Goal: Information Seeking & Learning: Learn about a topic

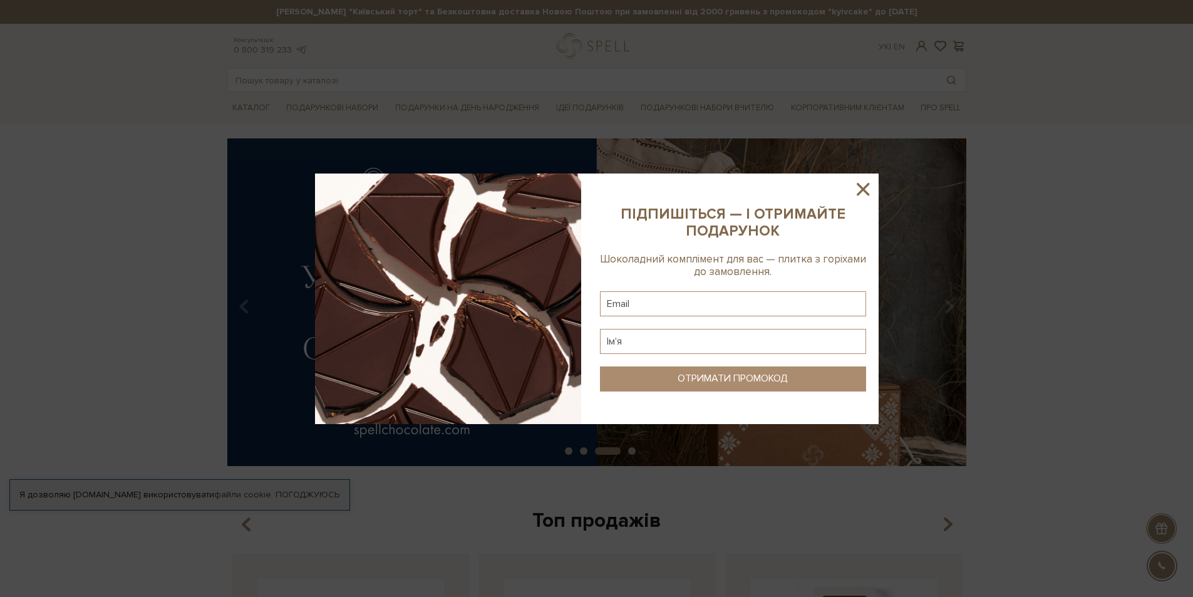
click at [866, 188] on icon at bounding box center [862, 188] width 21 height 21
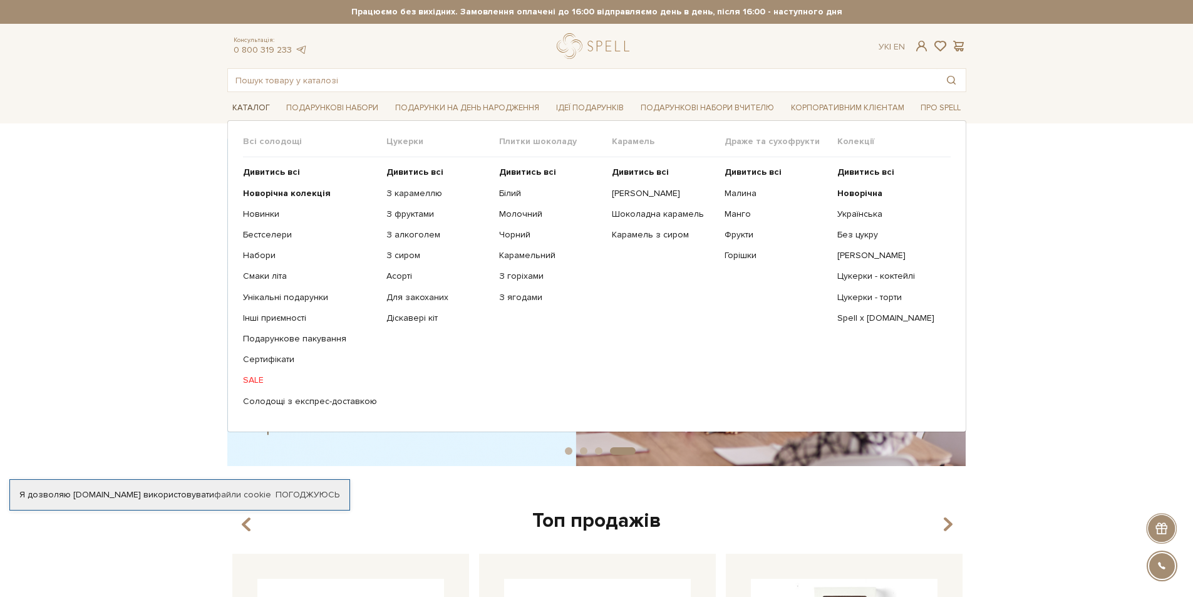
click at [245, 107] on link "Каталог" at bounding box center [251, 107] width 48 height 19
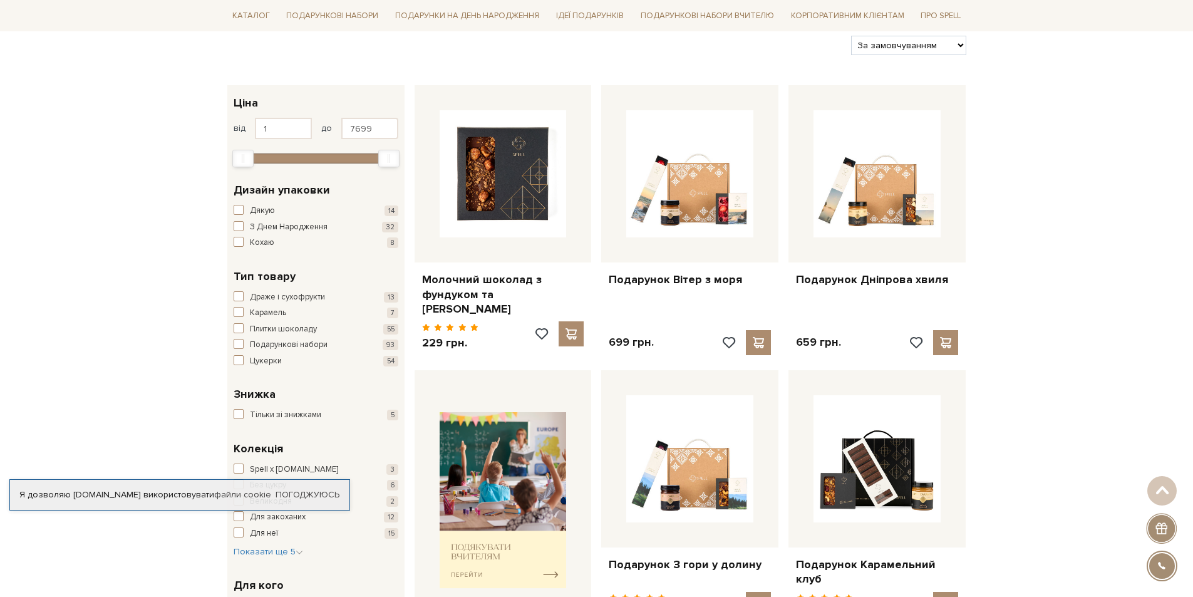
scroll to position [125, 0]
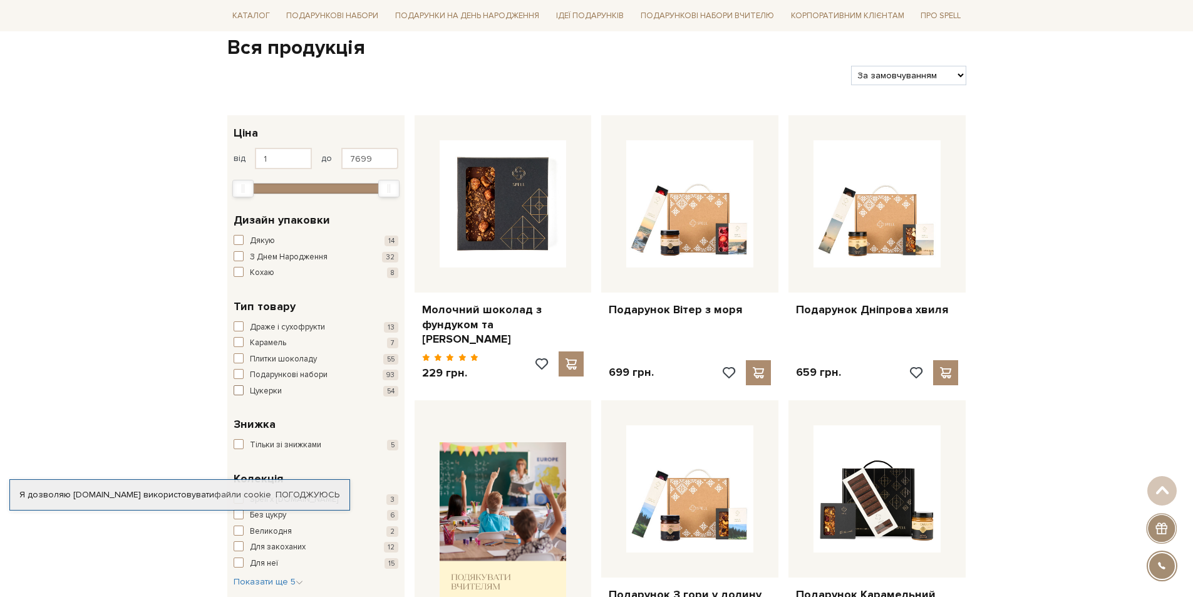
click at [240, 391] on span "button" at bounding box center [239, 390] width 10 height 10
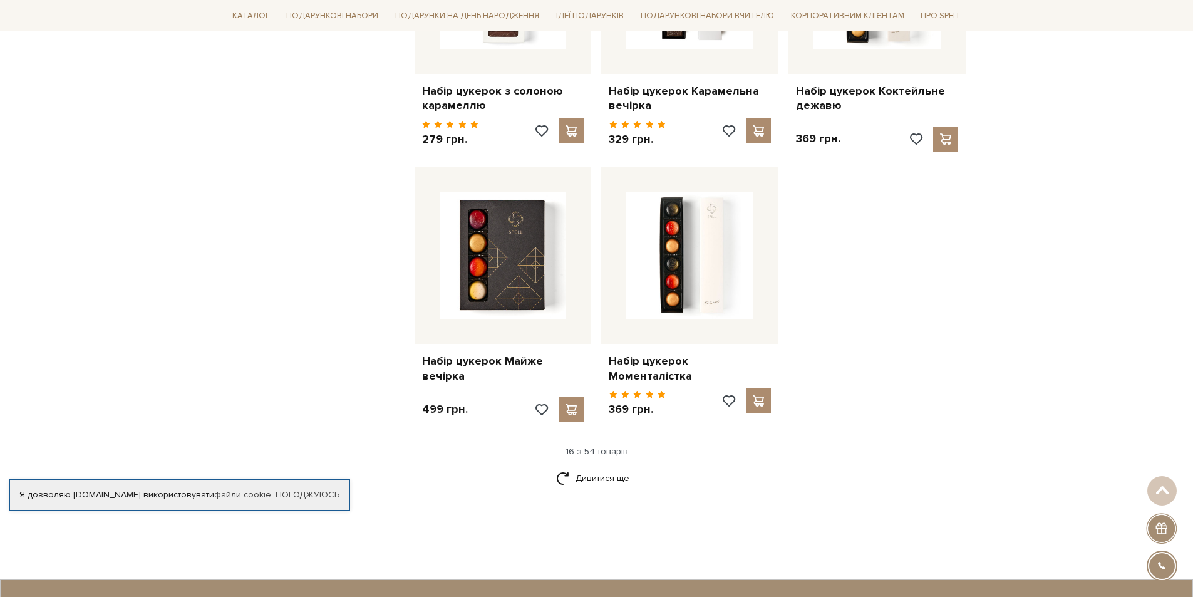
scroll to position [1503, 0]
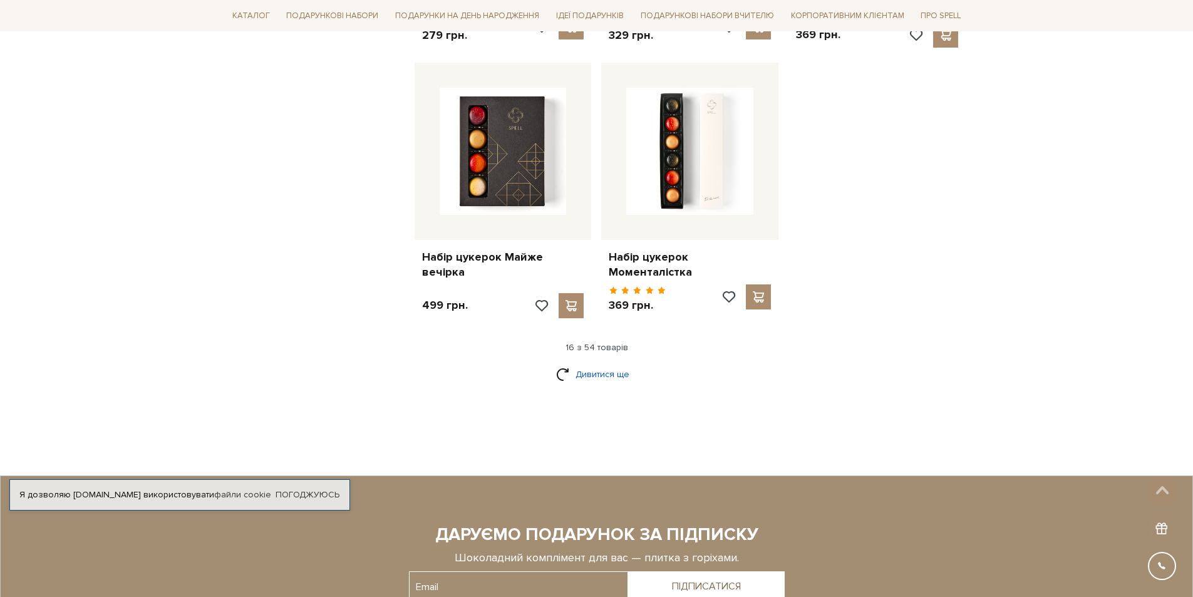
click at [606, 363] on link "Дивитися ще" at bounding box center [596, 374] width 81 height 22
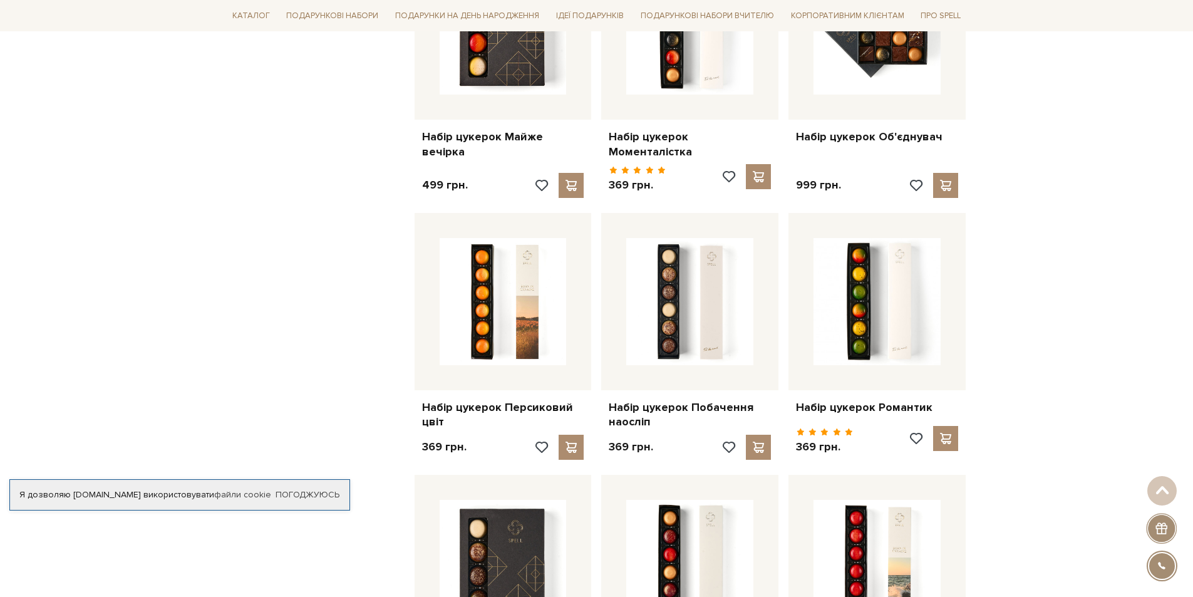
scroll to position [1628, 0]
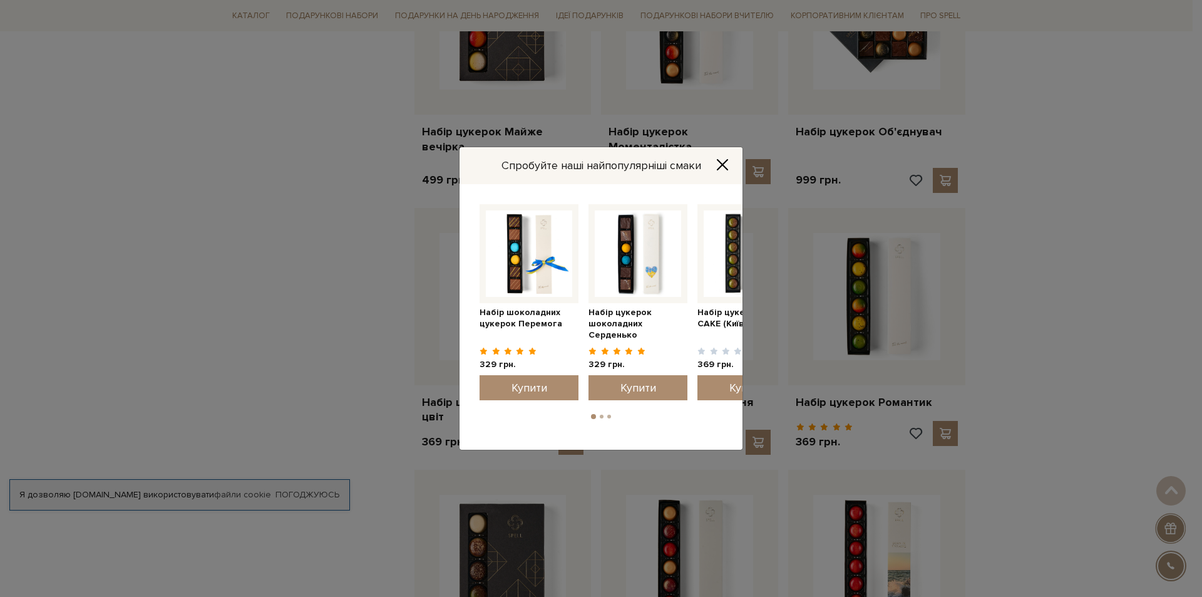
click at [726, 163] on icon "Close" at bounding box center [722, 164] width 13 height 13
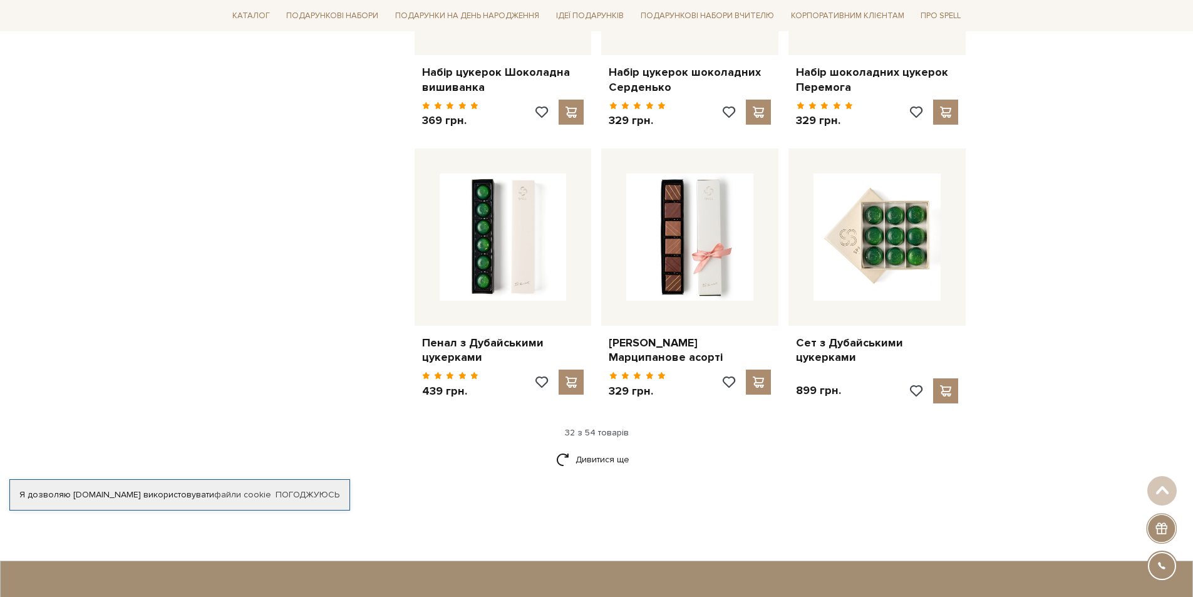
scroll to position [2755, 0]
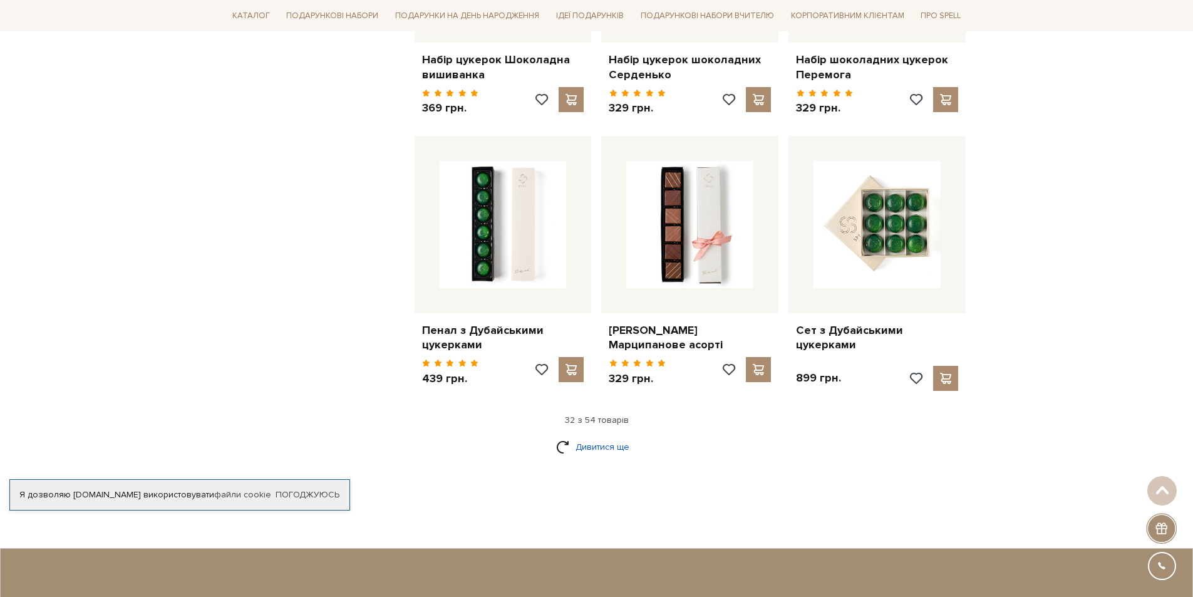
click at [603, 436] on link "Дивитися ще" at bounding box center [596, 447] width 81 height 22
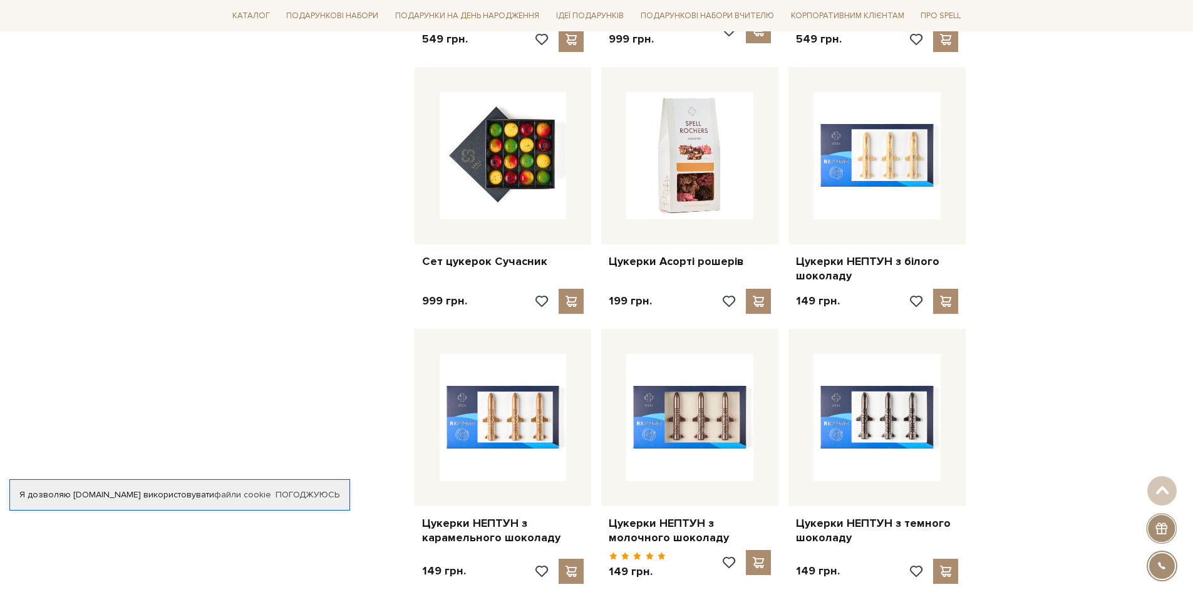
scroll to position [3569, 0]
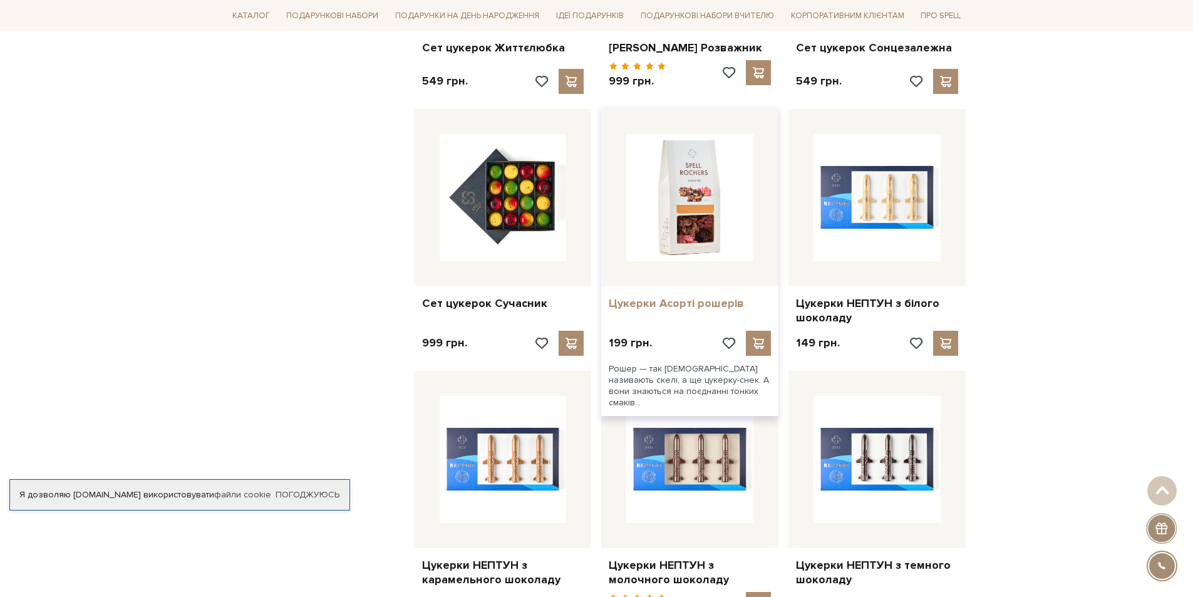
click at [660, 296] on link "Цукерки Асорті рошерів" at bounding box center [690, 303] width 162 height 14
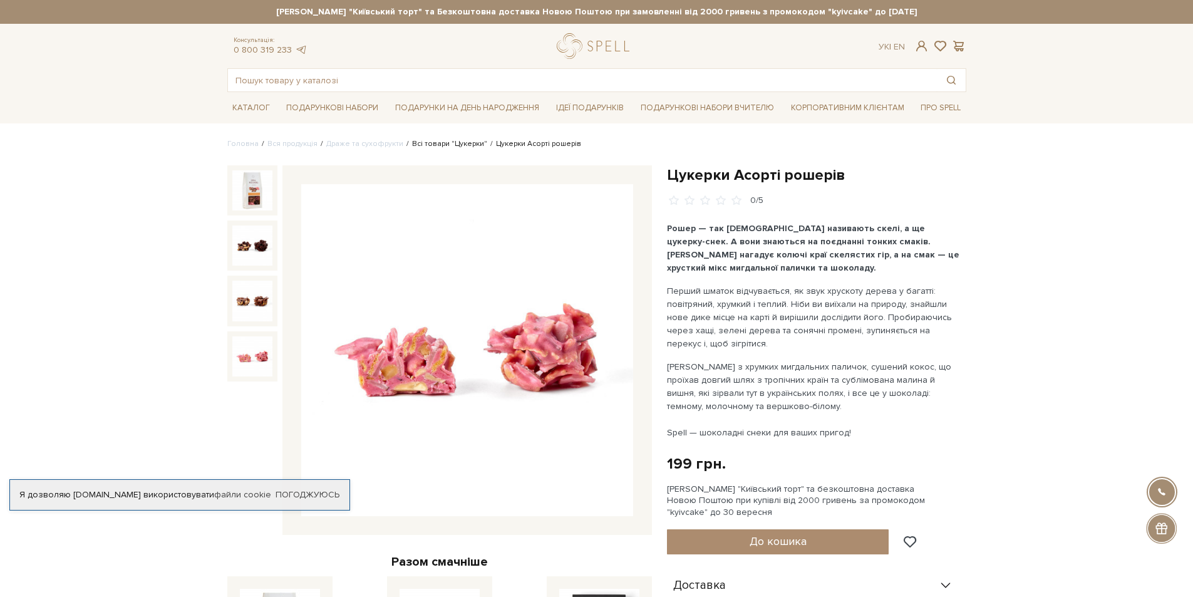
click at [428, 143] on link "Всі товари "Цукерки"" at bounding box center [449, 143] width 75 height 9
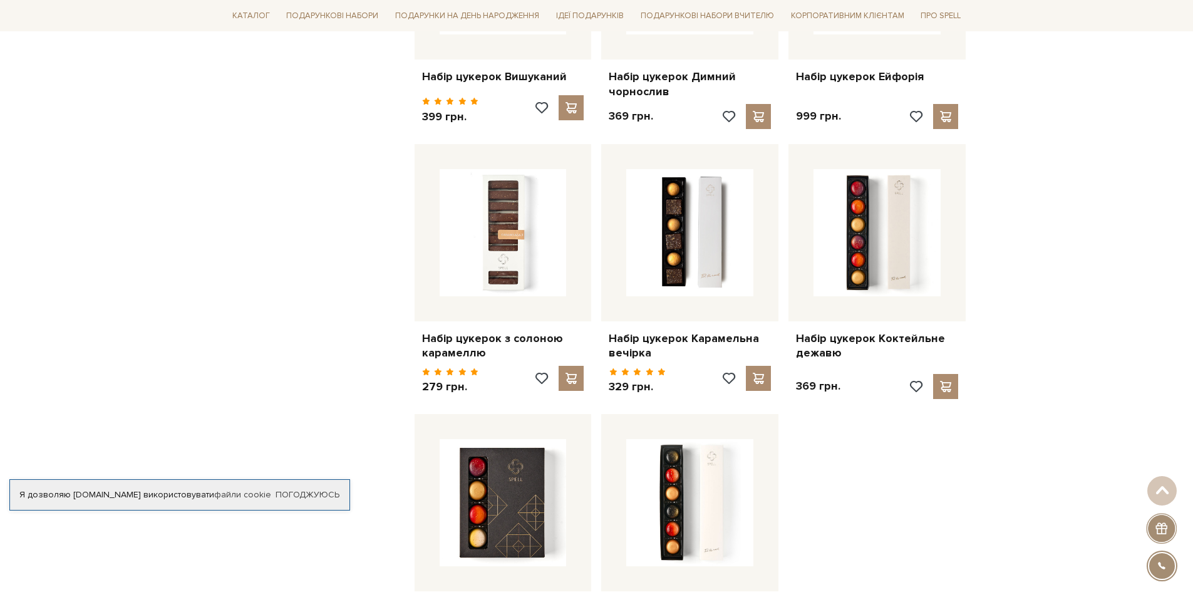
scroll to position [1127, 0]
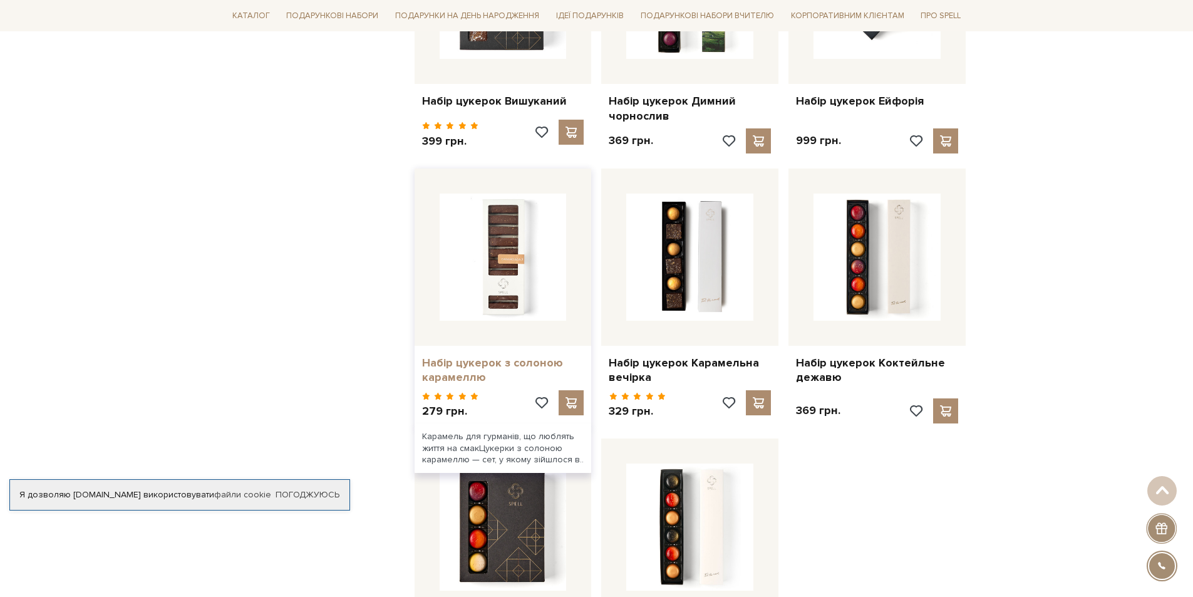
click at [465, 360] on link "Набір цукерок з солоною карамеллю" at bounding box center [503, 370] width 162 height 29
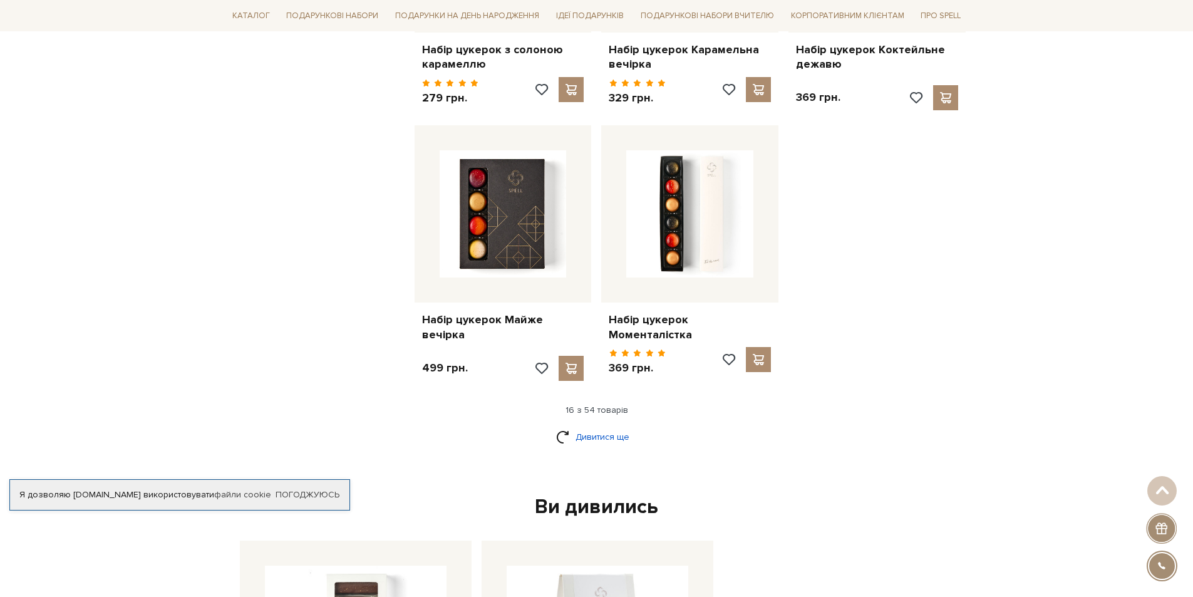
click at [614, 426] on link "Дивитися ще" at bounding box center [596, 437] width 81 height 22
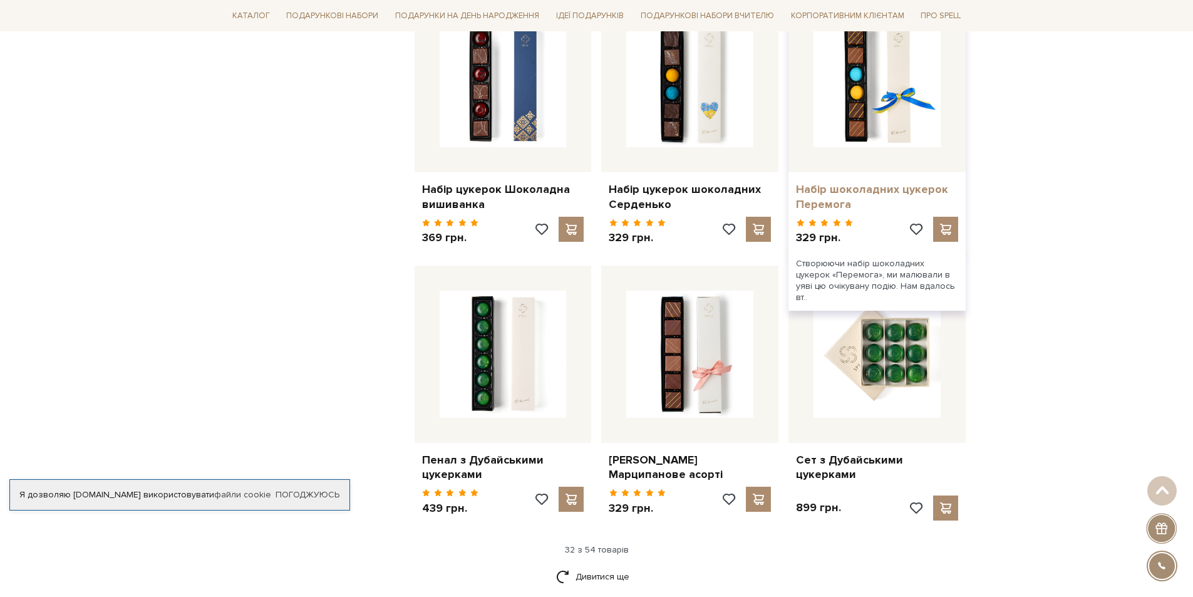
scroll to position [2693, 0]
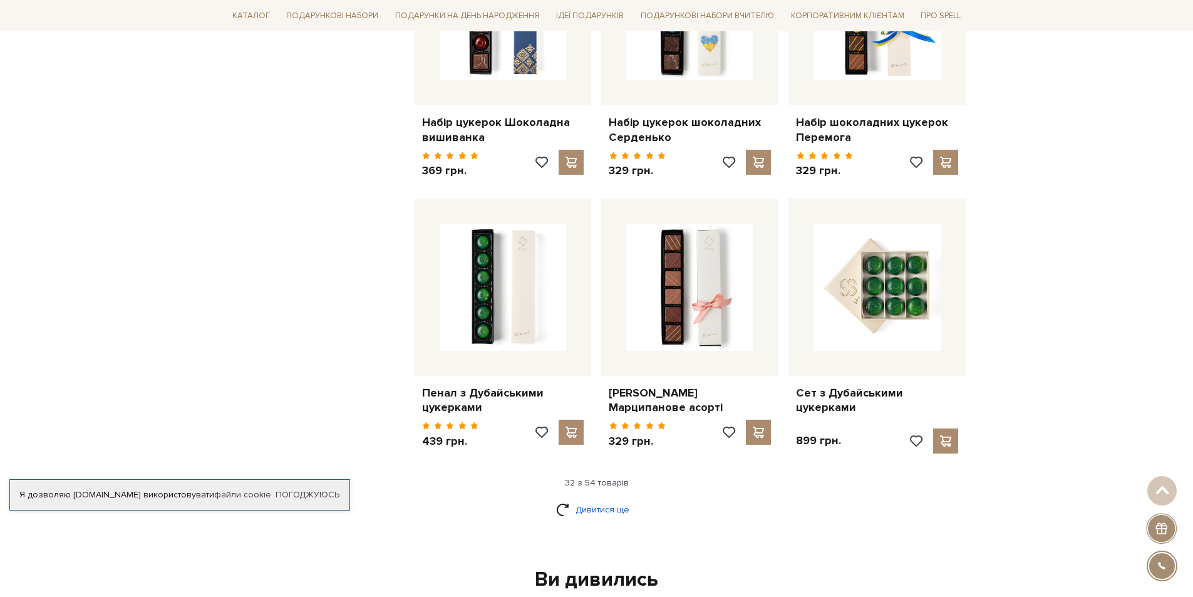
click at [610, 498] on link "Дивитися ще" at bounding box center [596, 509] width 81 height 22
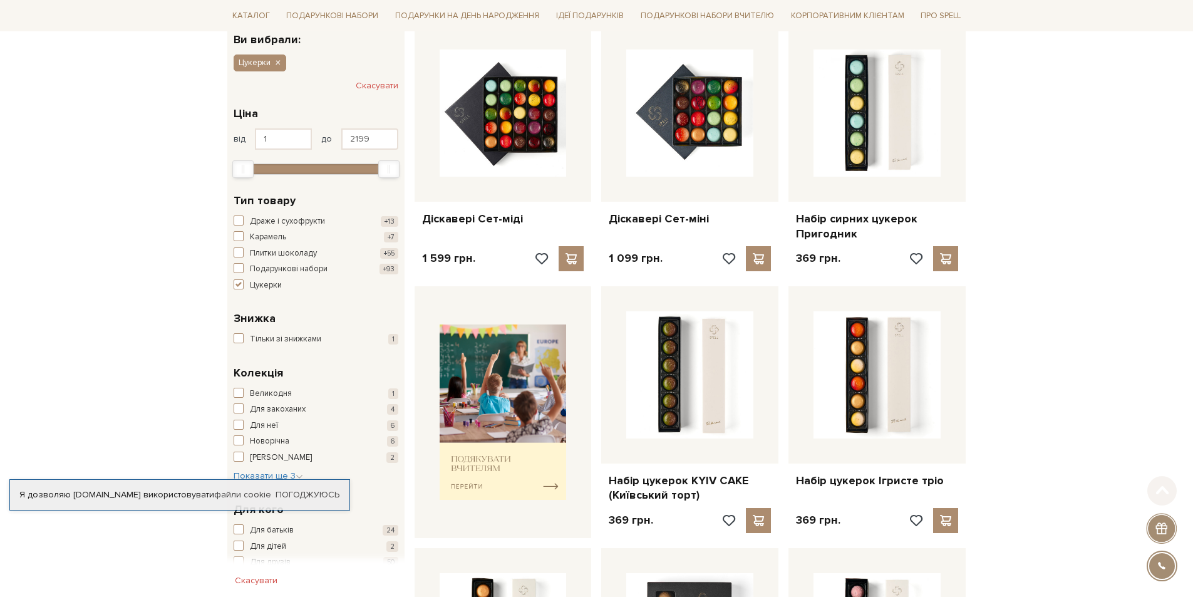
scroll to position [376, 0]
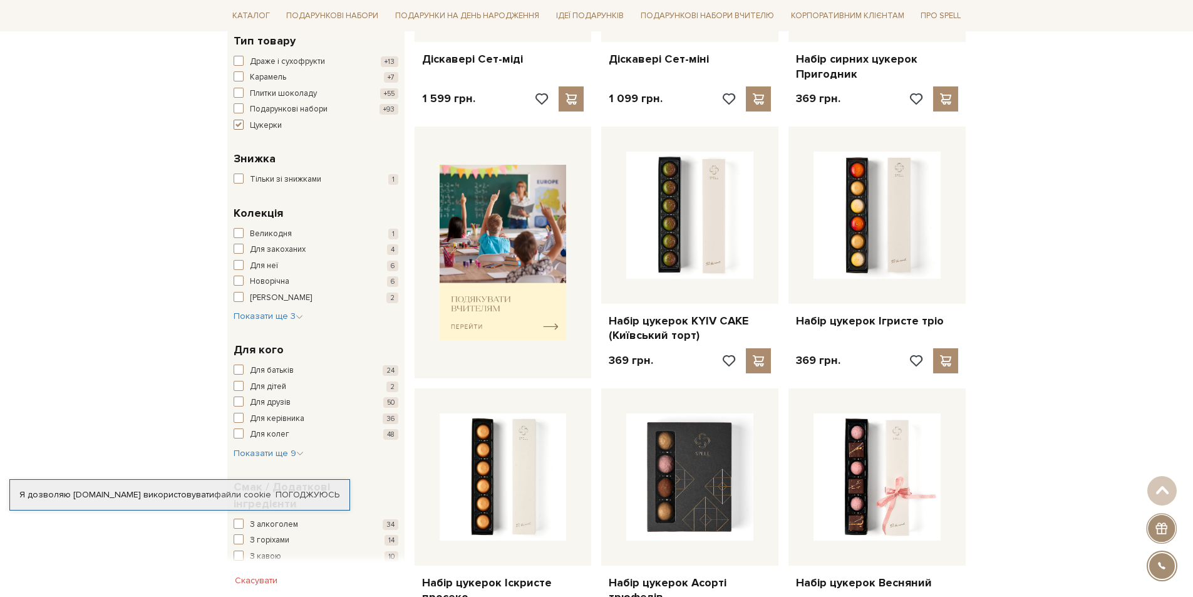
click at [236, 128] on span "button" at bounding box center [239, 125] width 10 height 10
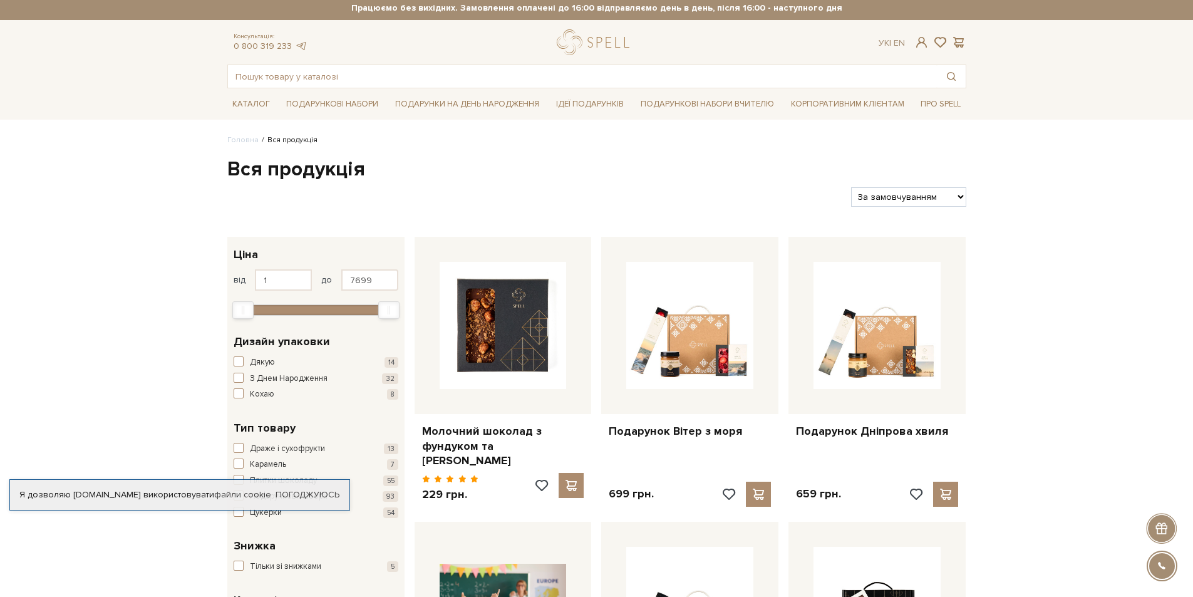
scroll to position [250, 0]
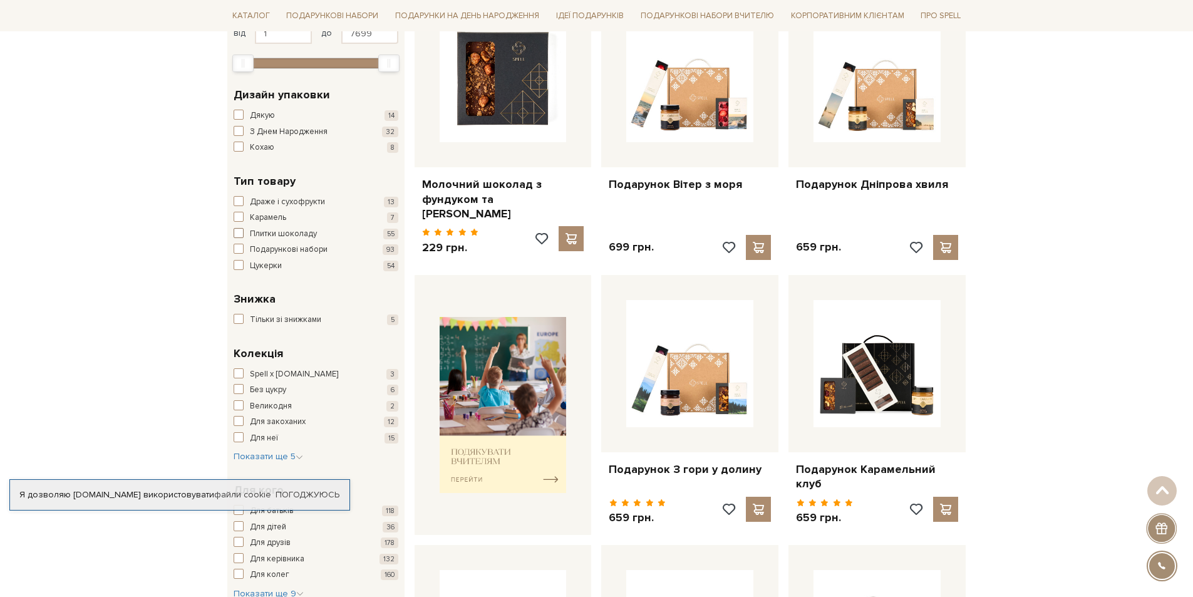
click at [236, 234] on span "button" at bounding box center [239, 233] width 10 height 10
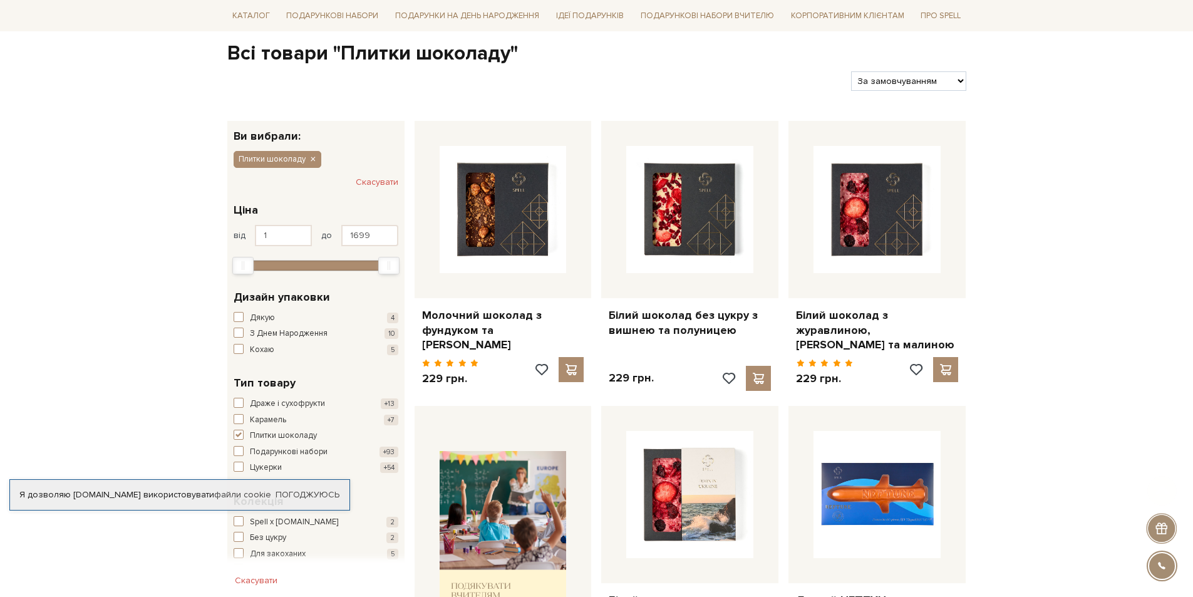
scroll to position [250, 0]
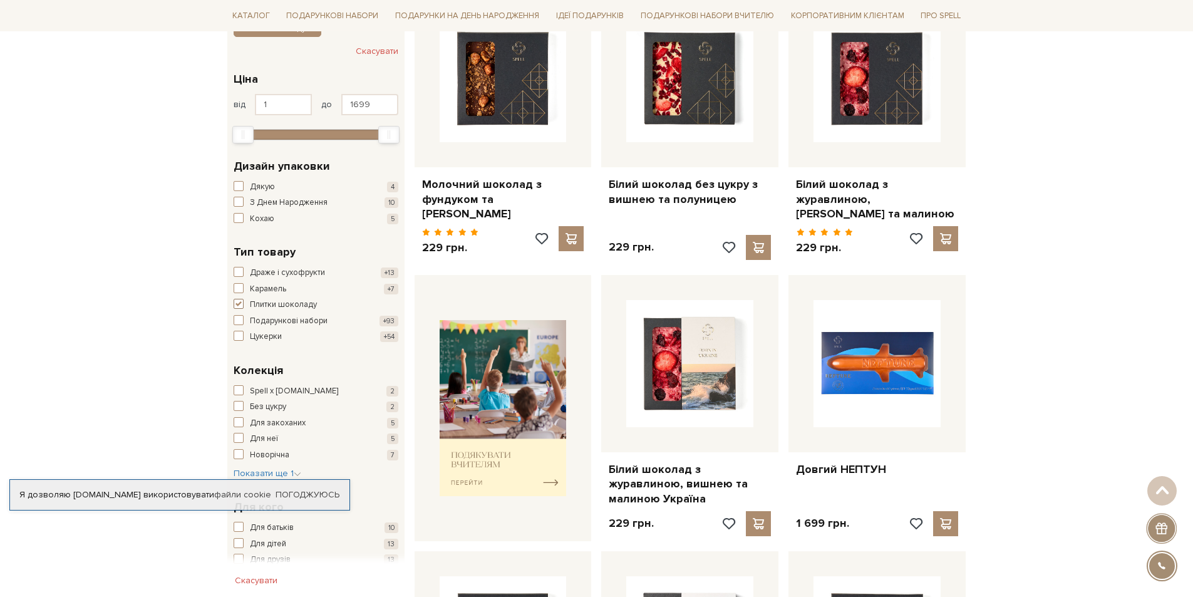
click at [237, 307] on span "button" at bounding box center [239, 304] width 10 height 10
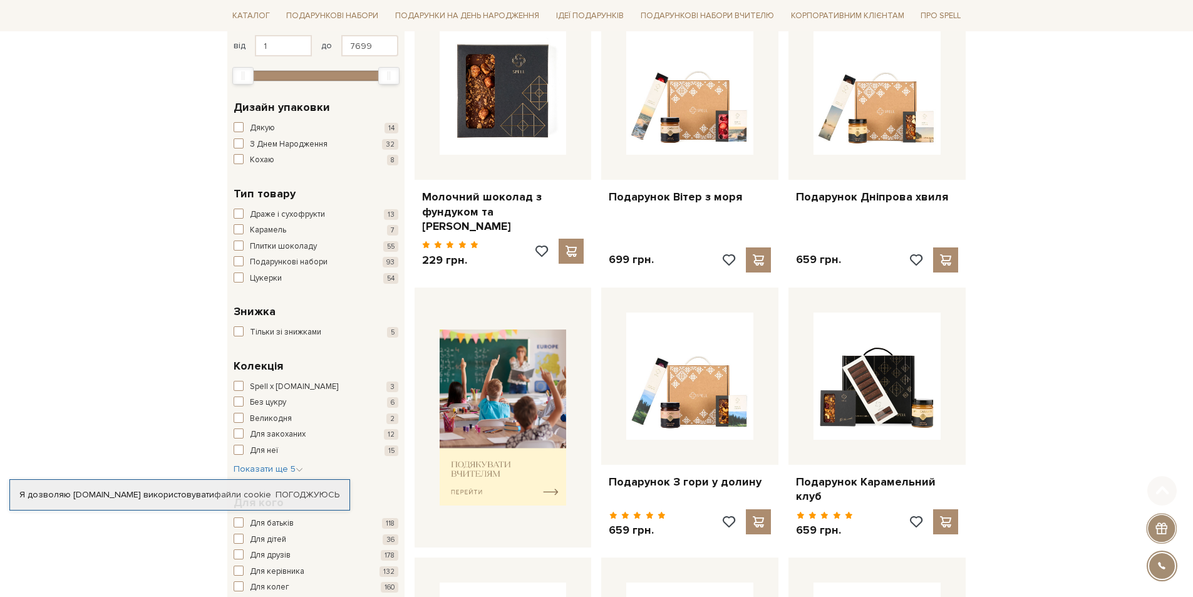
scroll to position [250, 0]
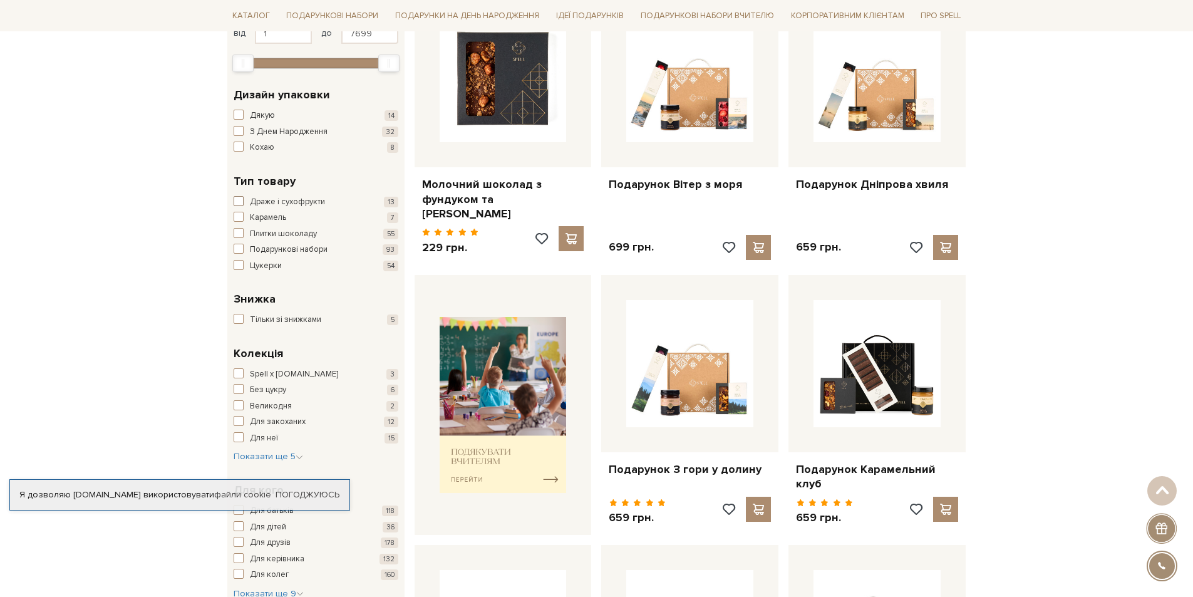
click at [240, 202] on span "button" at bounding box center [239, 201] width 10 height 10
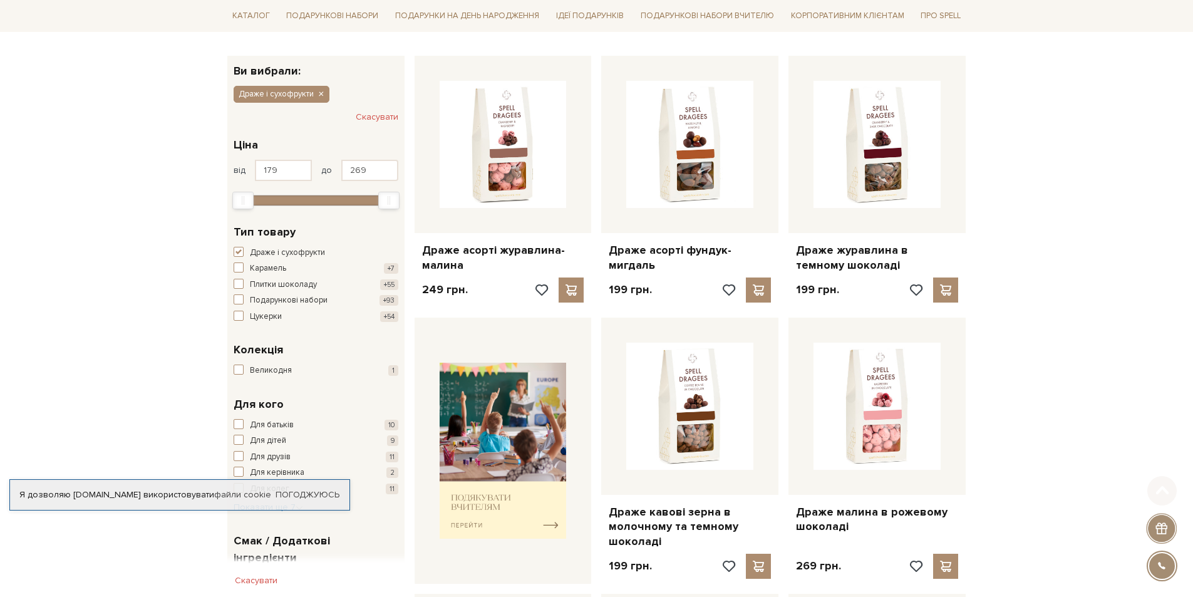
scroll to position [188, 0]
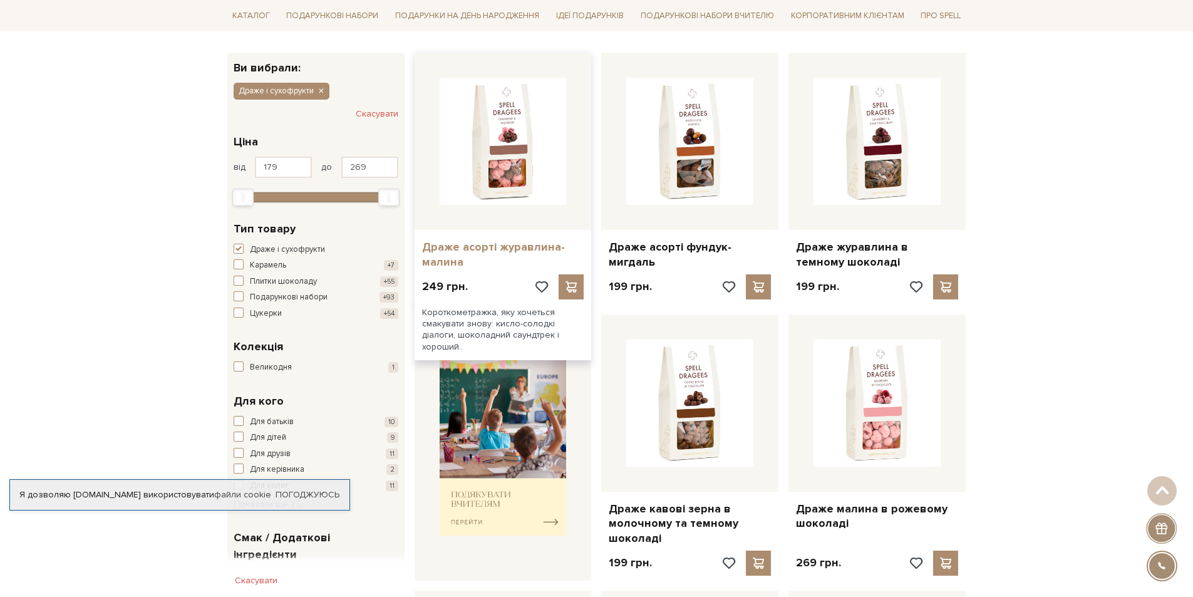
click at [472, 251] on link "Драже асорті журавлина-малина" at bounding box center [503, 254] width 162 height 29
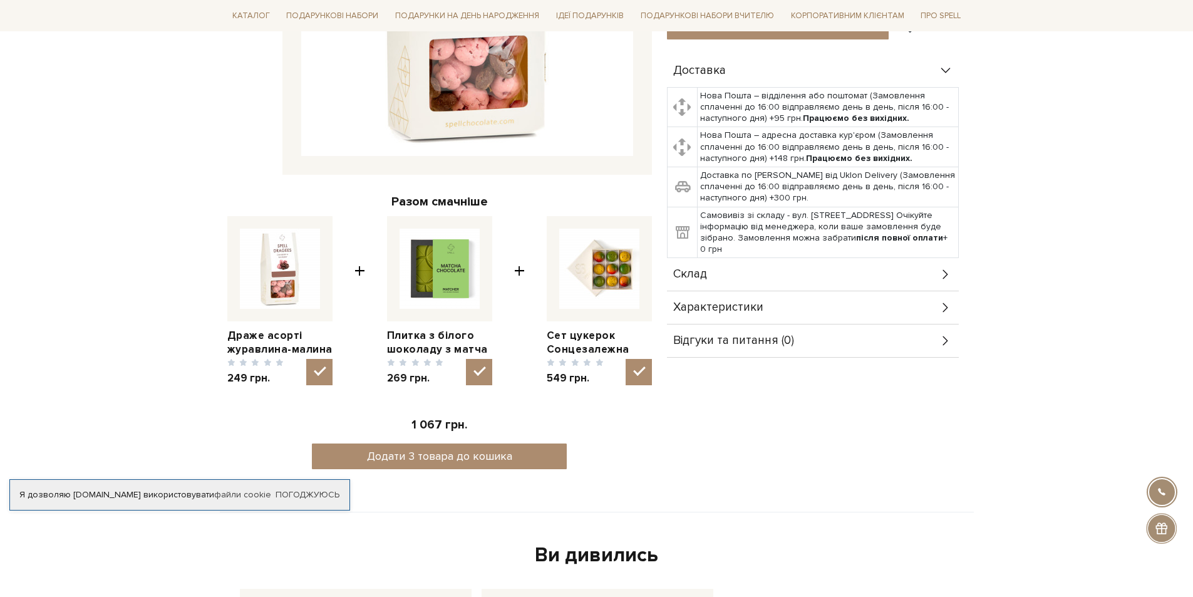
scroll to position [376, 0]
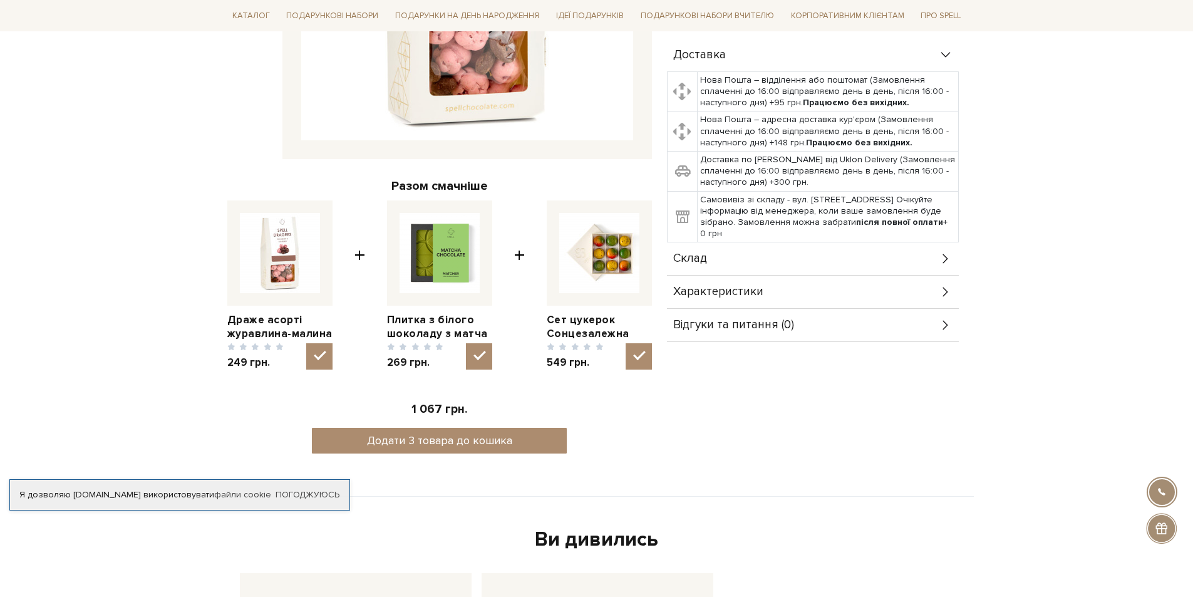
click at [947, 259] on icon at bounding box center [944, 258] width 5 height 9
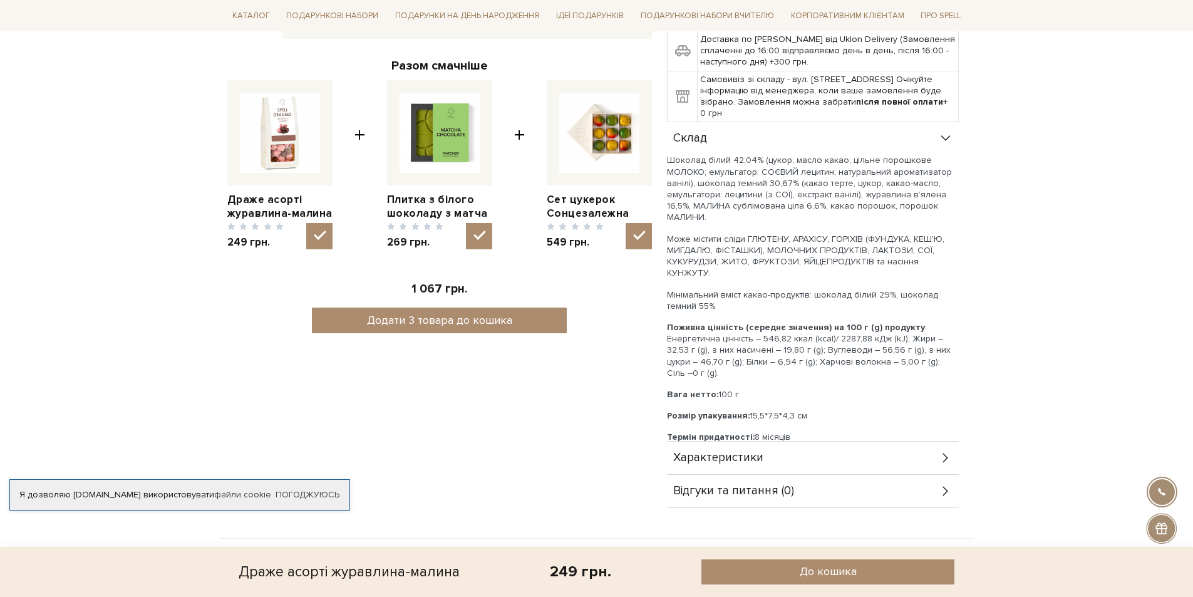
scroll to position [501, 0]
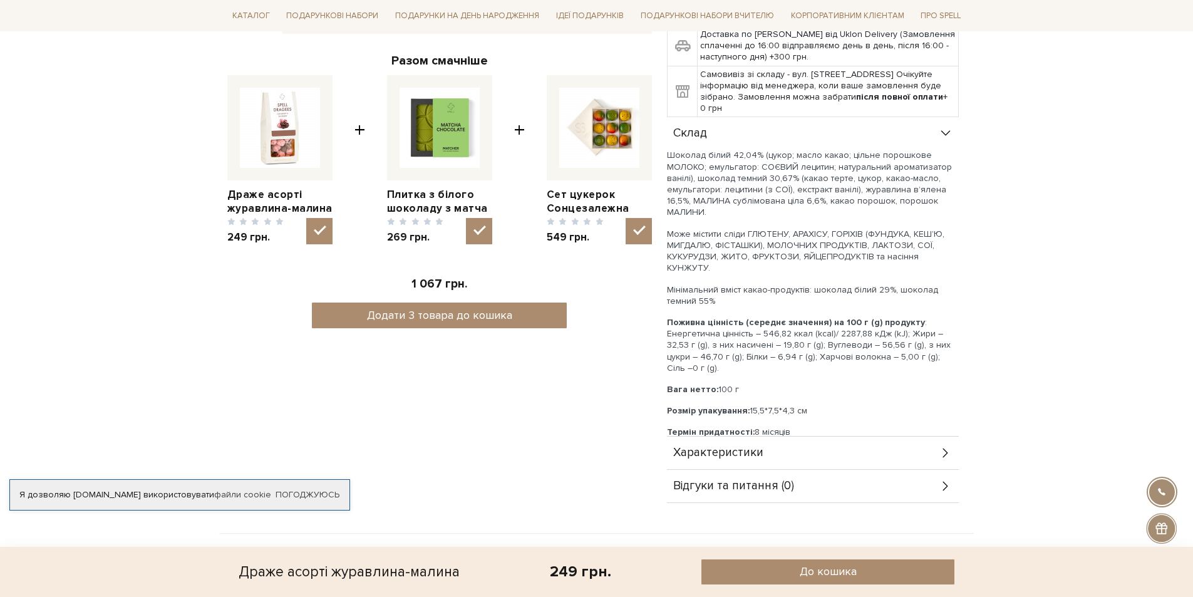
click at [942, 451] on icon at bounding box center [946, 453] width 14 height 14
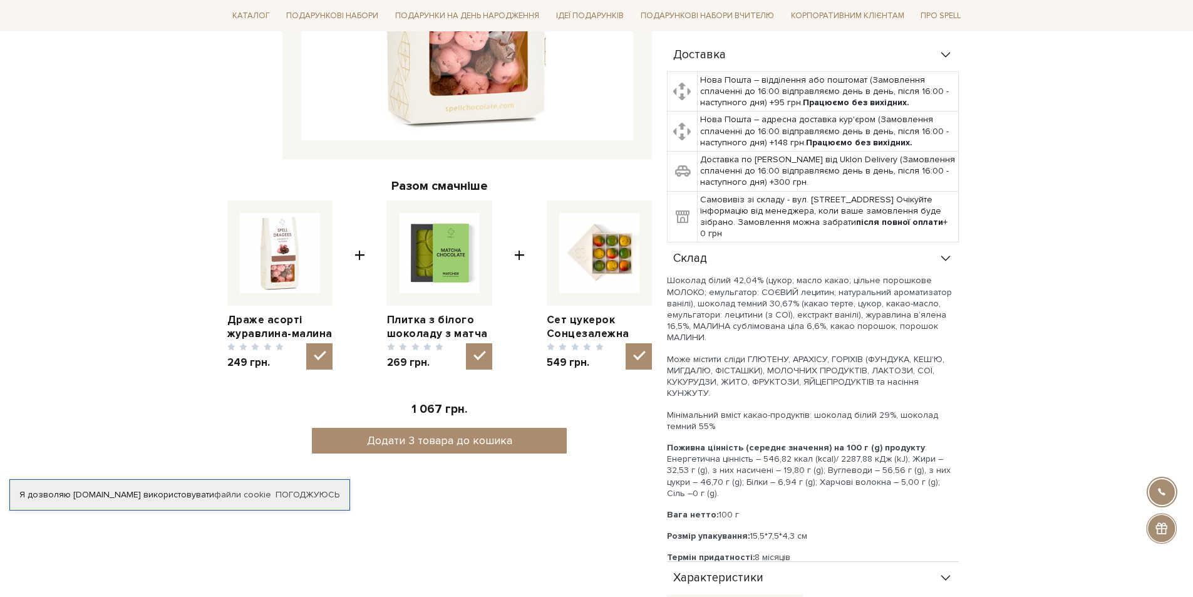
scroll to position [0, 0]
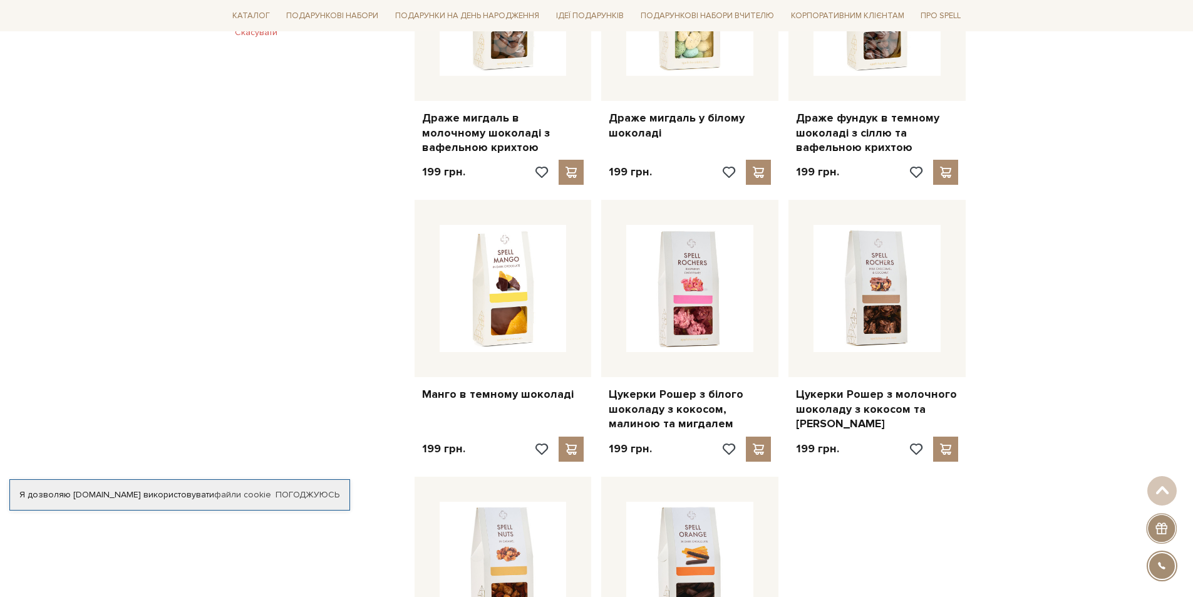
scroll to position [939, 0]
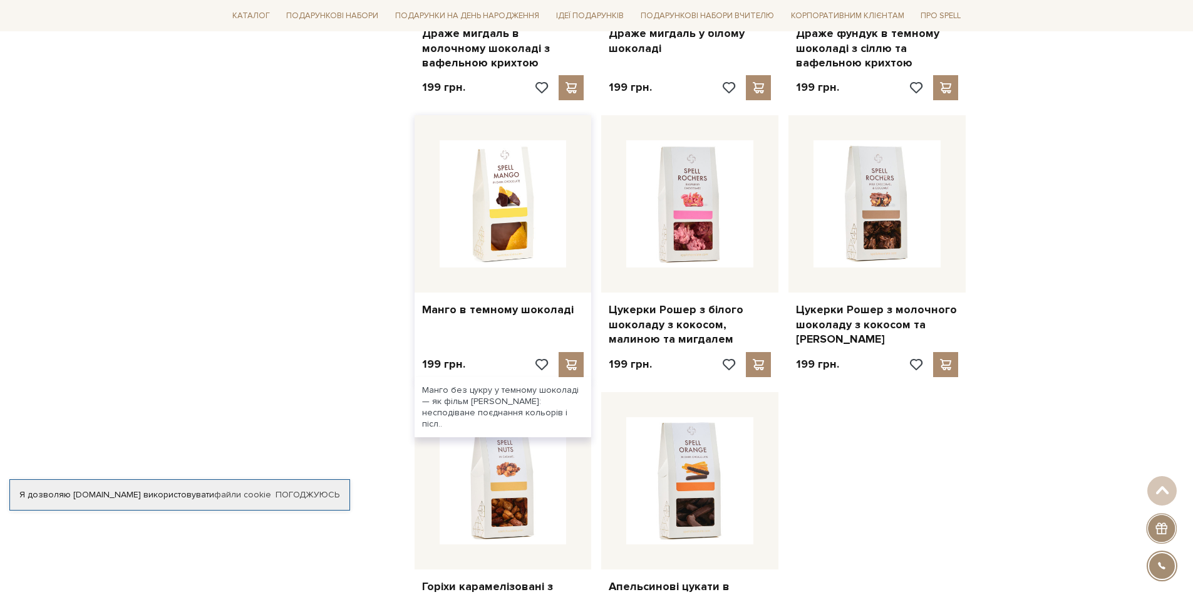
click at [539, 301] on div "Манго в темному шоколаді" at bounding box center [503, 306] width 177 height 29
click at [537, 306] on link "Манго в темному шоколаді" at bounding box center [503, 309] width 162 height 14
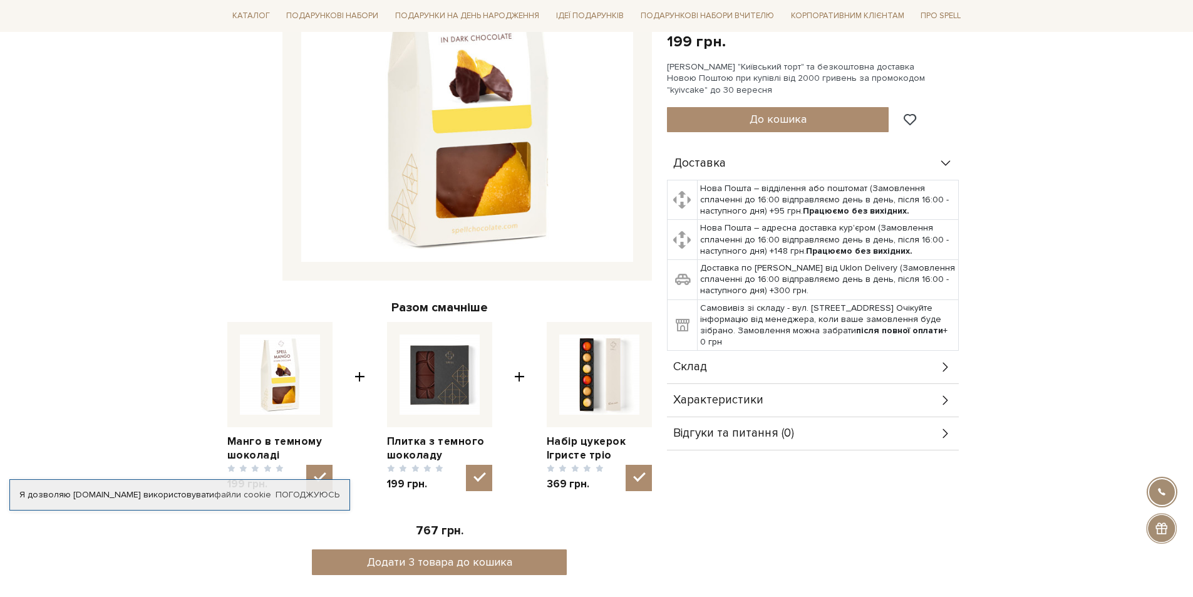
scroll to position [313, 0]
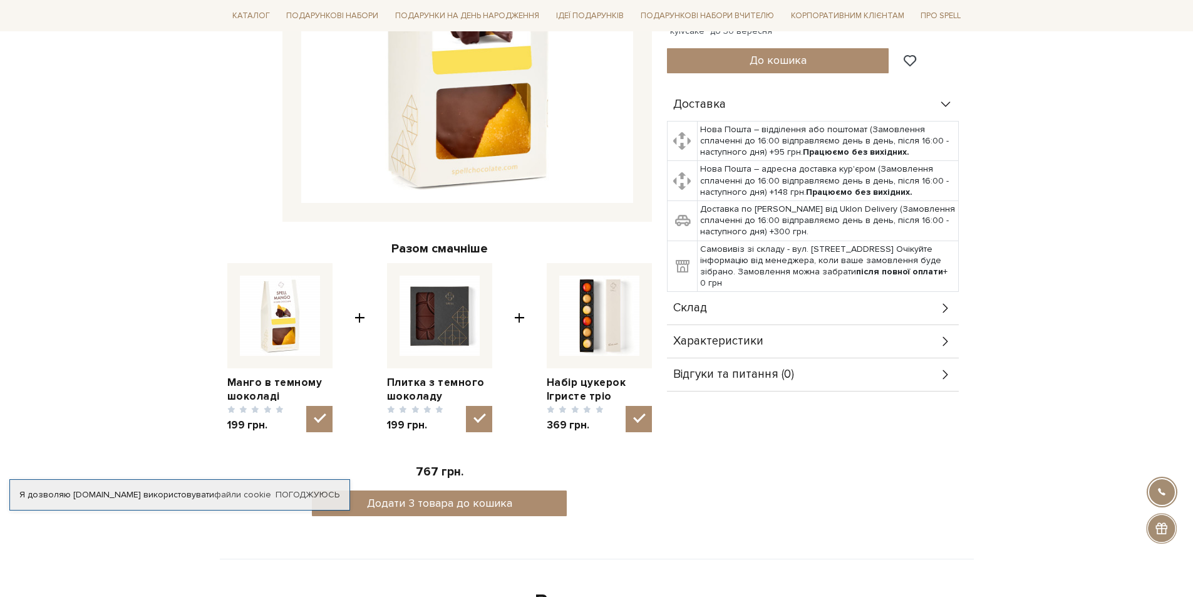
click at [944, 307] on icon at bounding box center [946, 308] width 14 height 14
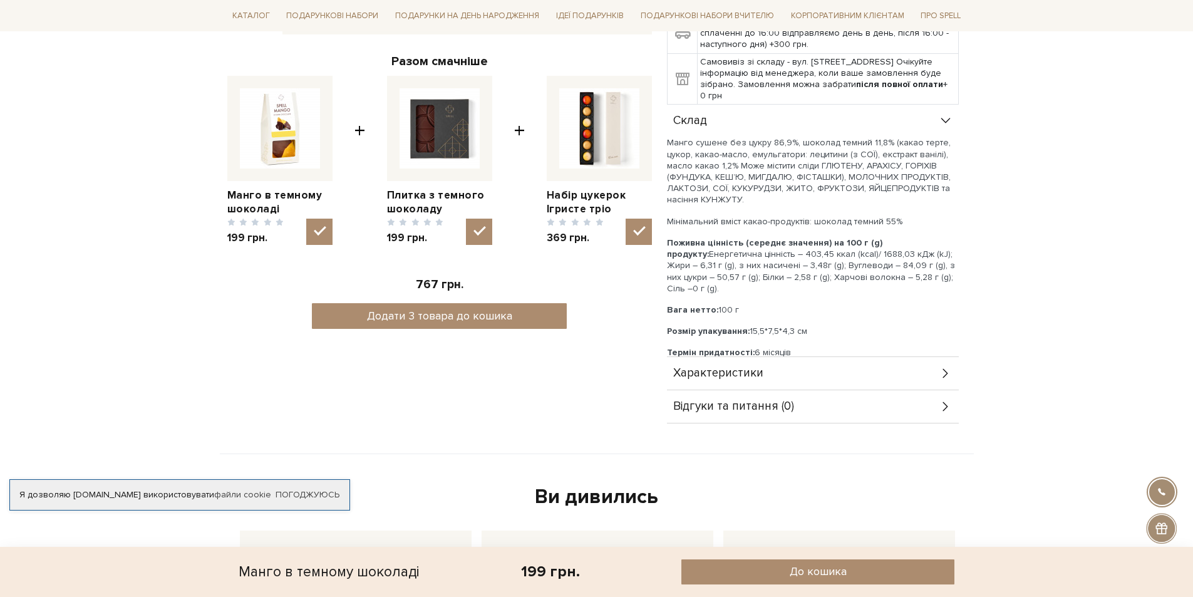
scroll to position [501, 0]
click at [944, 374] on icon at bounding box center [946, 373] width 14 height 14
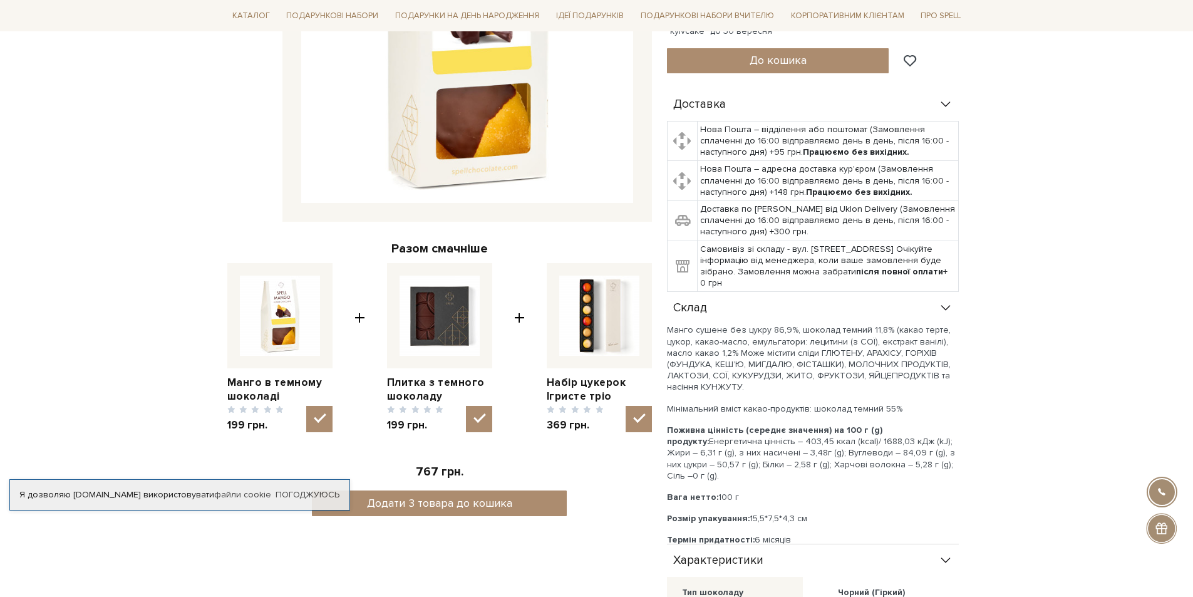
scroll to position [63, 0]
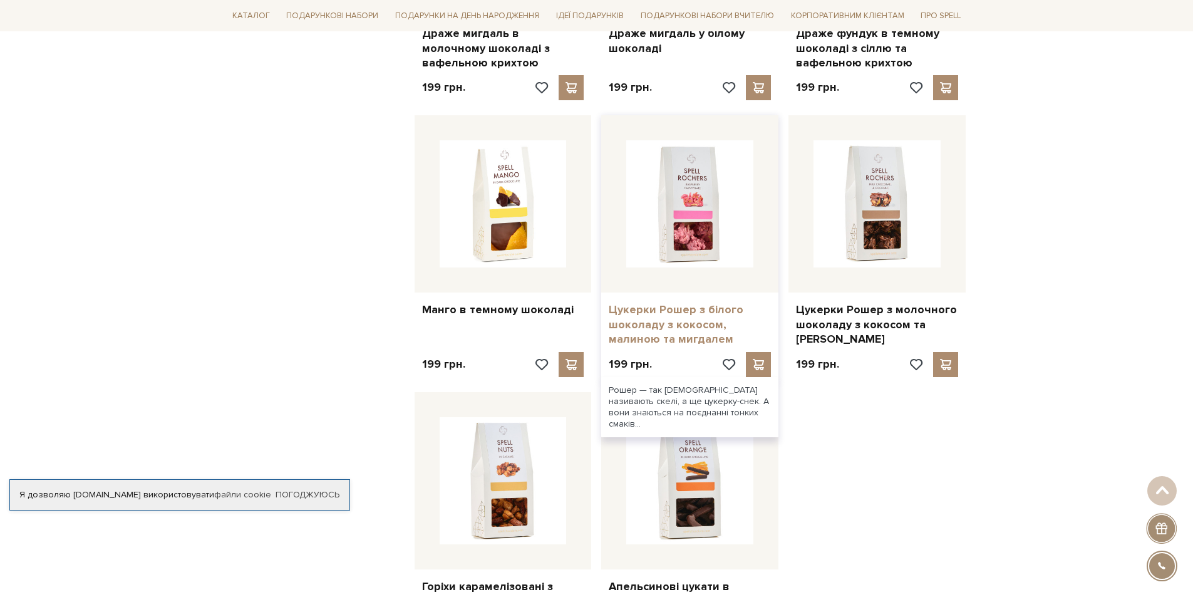
click at [678, 317] on link "Цукерки Рошер з білого шоколаду з кокосом, малиною та мигдалем" at bounding box center [690, 324] width 162 height 44
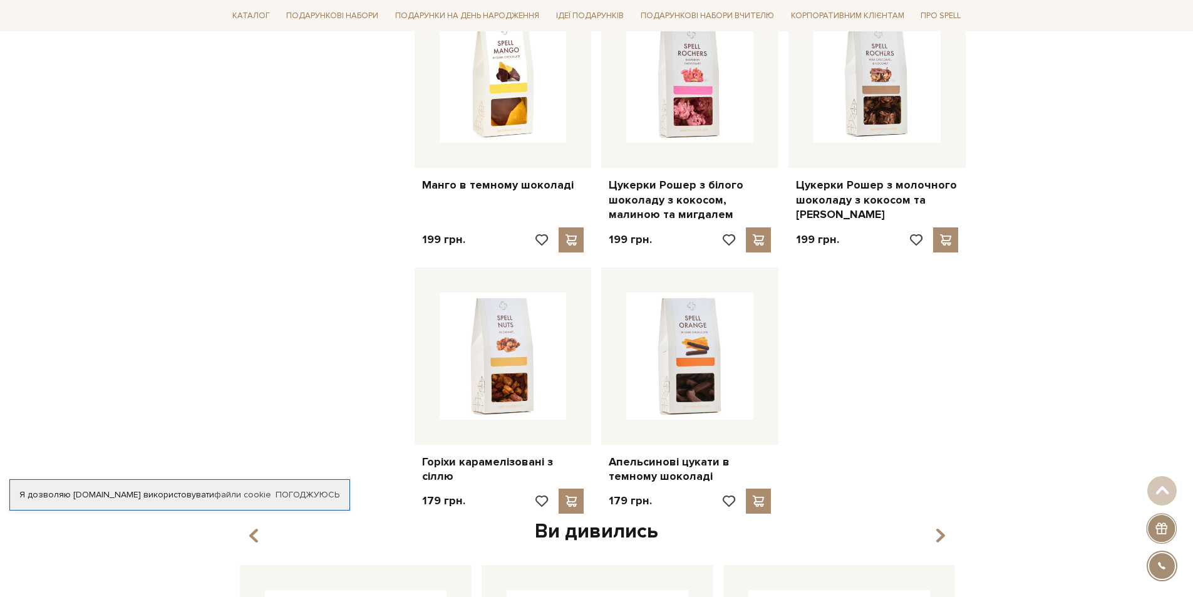
scroll to position [1127, 0]
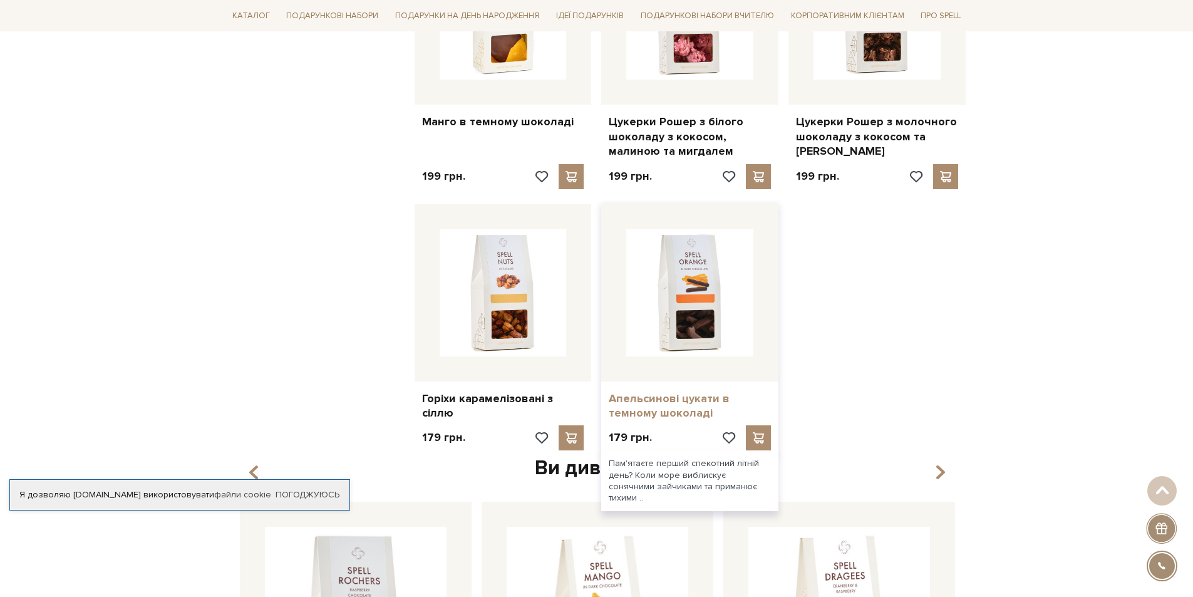
click at [652, 401] on link "Апельсинові цукати в темному шоколаді" at bounding box center [690, 405] width 162 height 29
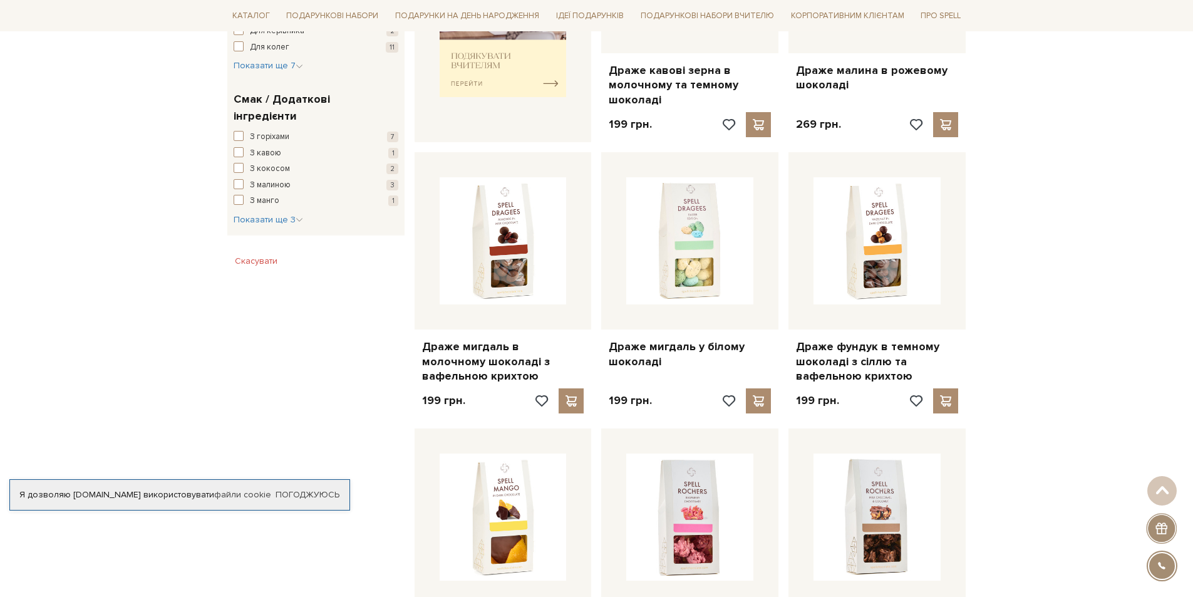
scroll to position [1002, 0]
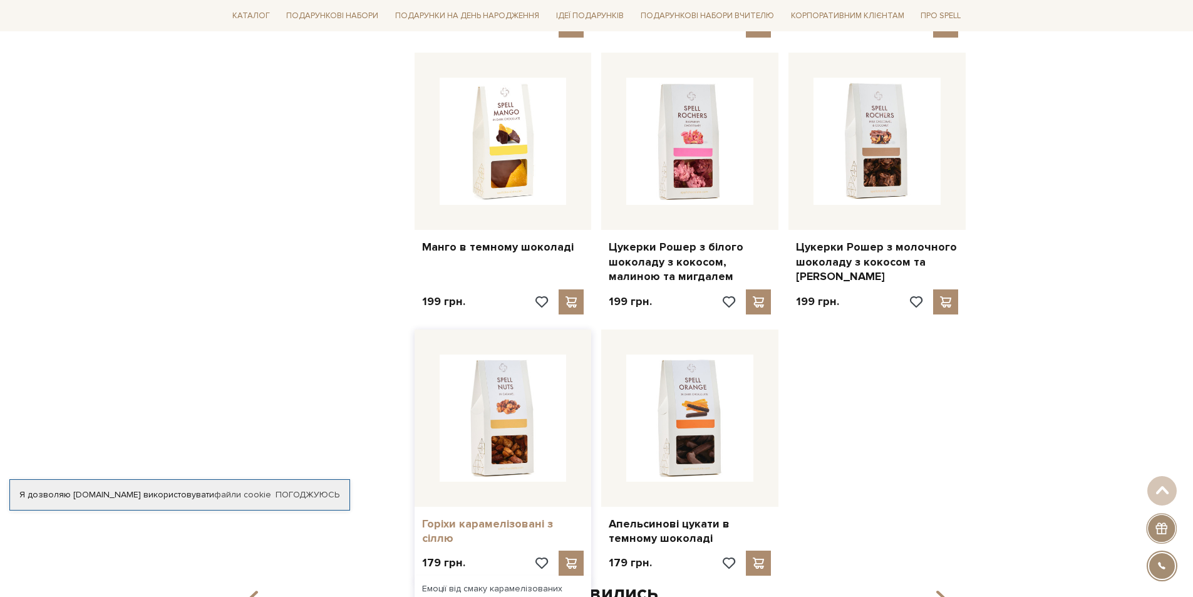
click at [494, 525] on link "Горіхи карамелізовані з сіллю" at bounding box center [503, 531] width 162 height 29
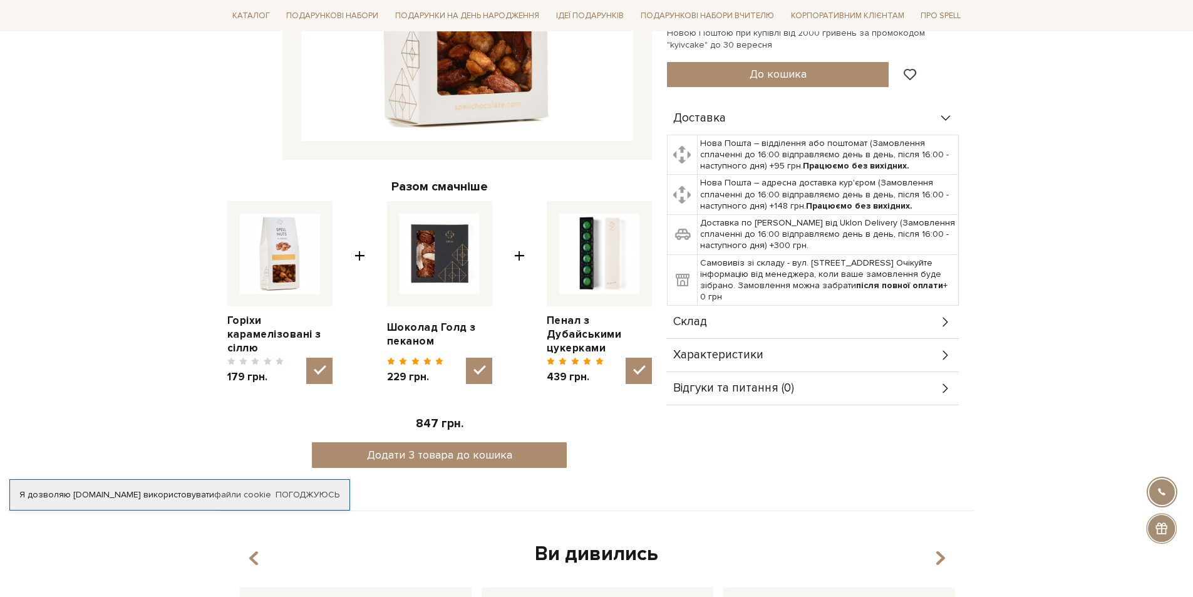
scroll to position [376, 0]
click at [946, 318] on icon at bounding box center [946, 321] width 14 height 14
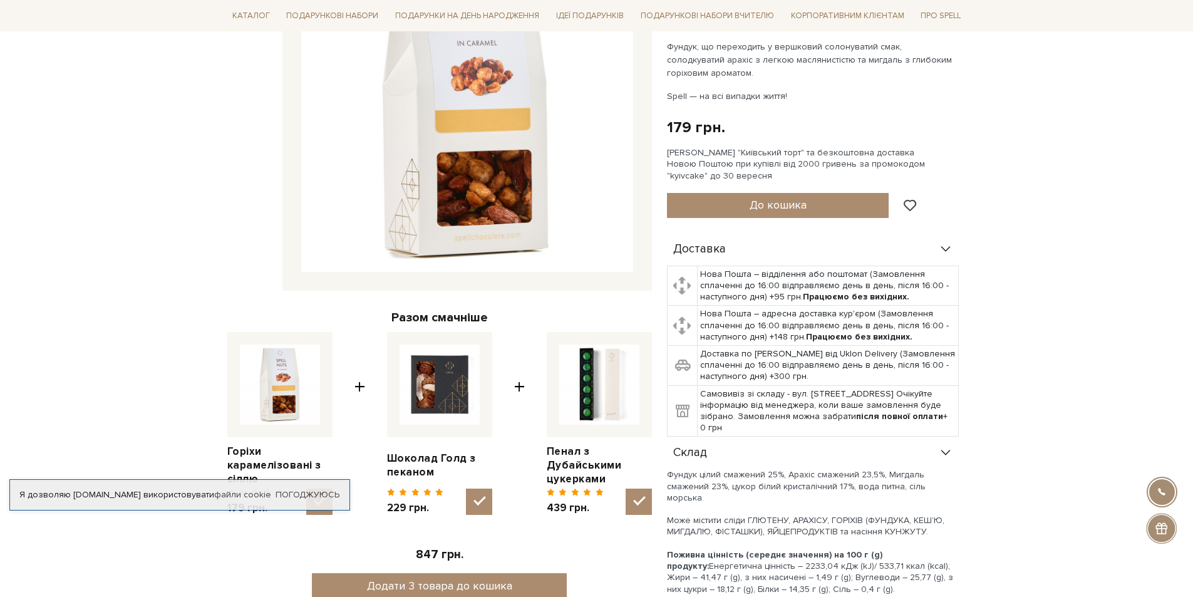
scroll to position [125, 0]
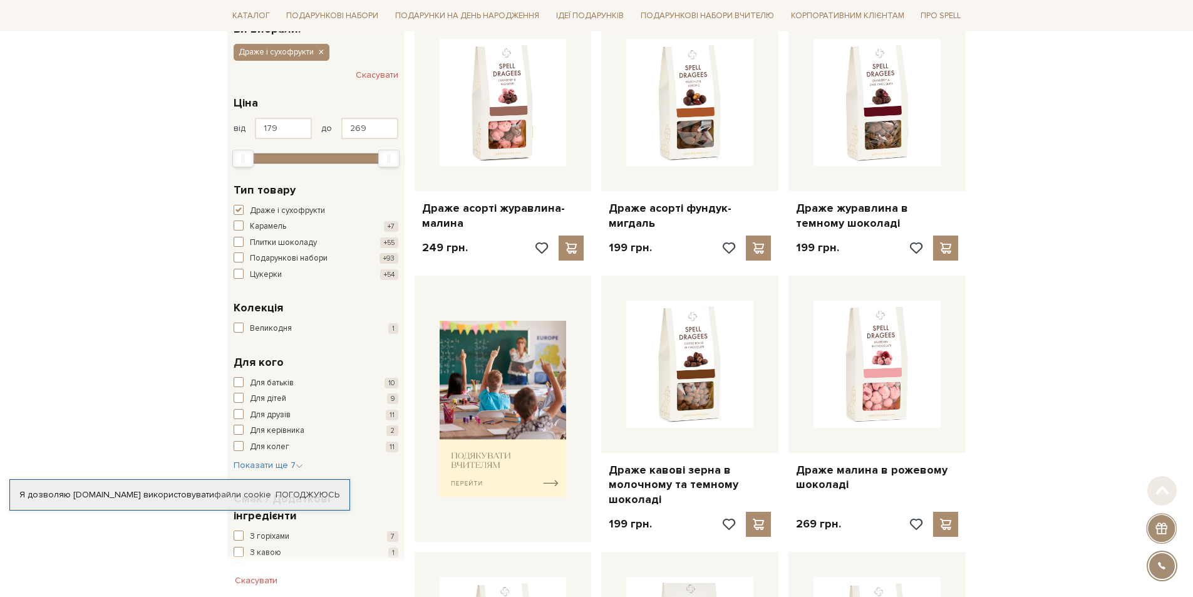
scroll to position [250, 0]
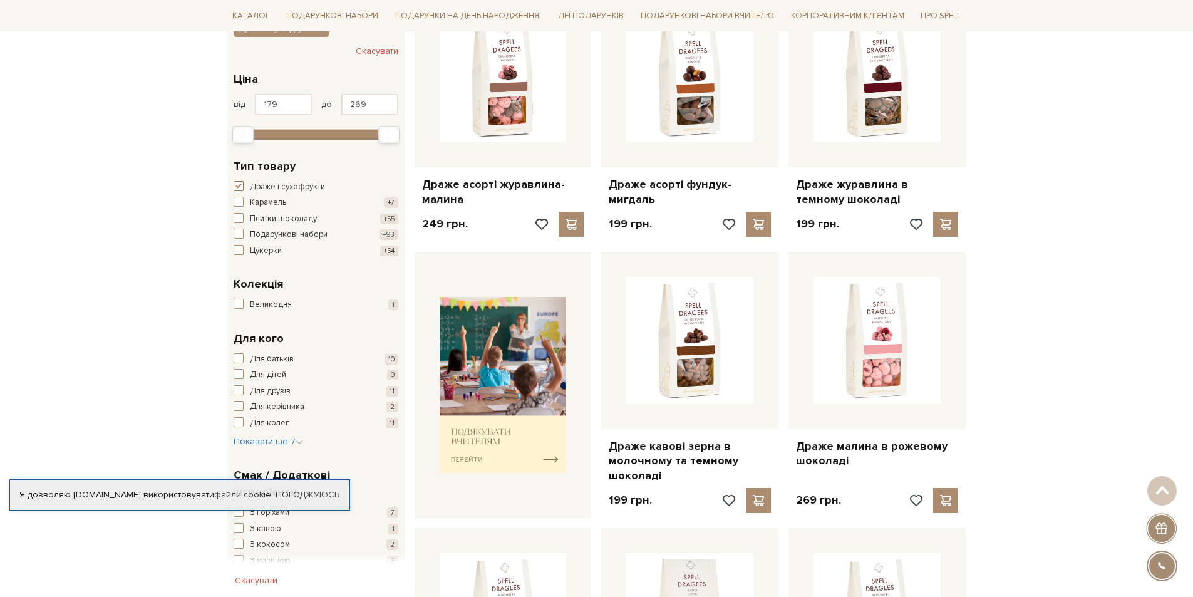
click at [239, 187] on span "button" at bounding box center [239, 186] width 10 height 10
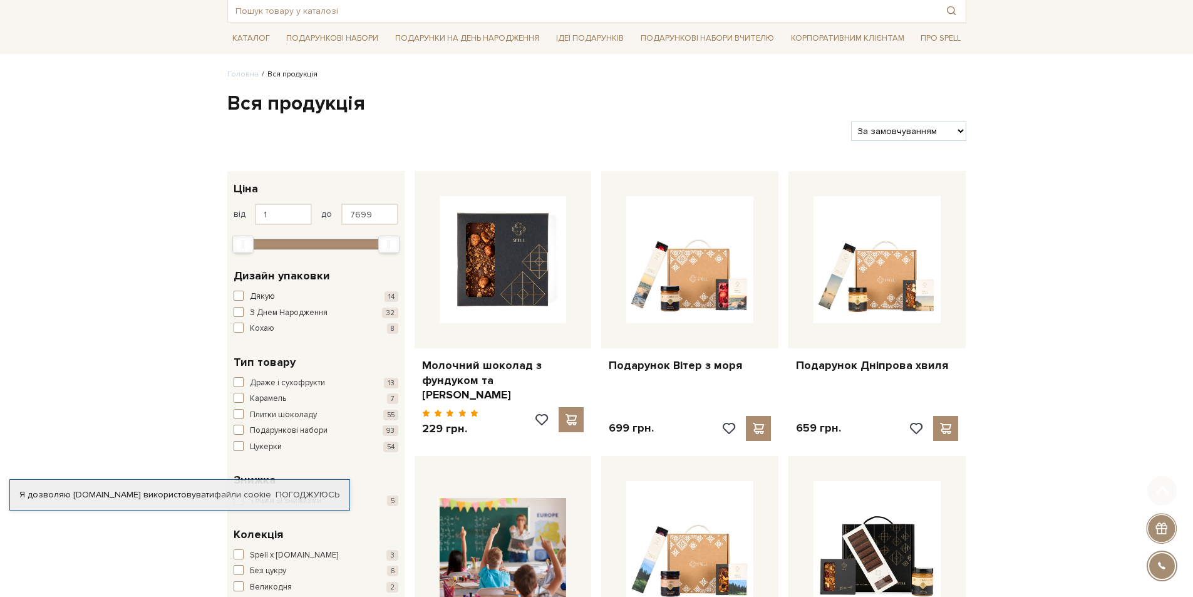
scroll to position [250, 0]
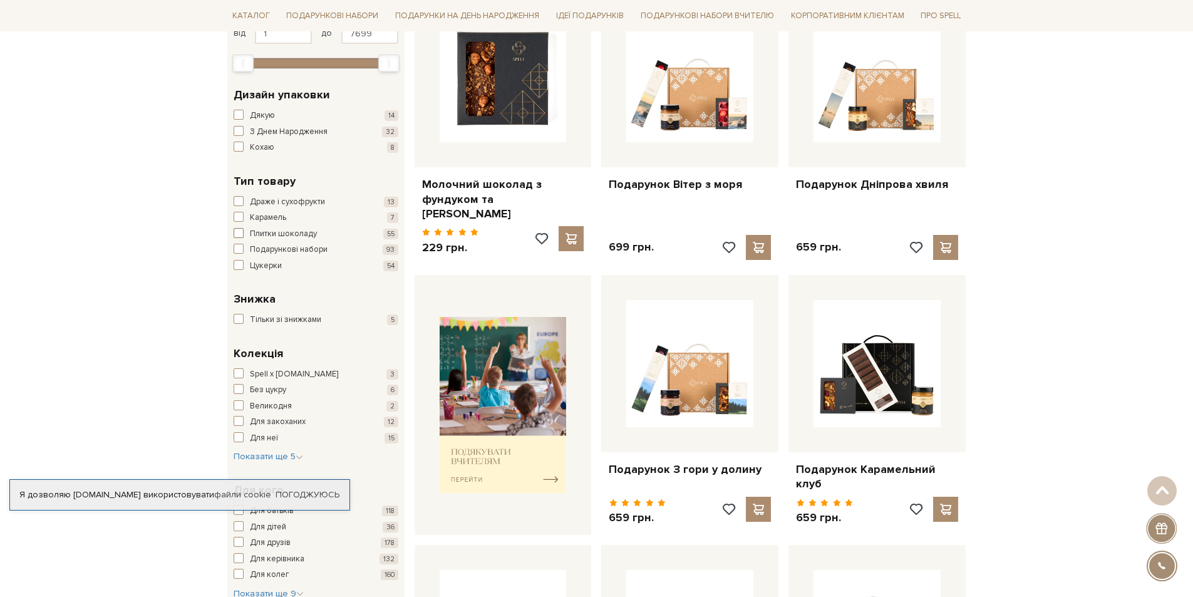
click at [240, 234] on span "button" at bounding box center [239, 233] width 10 height 10
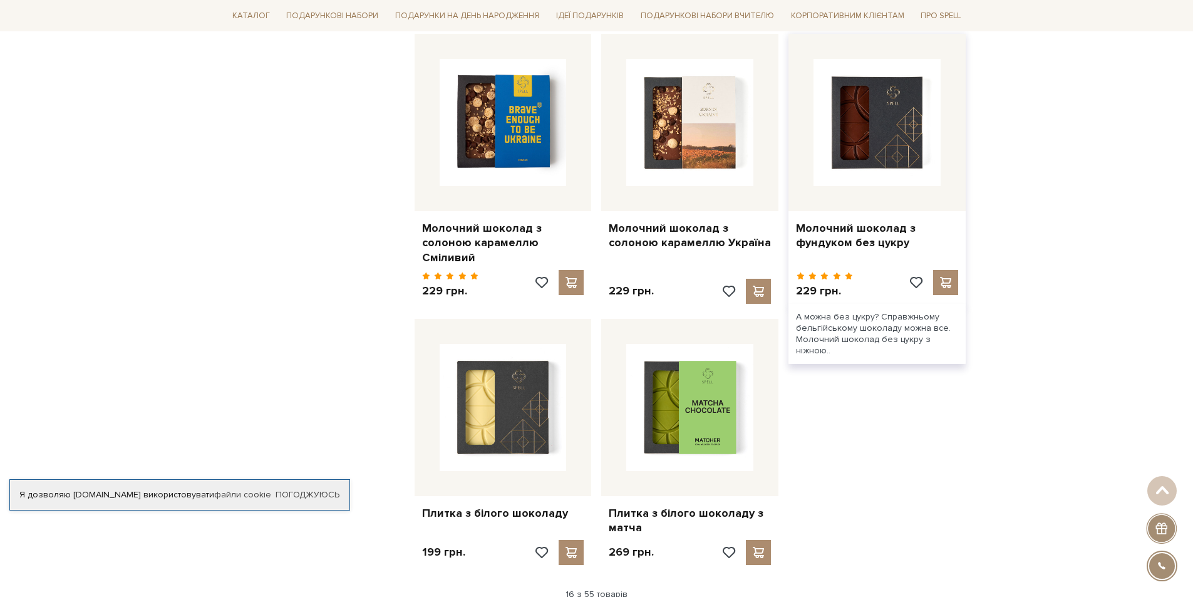
scroll to position [1315, 0]
click at [862, 234] on link "Молочний шоколад з фундуком без цукру" at bounding box center [877, 234] width 162 height 29
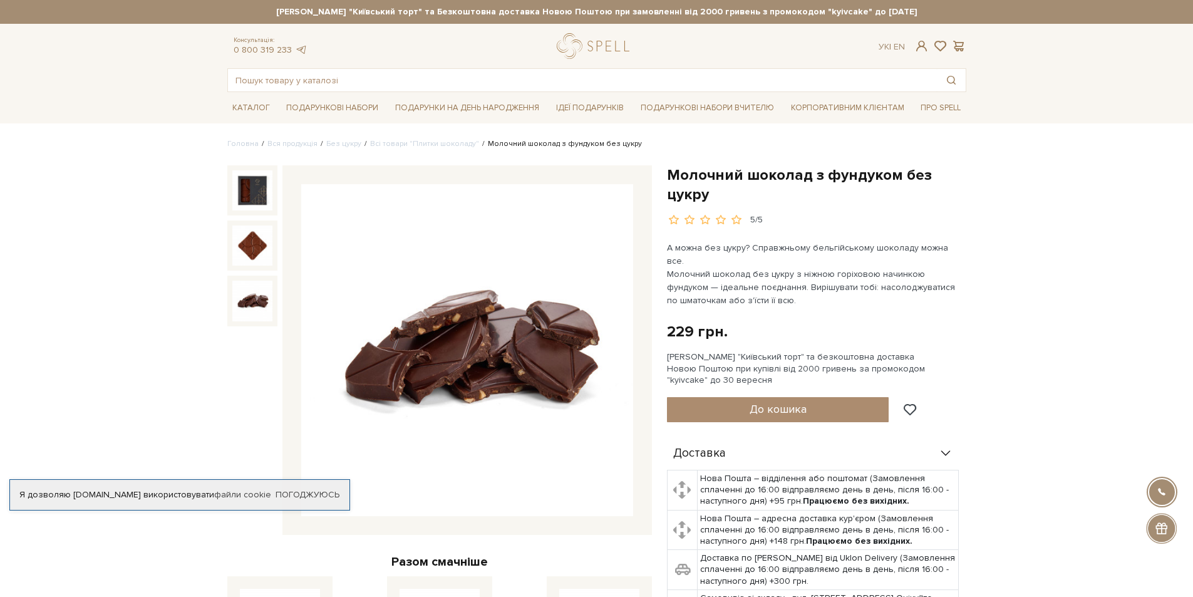
click at [251, 294] on img at bounding box center [252, 301] width 40 height 40
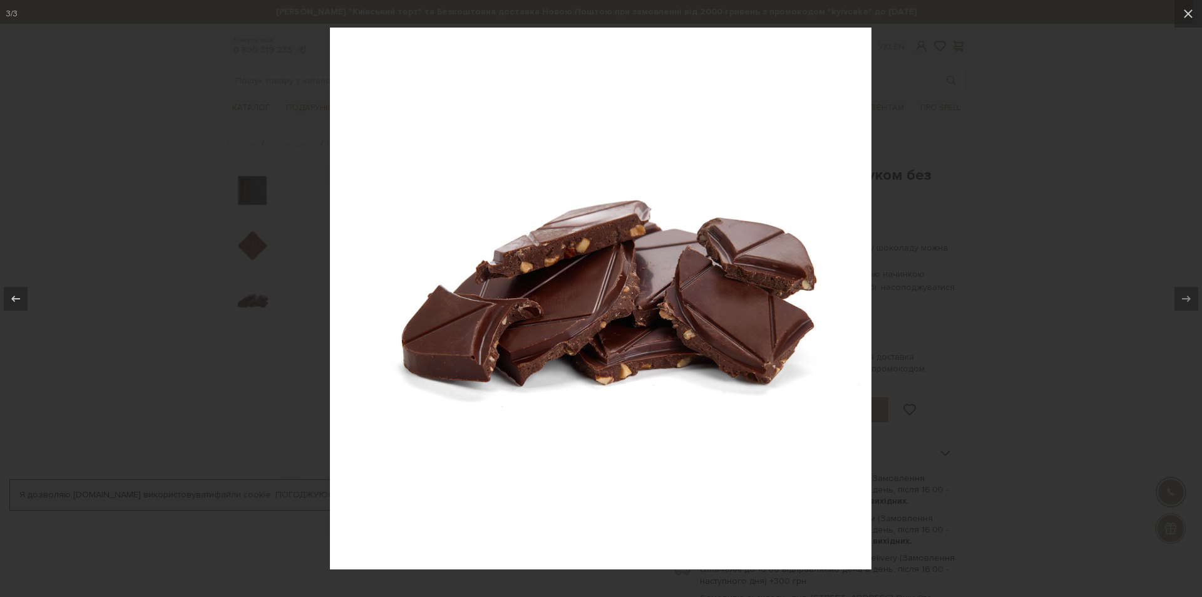
click at [158, 338] on div at bounding box center [601, 298] width 1202 height 597
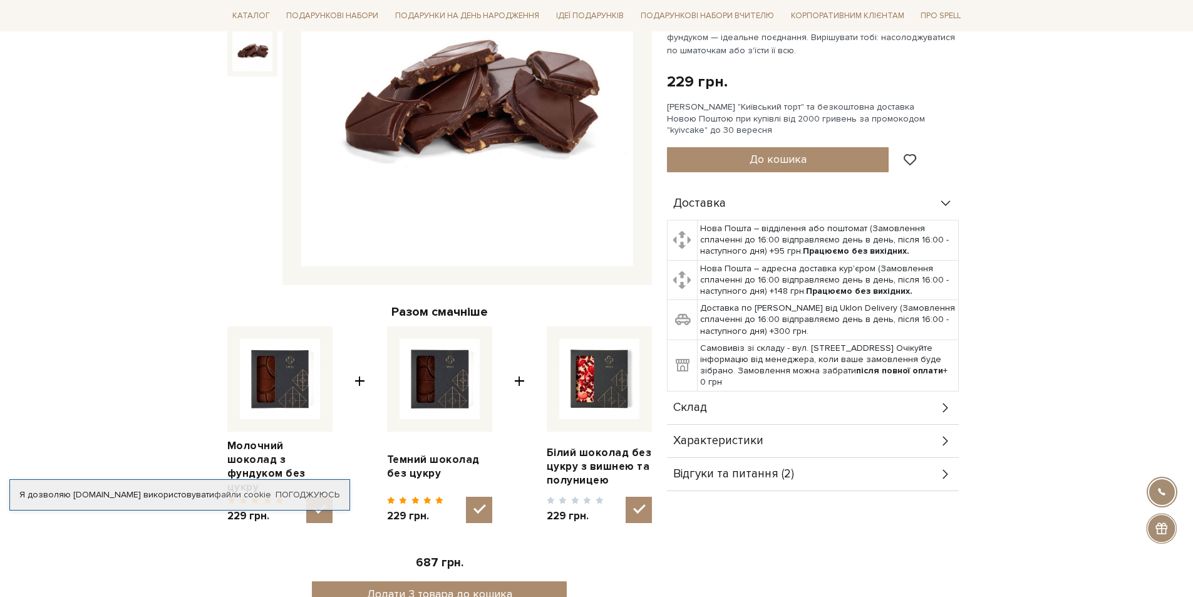
scroll to position [250, 0]
click at [949, 400] on icon at bounding box center [946, 407] width 14 height 14
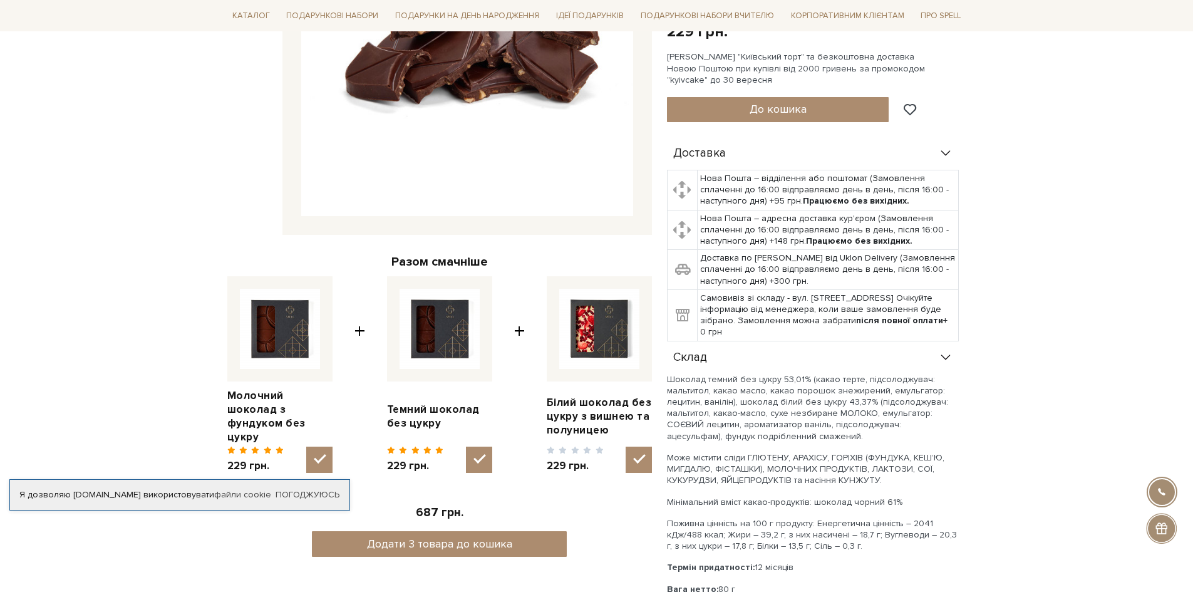
scroll to position [438, 0]
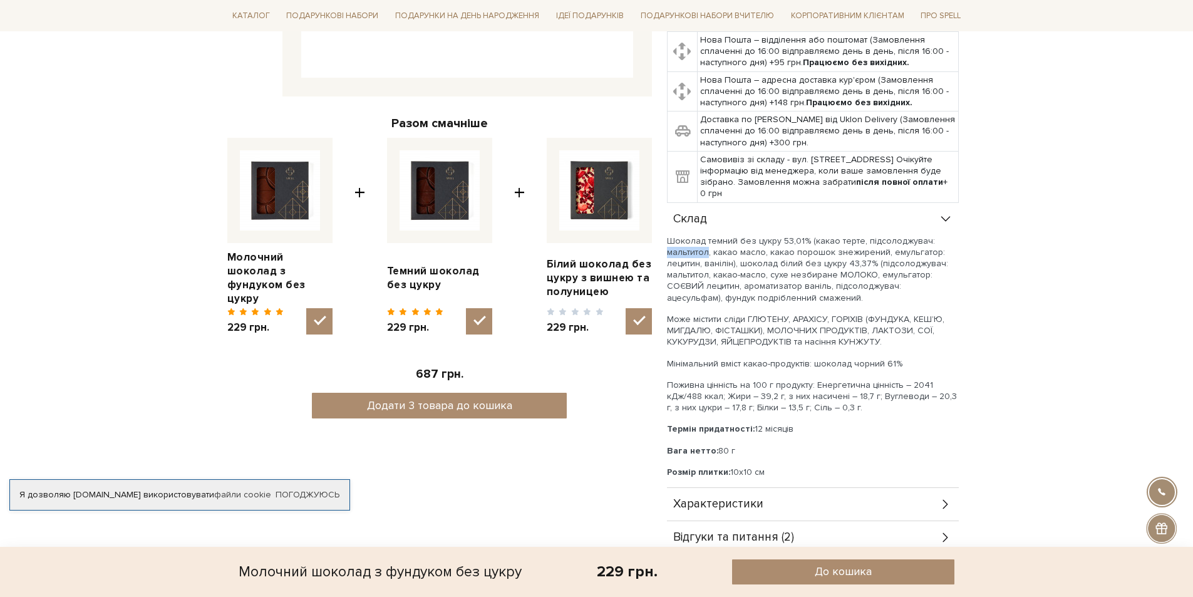
drag, startPoint x: 667, startPoint y: 240, endPoint x: 707, endPoint y: 242, distance: 40.1
click at [707, 242] on p "Шоколад темний без цукру 53,01% (какао терте, підсолоджувач: мальтитол, какао м…" at bounding box center [813, 269] width 292 height 68
copy p "мальтитол"
click at [581, 264] on link "Білий шоколад без цукру з вишнею та полуницею" at bounding box center [599, 277] width 105 height 41
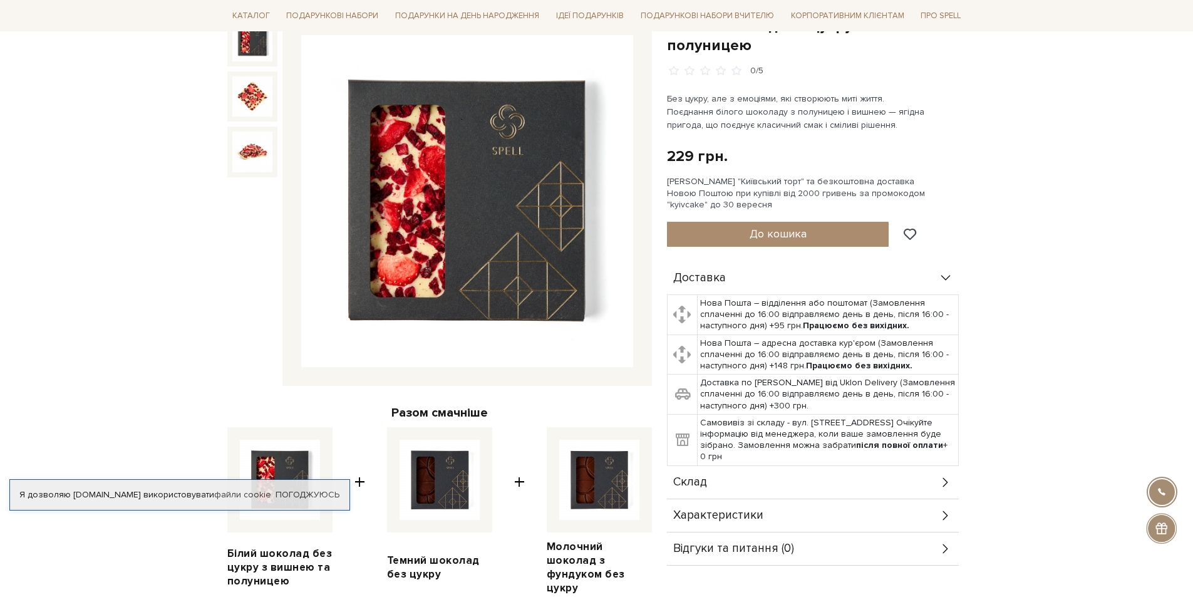
scroll to position [125, 0]
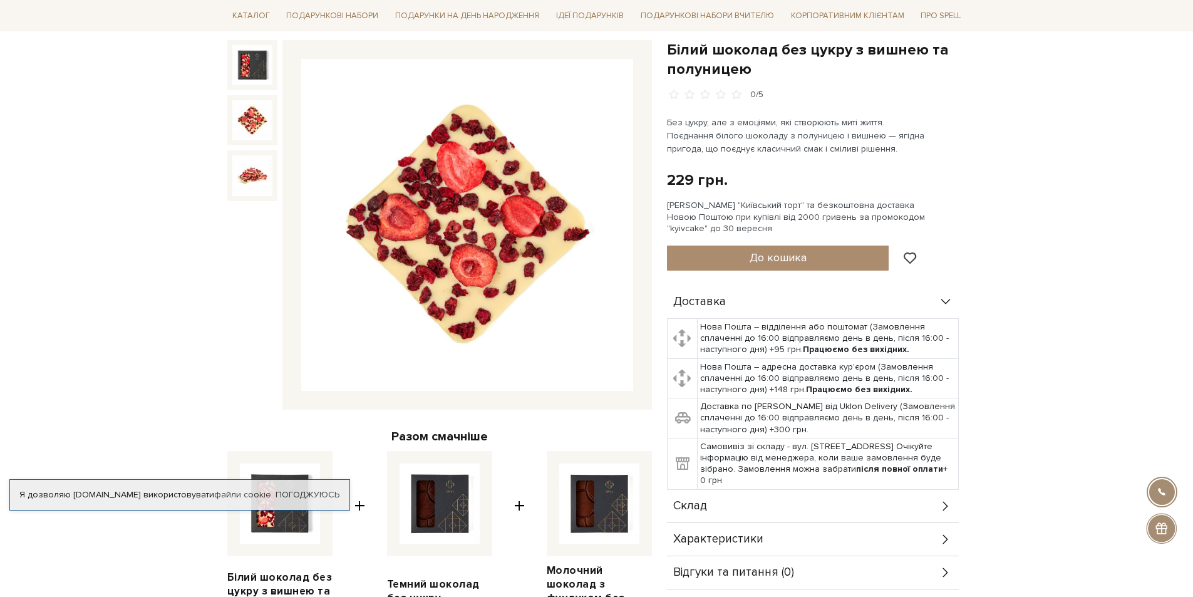
click at [249, 116] on img at bounding box center [252, 120] width 40 height 40
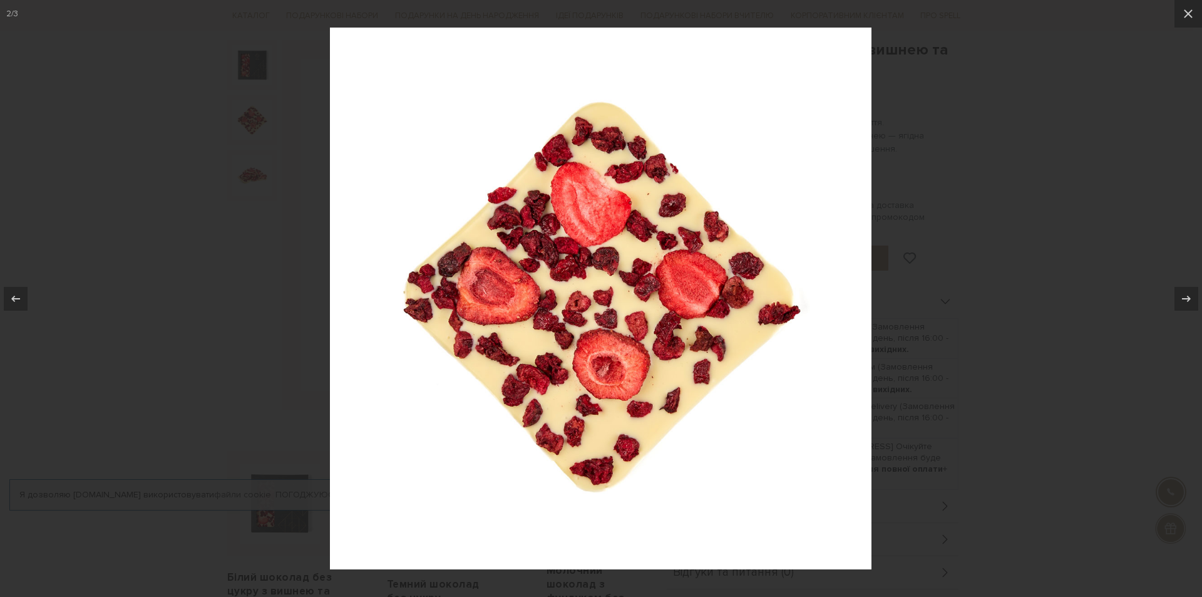
click at [1158, 181] on div at bounding box center [601, 298] width 1202 height 597
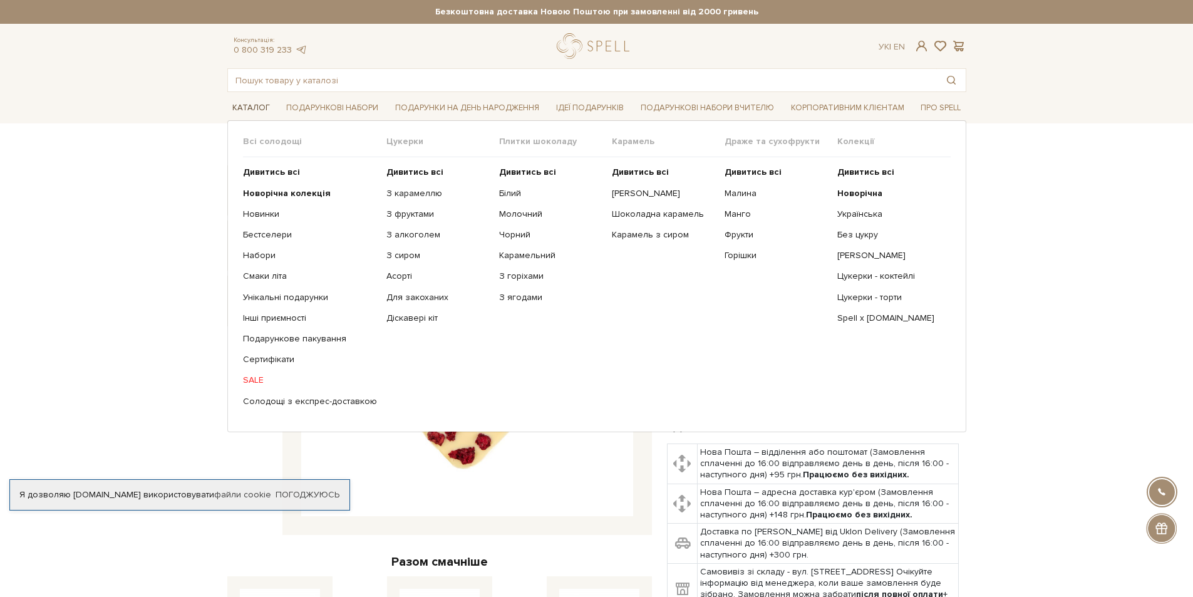
click at [253, 105] on link "Каталог" at bounding box center [251, 107] width 48 height 19
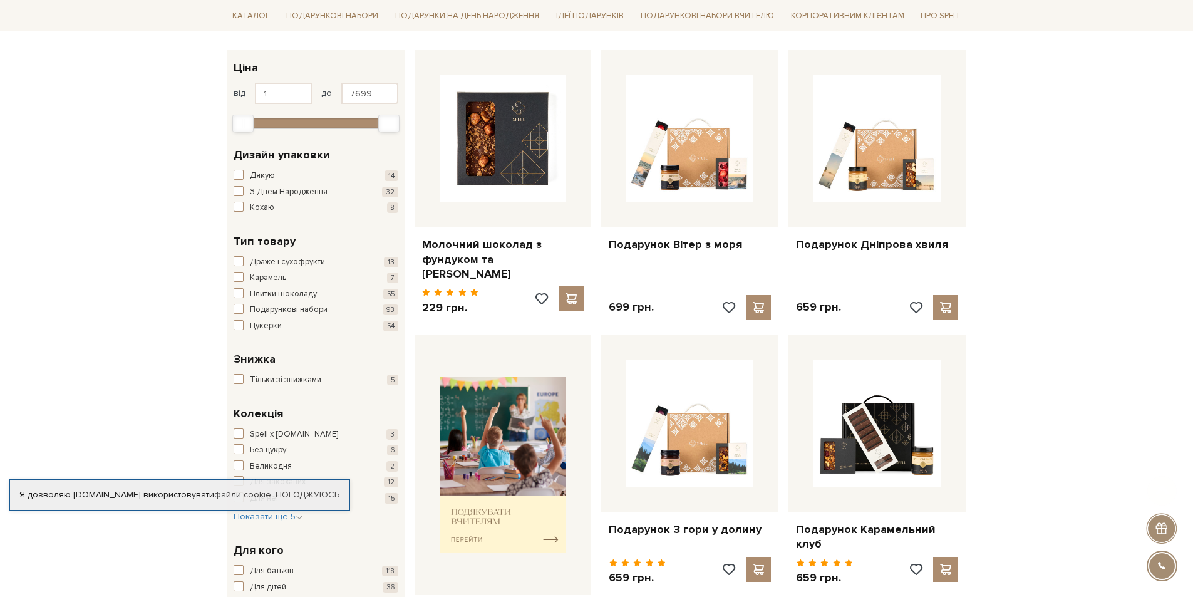
scroll to position [250, 0]
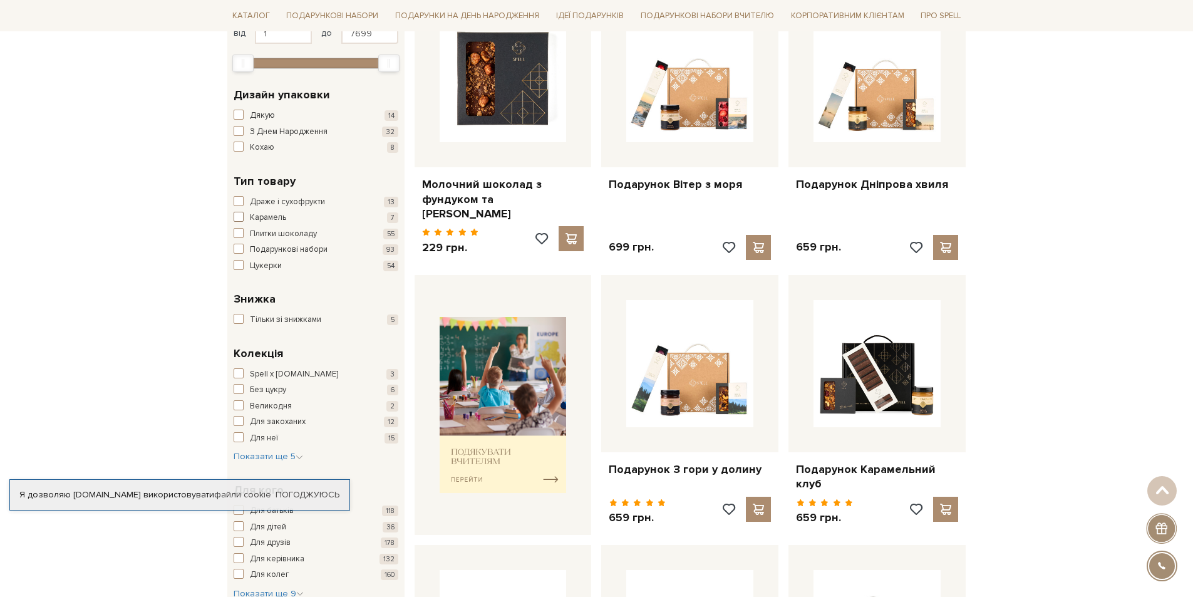
click at [242, 216] on span "button" at bounding box center [239, 217] width 10 height 10
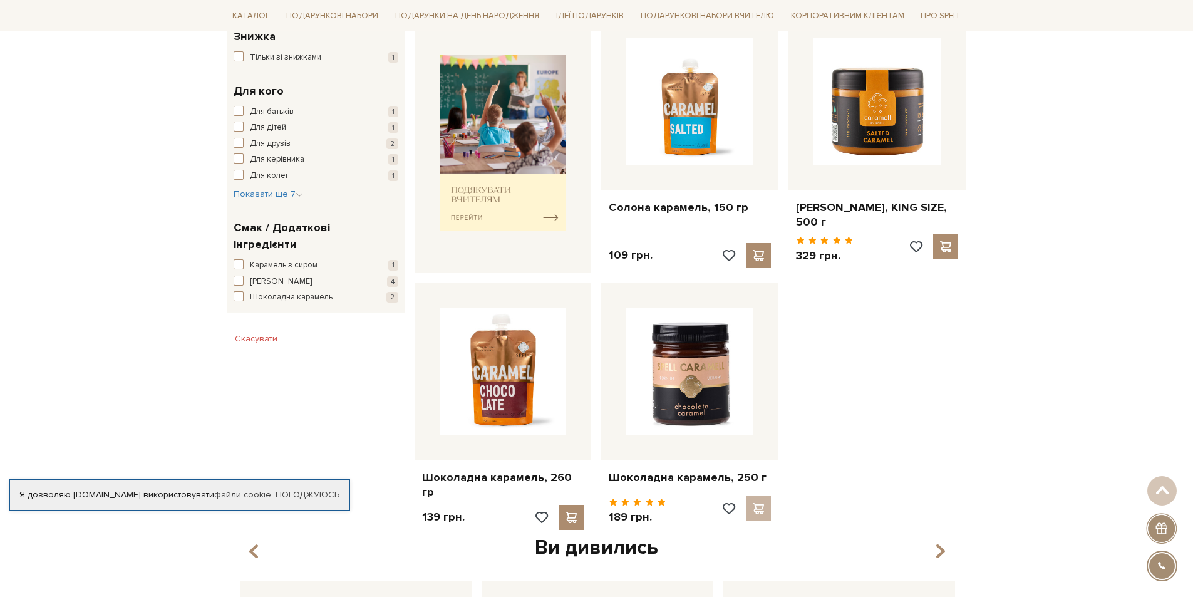
scroll to position [564, 0]
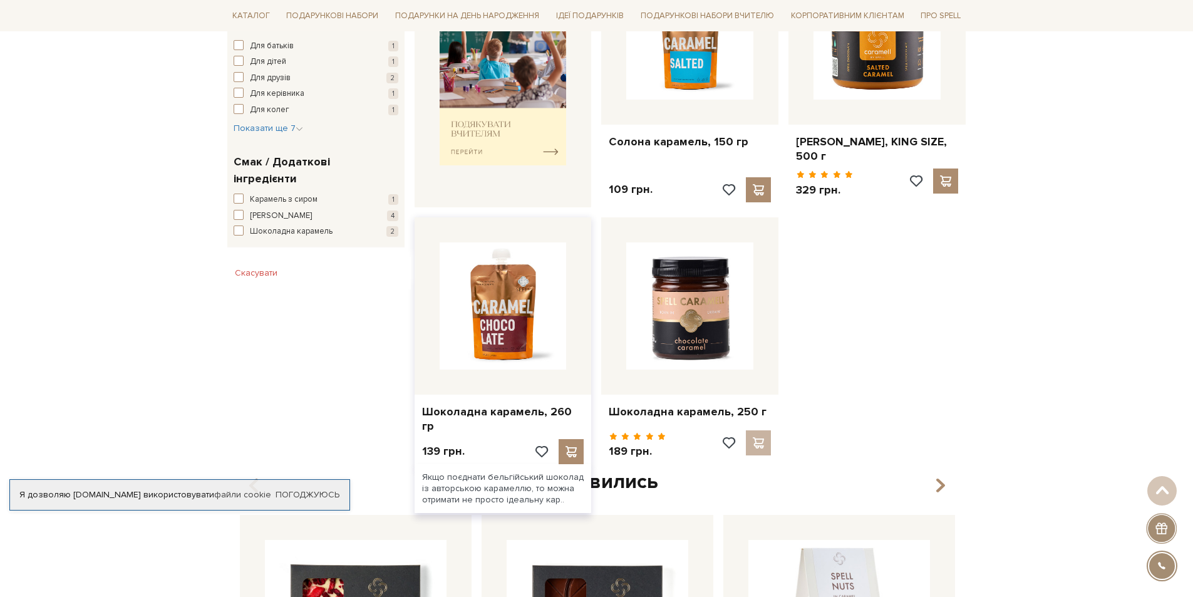
click at [512, 348] on img at bounding box center [503, 305] width 127 height 127
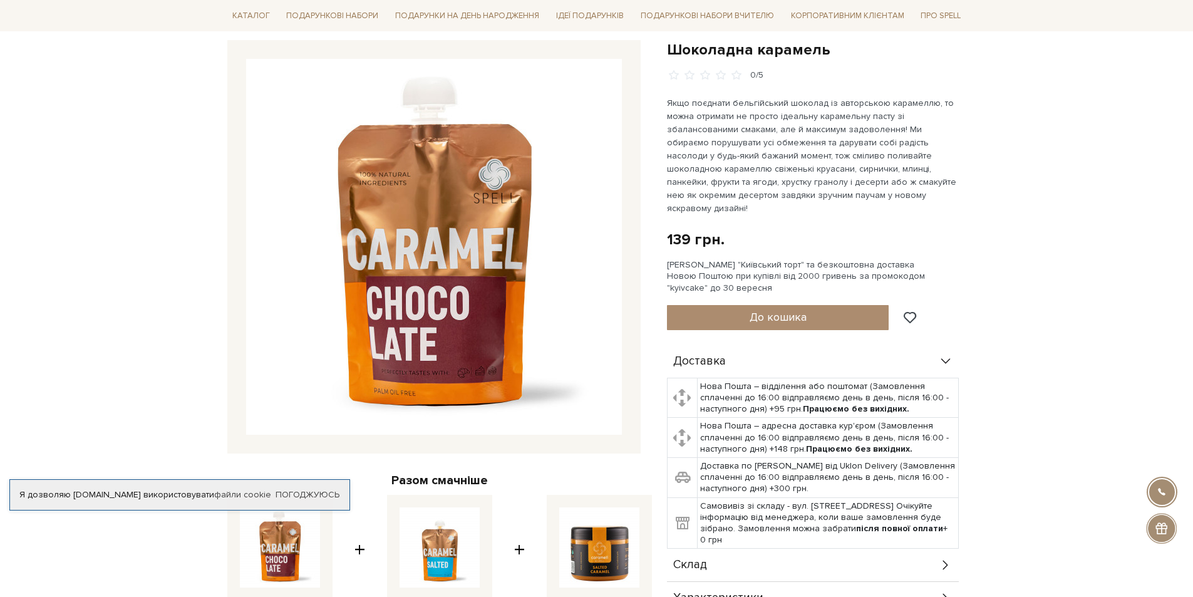
scroll to position [376, 0]
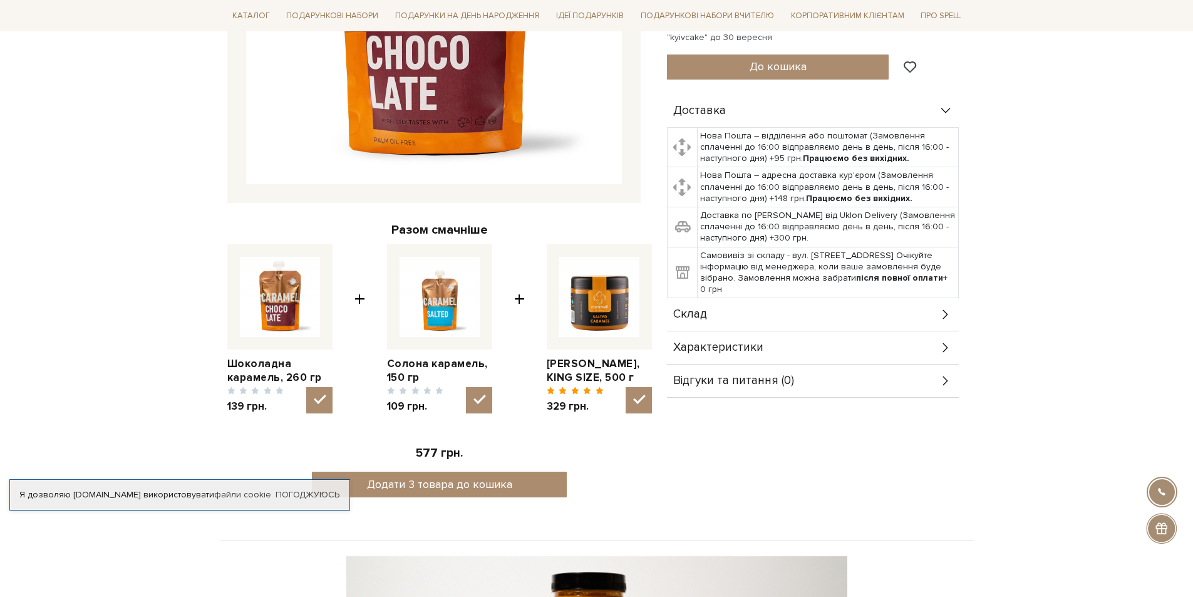
click at [944, 310] on icon at bounding box center [944, 314] width 5 height 9
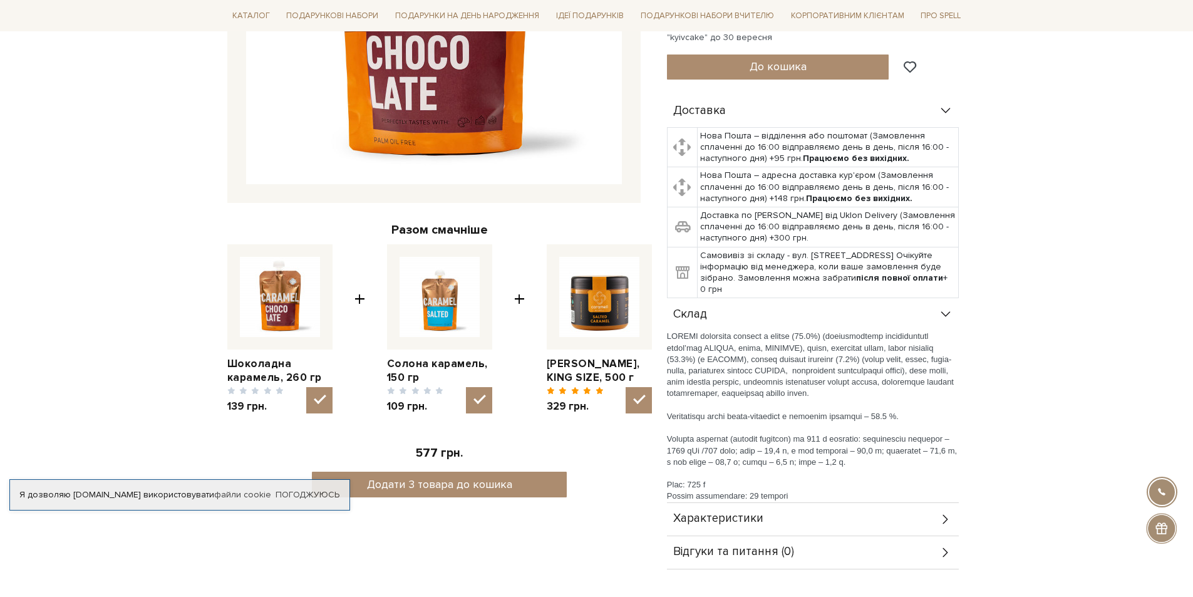
click at [594, 313] on img at bounding box center [599, 297] width 80 height 80
click at [626, 387] on input "checkbox" at bounding box center [639, 400] width 26 height 26
checkbox input "false"
click at [579, 365] on link "[PERSON_NAME], KING SIZE, 500 г" at bounding box center [599, 371] width 105 height 28
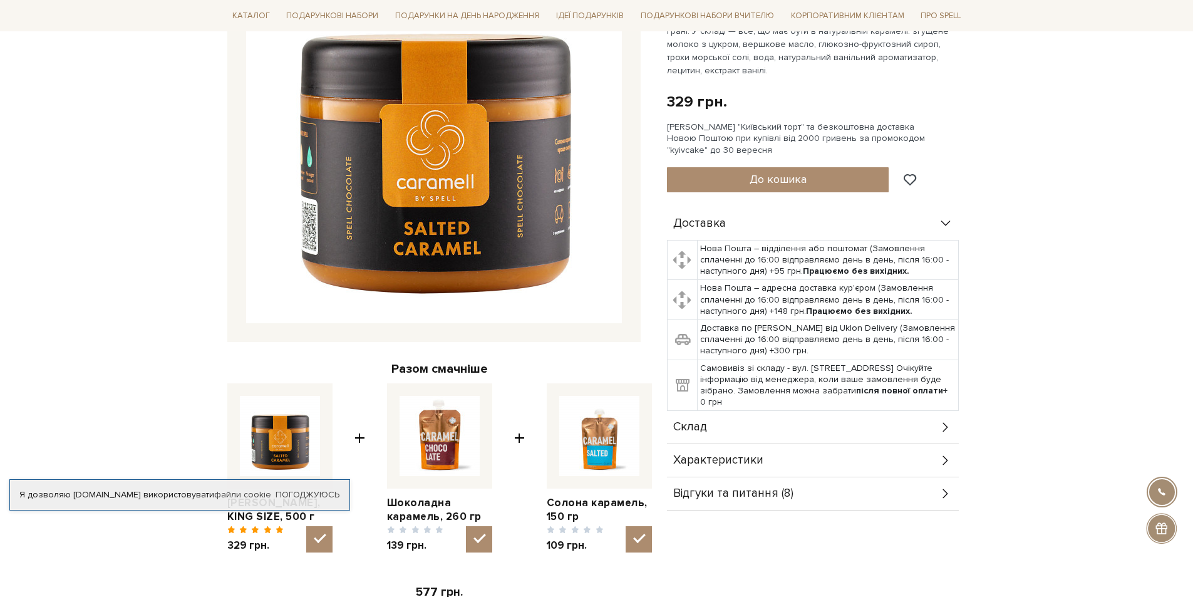
scroll to position [376, 0]
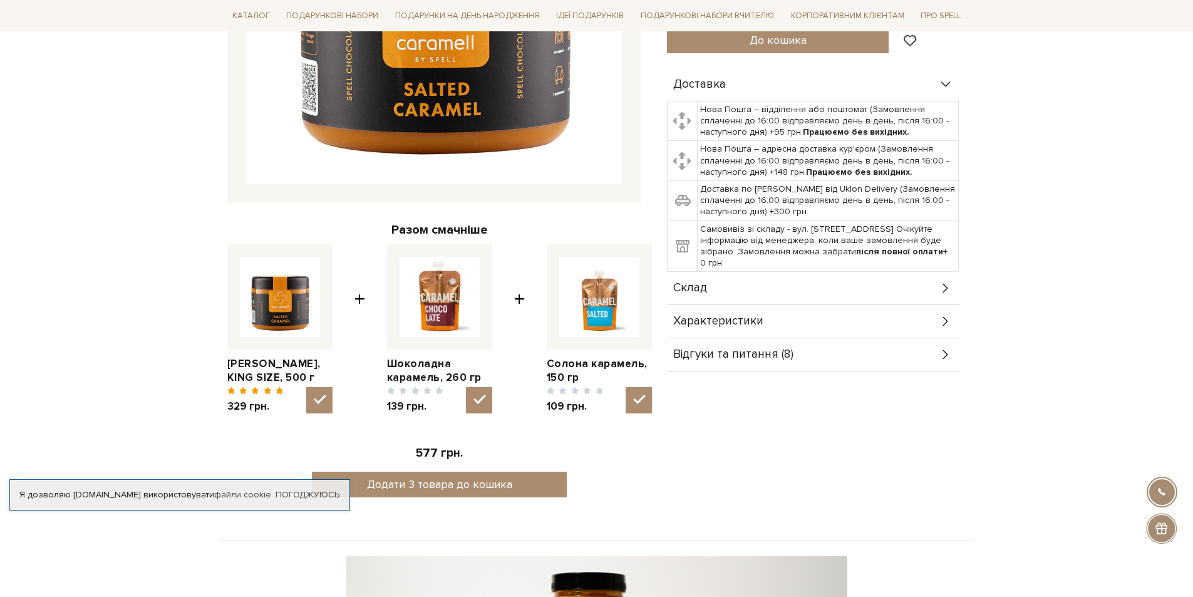
click at [944, 284] on icon at bounding box center [946, 288] width 14 height 14
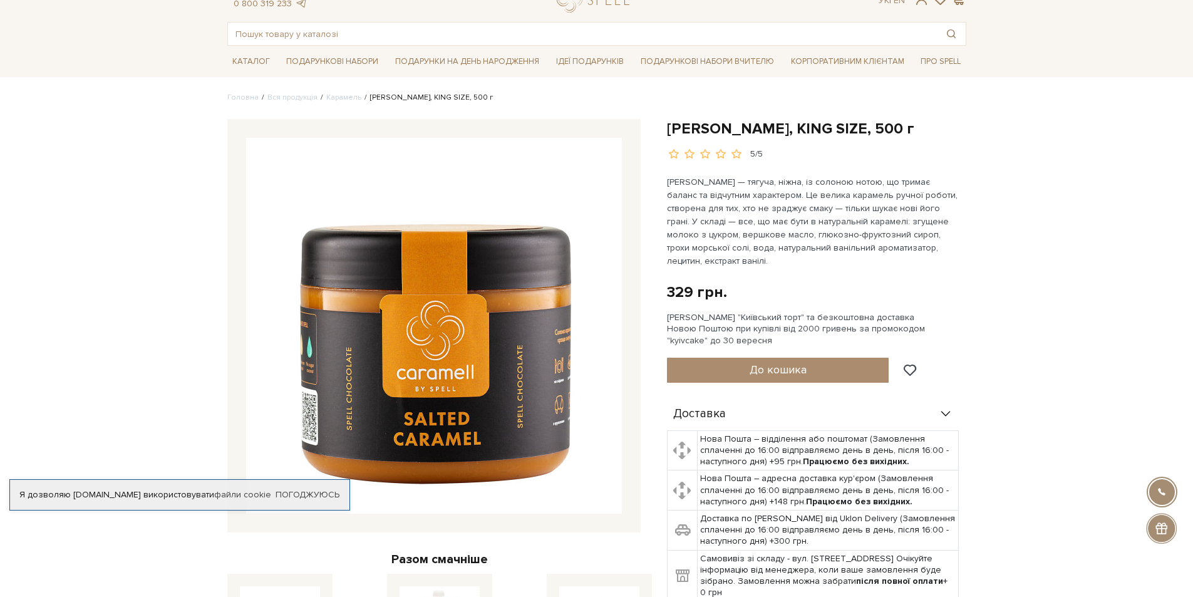
scroll to position [0, 0]
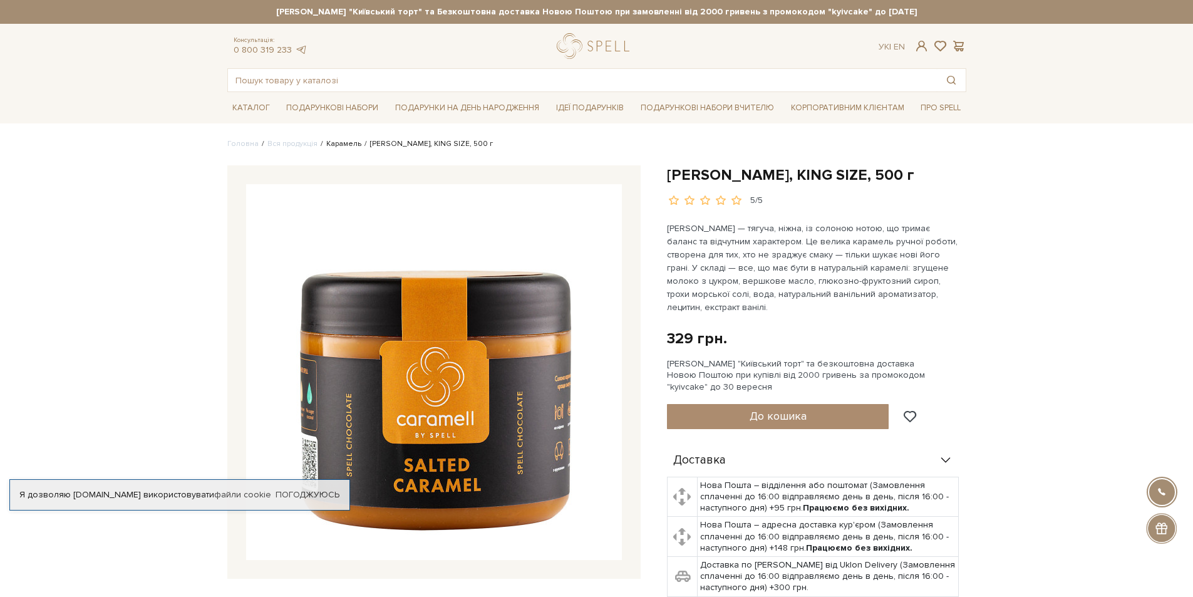
click at [336, 142] on link "Карамель" at bounding box center [343, 143] width 35 height 9
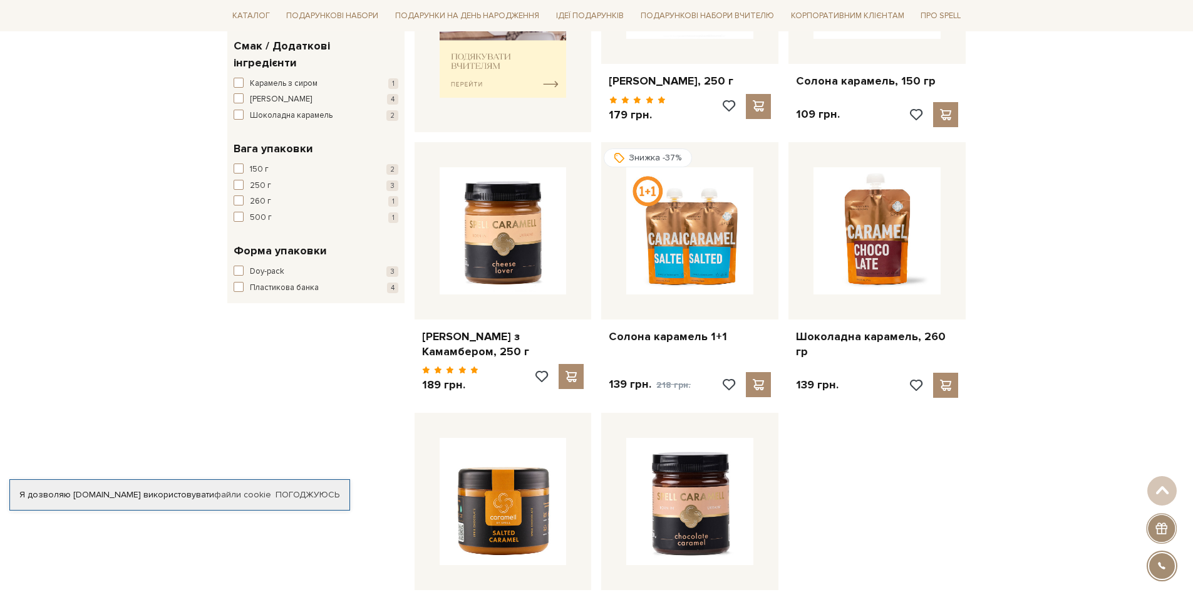
scroll to position [376, 0]
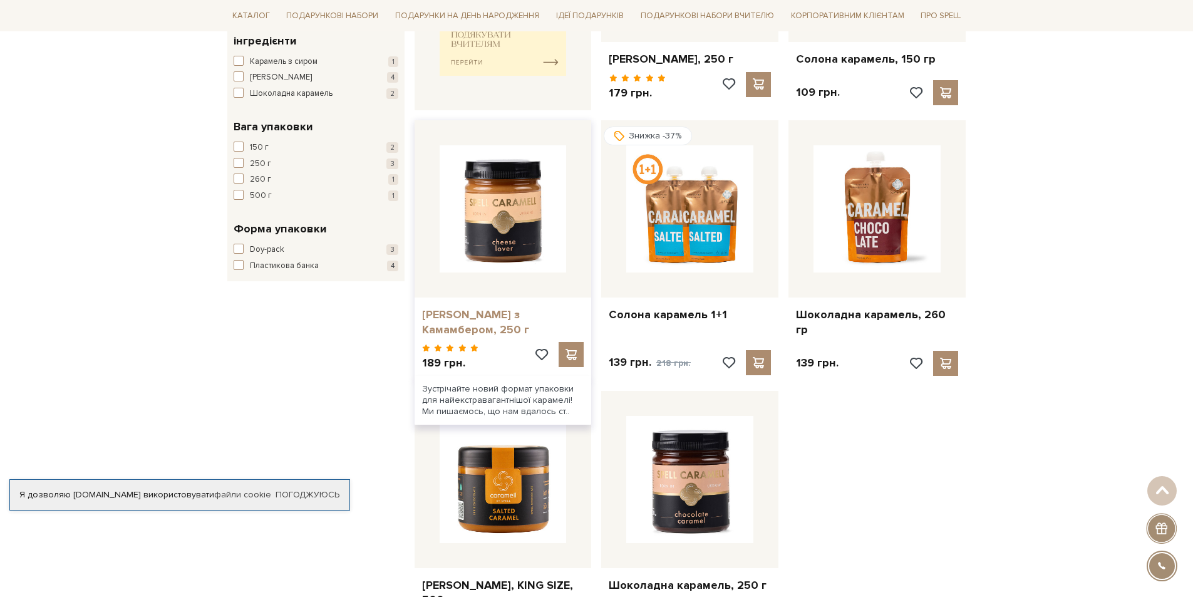
click at [485, 314] on link "[PERSON_NAME] з Камамбером, 250 г" at bounding box center [503, 321] width 162 height 29
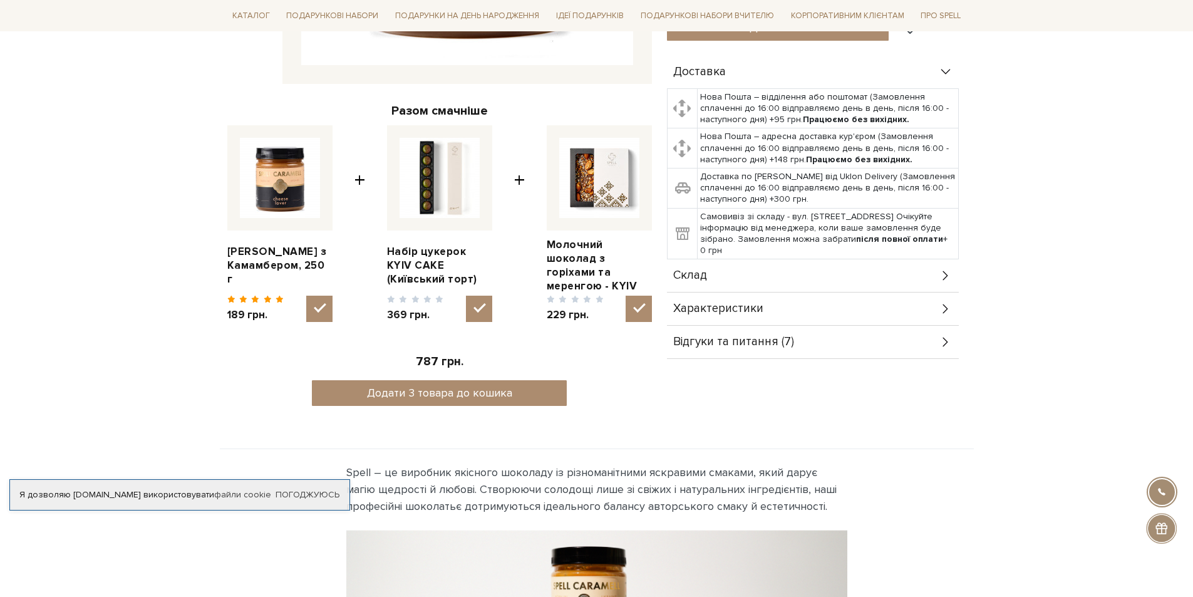
scroll to position [564, 0]
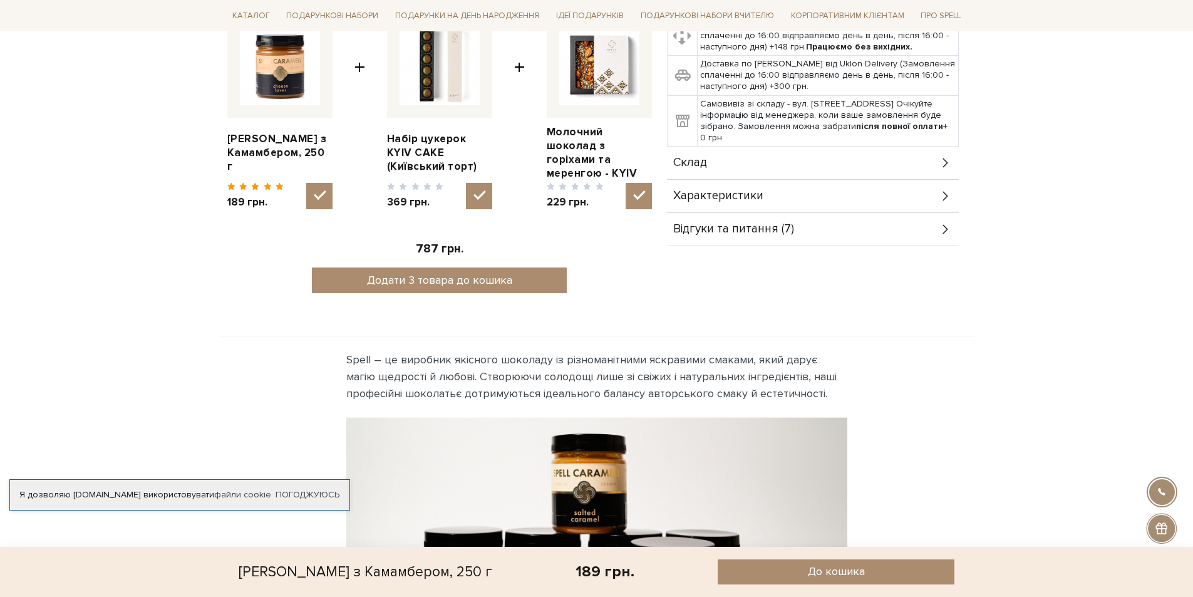
click at [945, 166] on icon at bounding box center [946, 163] width 14 height 14
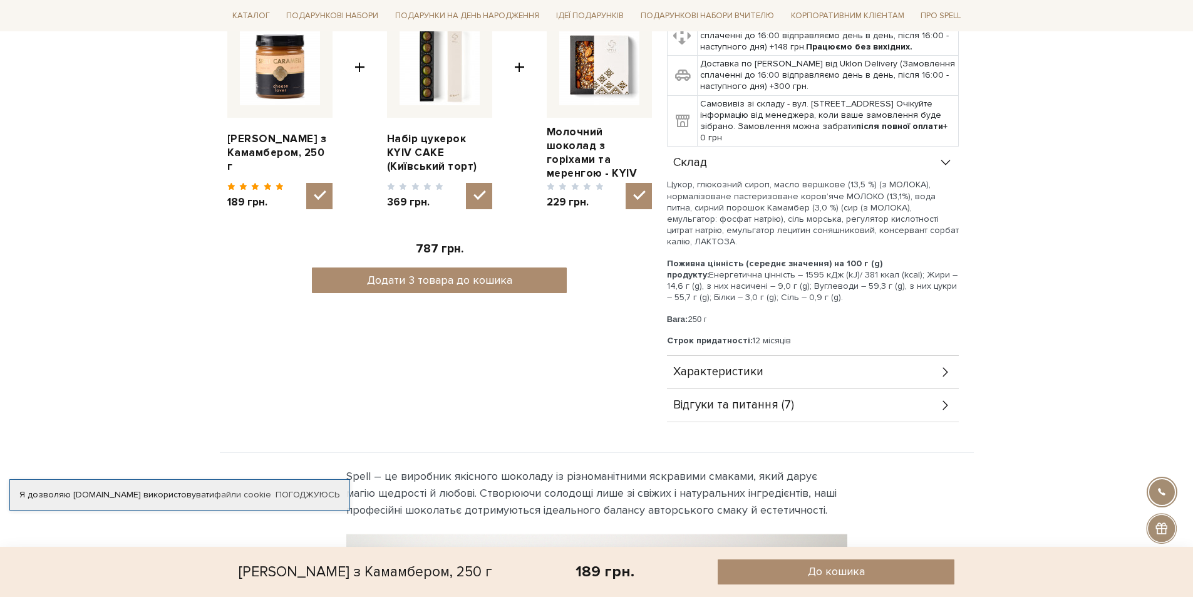
click at [934, 370] on div "Характеристики" at bounding box center [813, 372] width 292 height 33
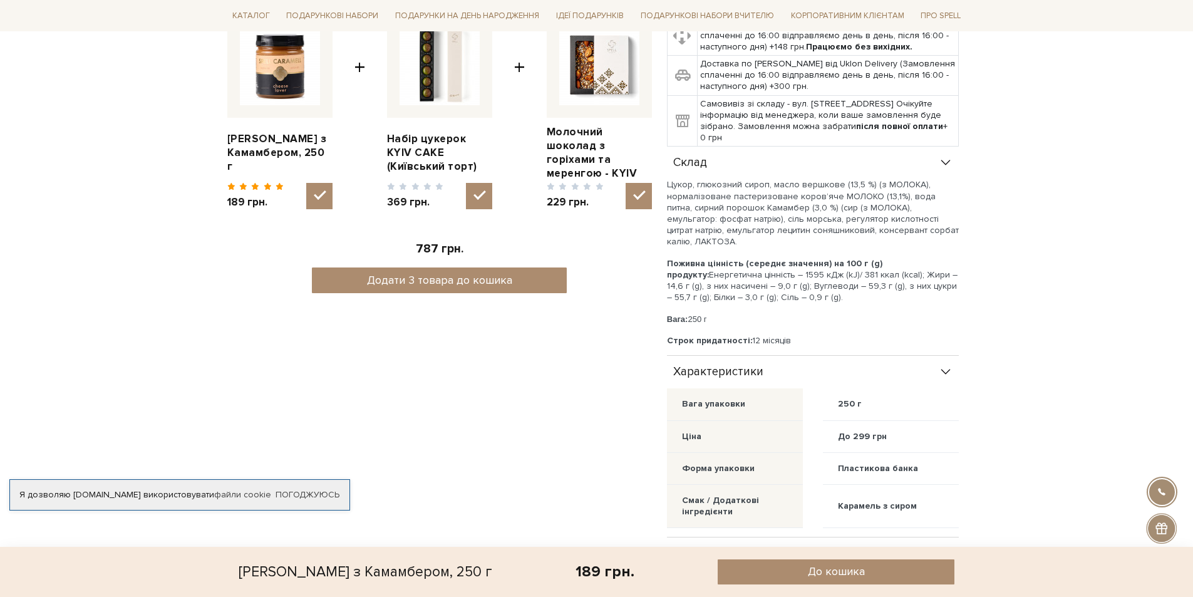
click at [934, 370] on div "Характеристики" at bounding box center [813, 372] width 292 height 33
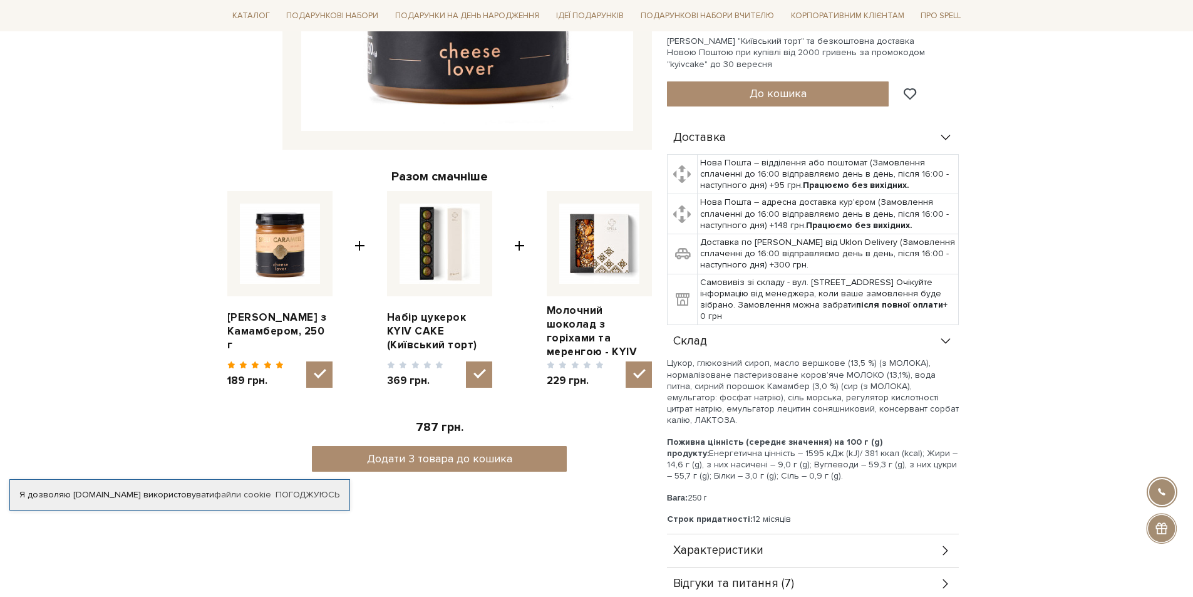
scroll to position [501, 0]
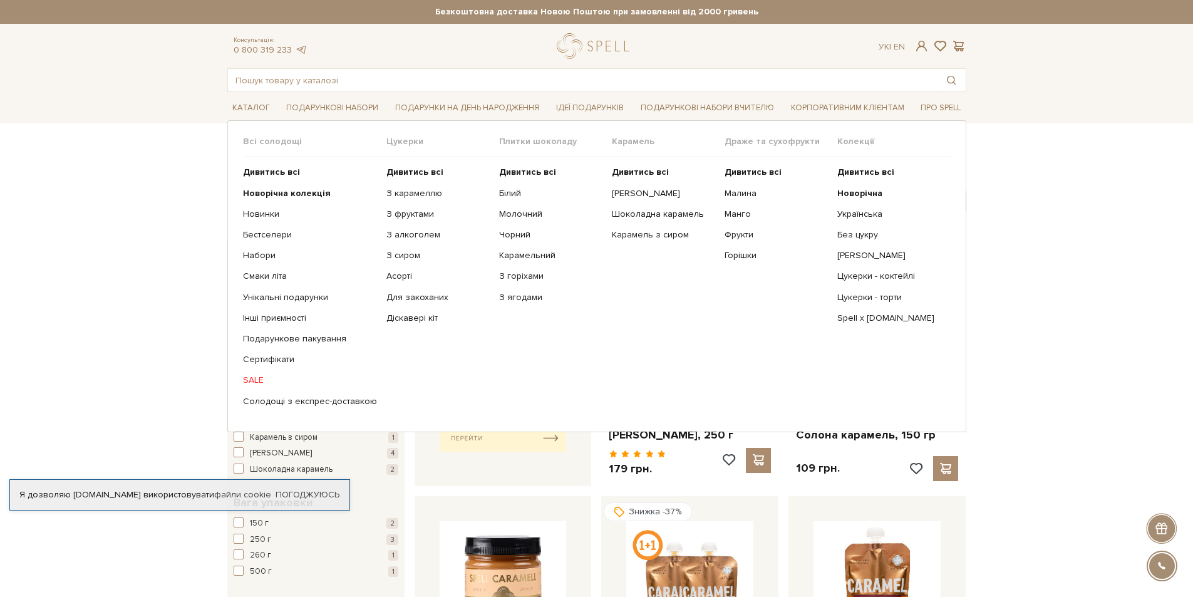
click at [257, 377] on link "SALE" at bounding box center [310, 379] width 134 height 11
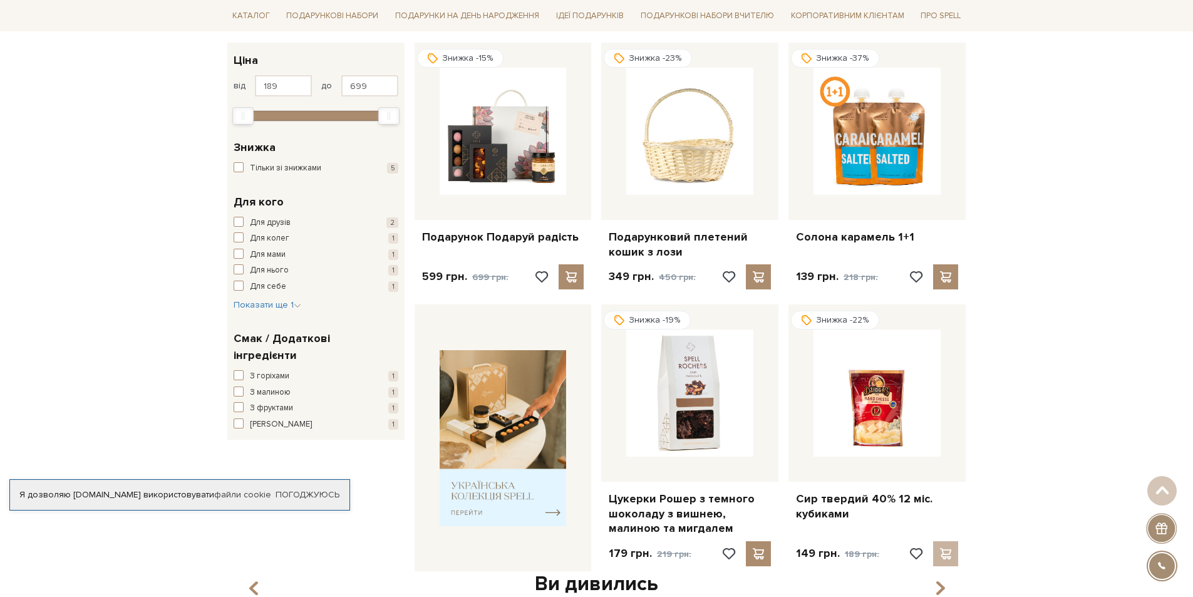
scroll to position [376, 0]
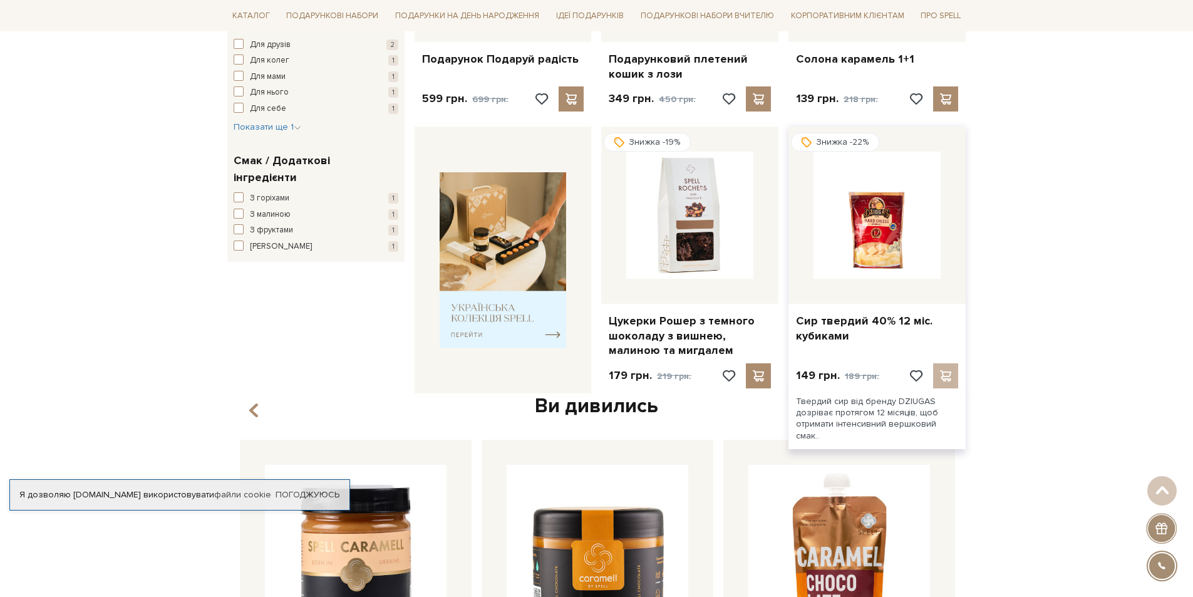
click at [856, 229] on img at bounding box center [876, 215] width 127 height 127
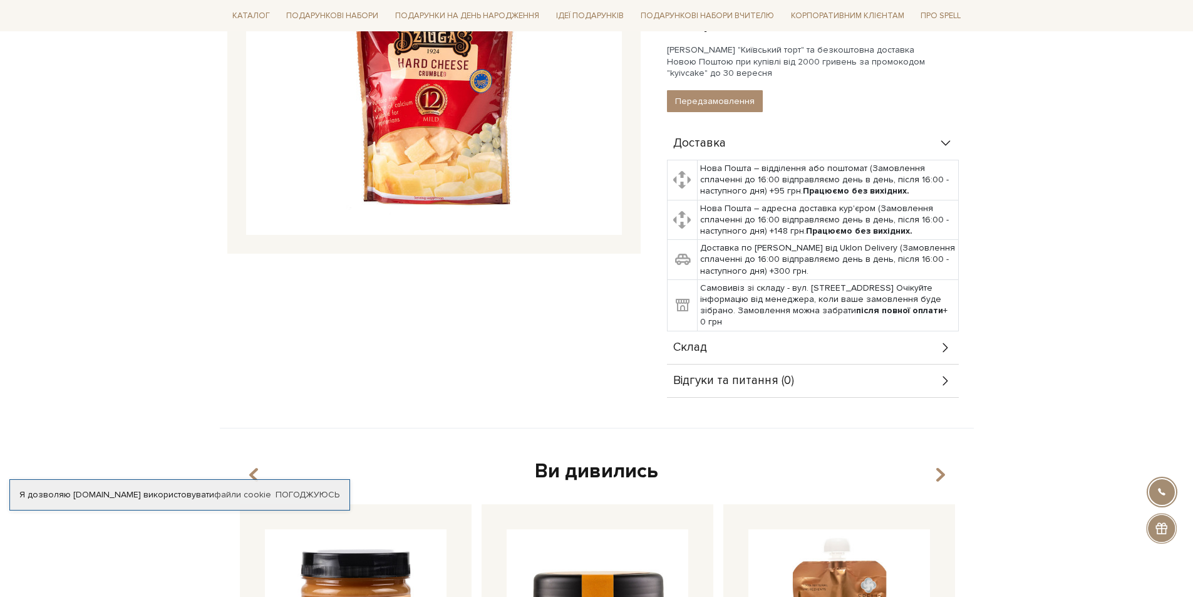
scroll to position [438, 0]
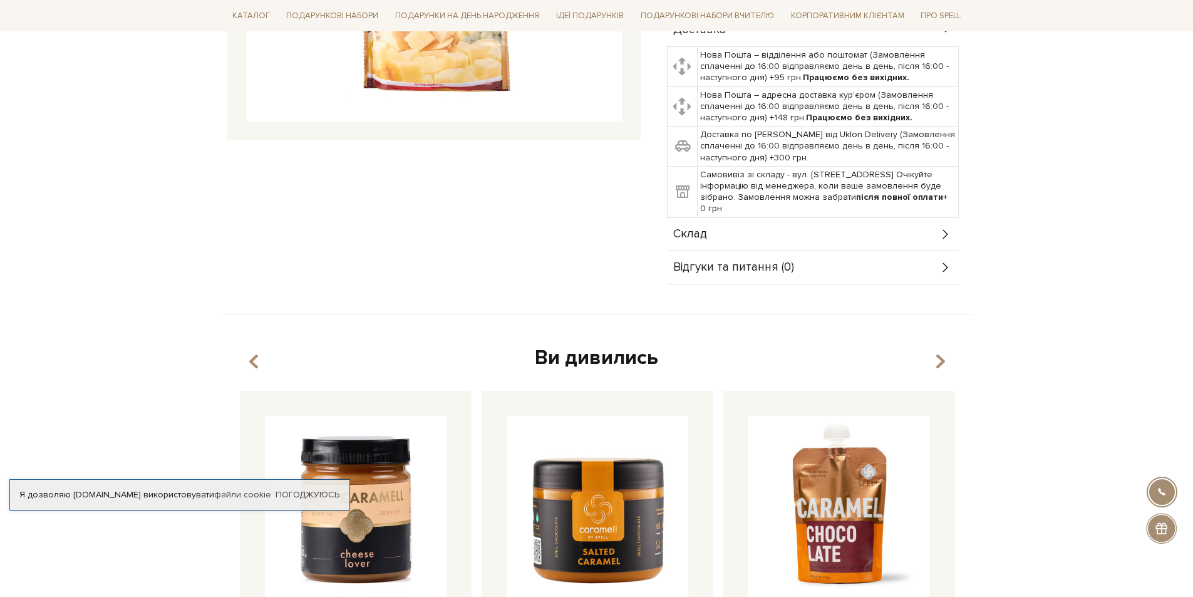
click at [942, 239] on icon at bounding box center [946, 234] width 14 height 14
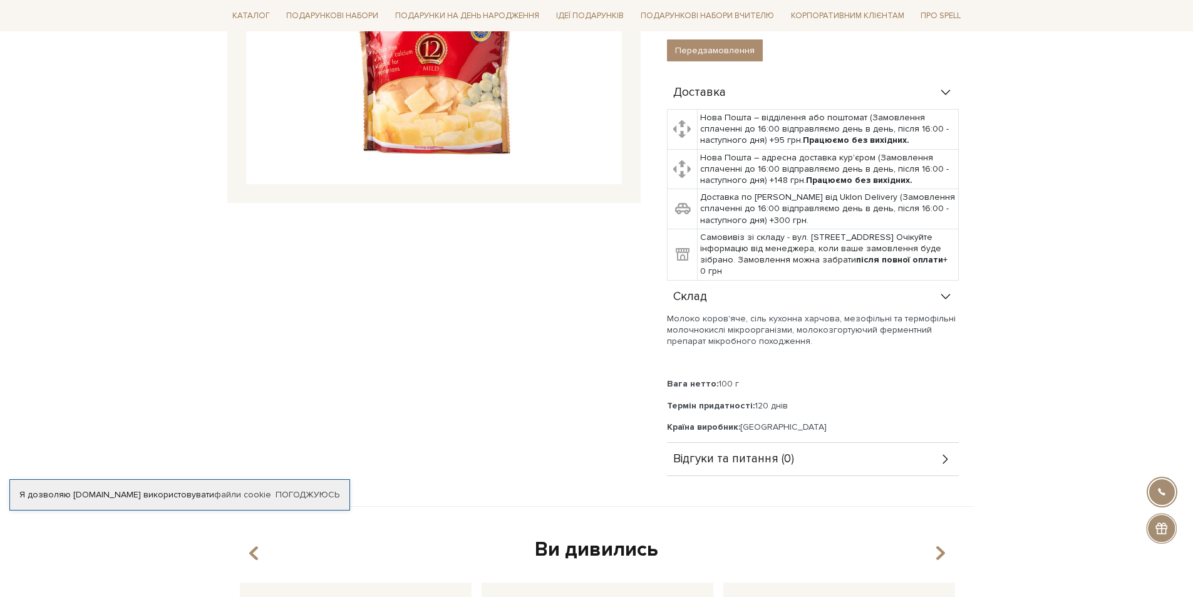
scroll to position [0, 0]
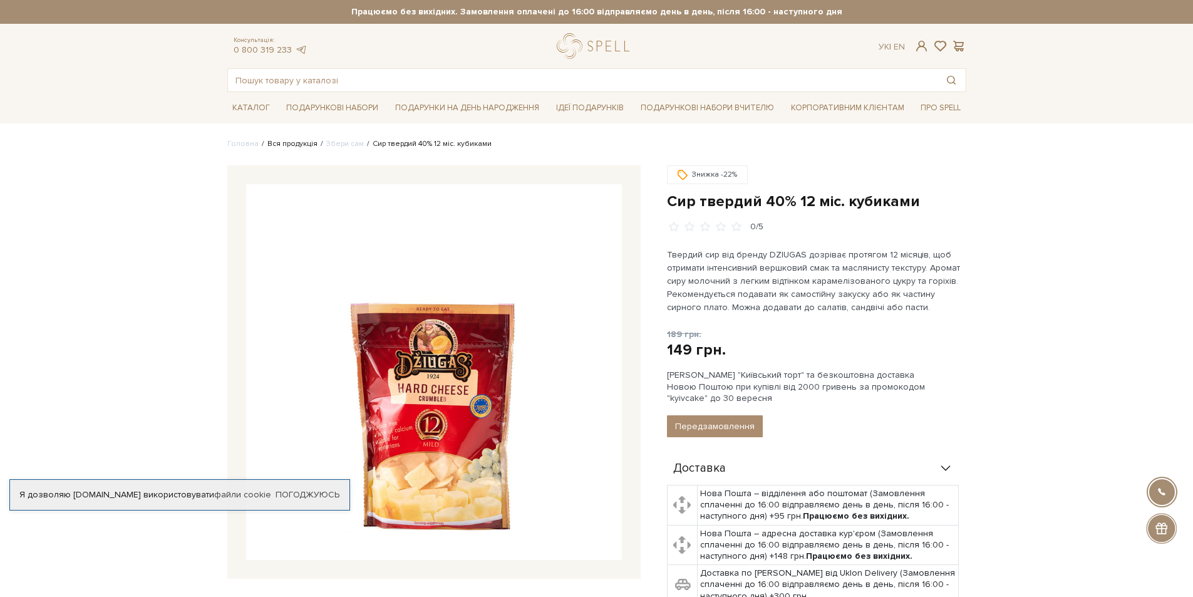
click at [303, 142] on link "Вся продукція" at bounding box center [292, 143] width 50 height 9
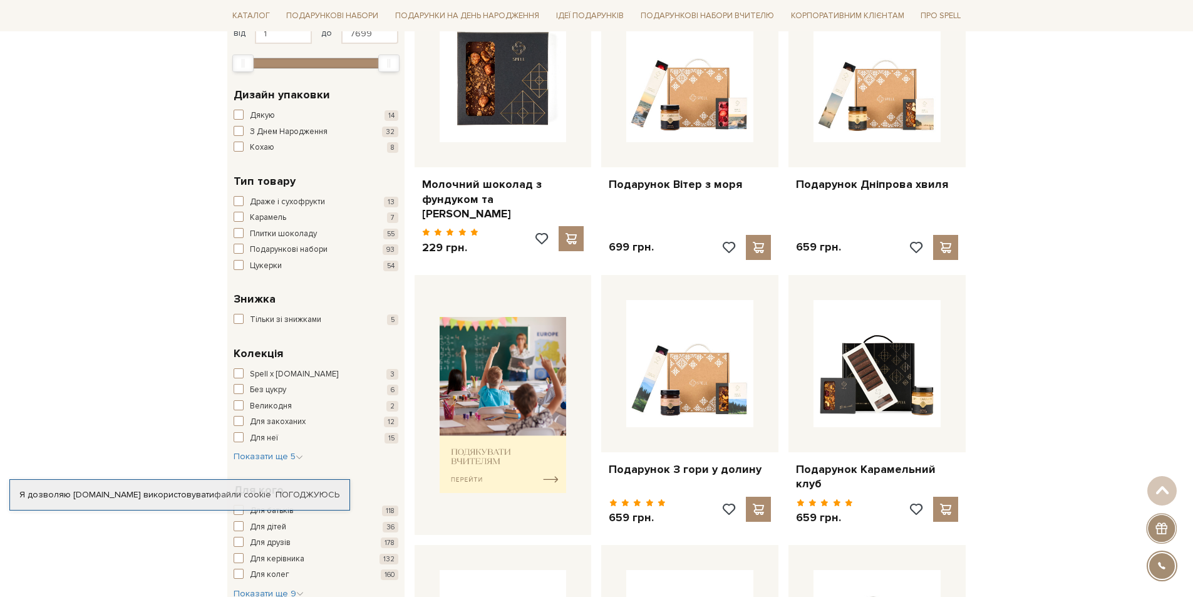
scroll to position [376, 0]
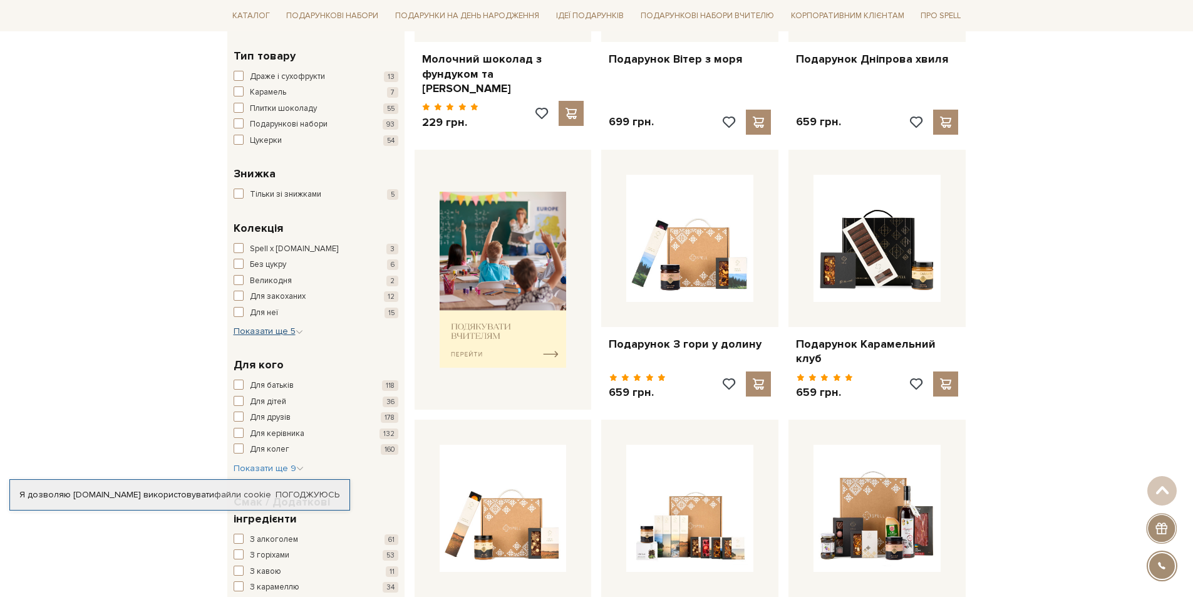
click at [282, 332] on span "Показати ще 5" at bounding box center [269, 331] width 70 height 11
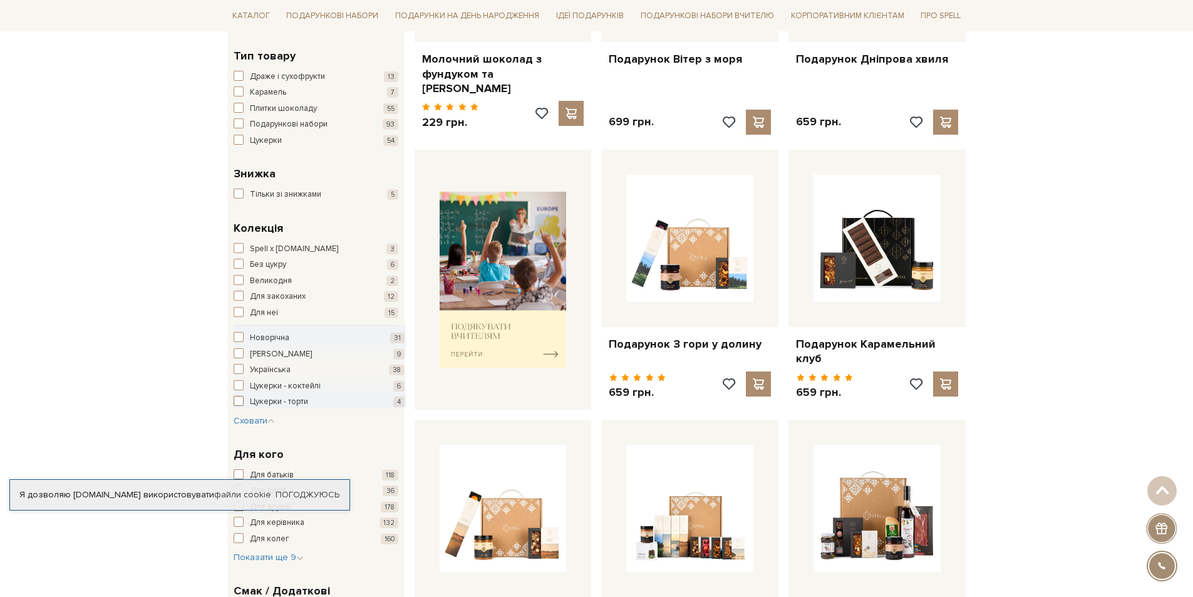
click at [292, 398] on span "Цукерки - торти" at bounding box center [279, 402] width 58 height 13
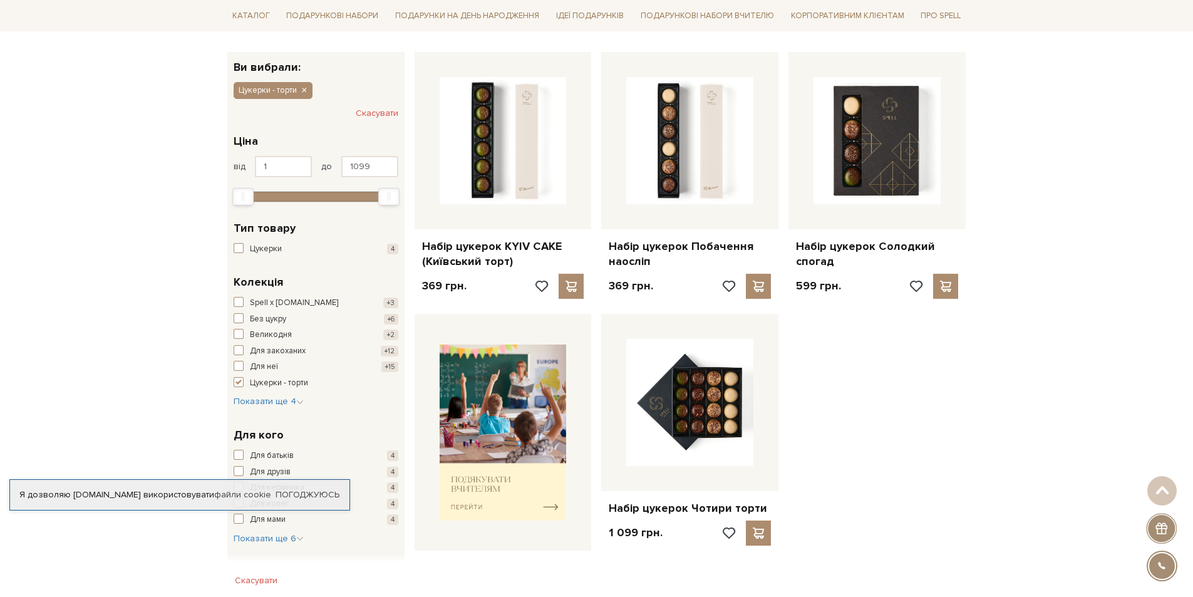
scroll to position [188, 0]
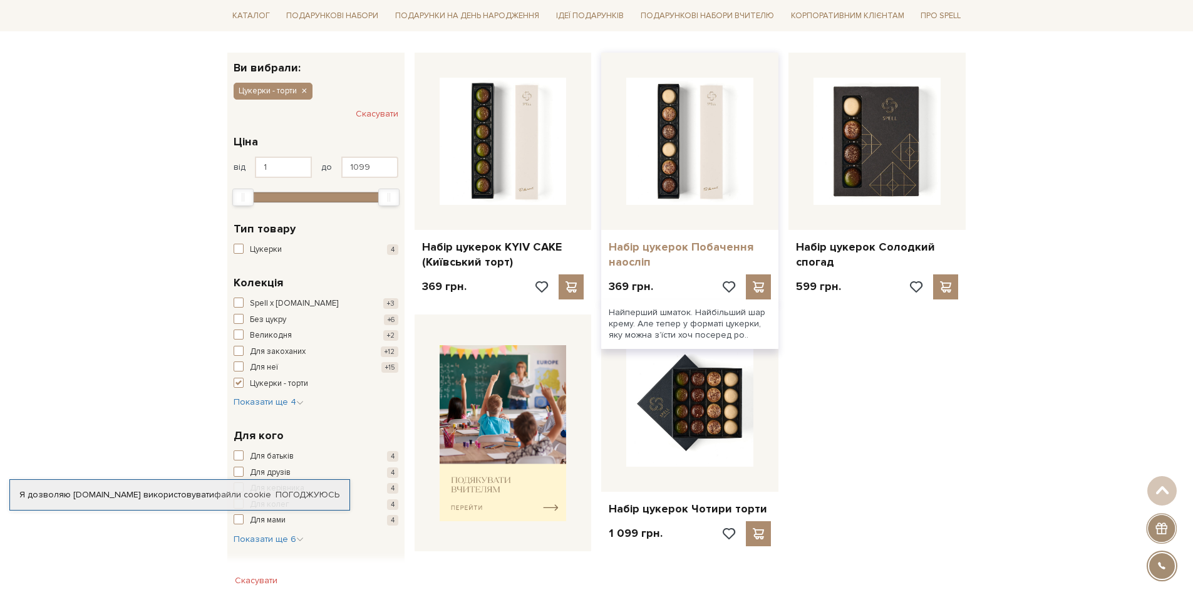
click at [637, 242] on link "Набір цукерок Побачення наосліп" at bounding box center [690, 254] width 162 height 29
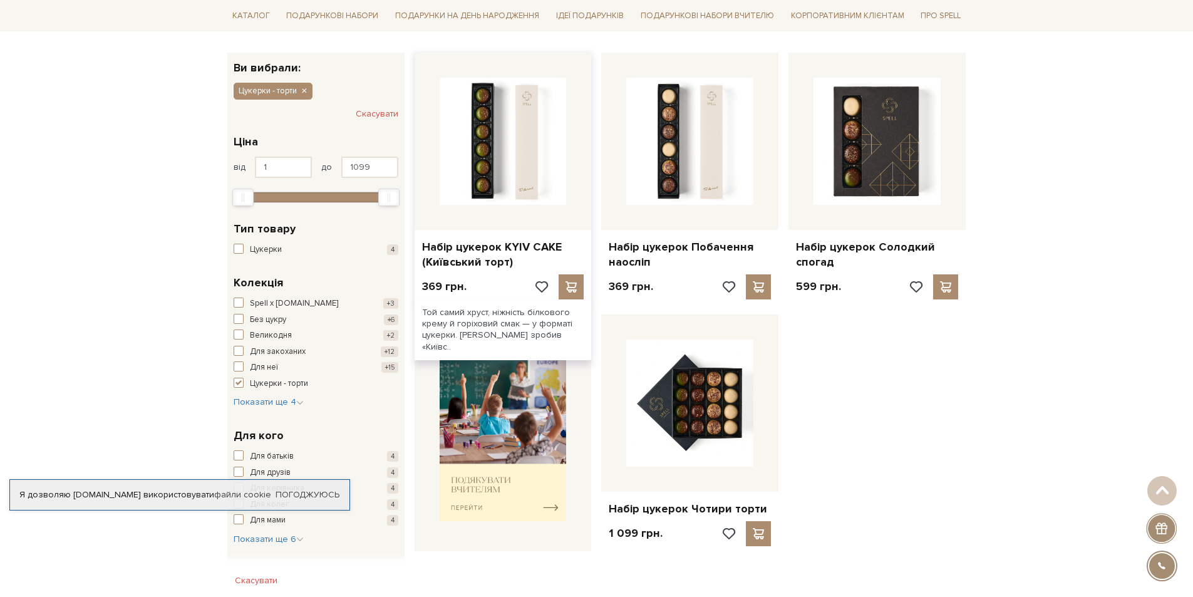
click at [478, 237] on div "Набір цукерок KYIV CAKE (Київський торт)" at bounding box center [503, 252] width 177 height 44
click at [480, 254] on link "Набір цукерок KYIV CAKE (Київський торт)" at bounding box center [503, 254] width 162 height 29
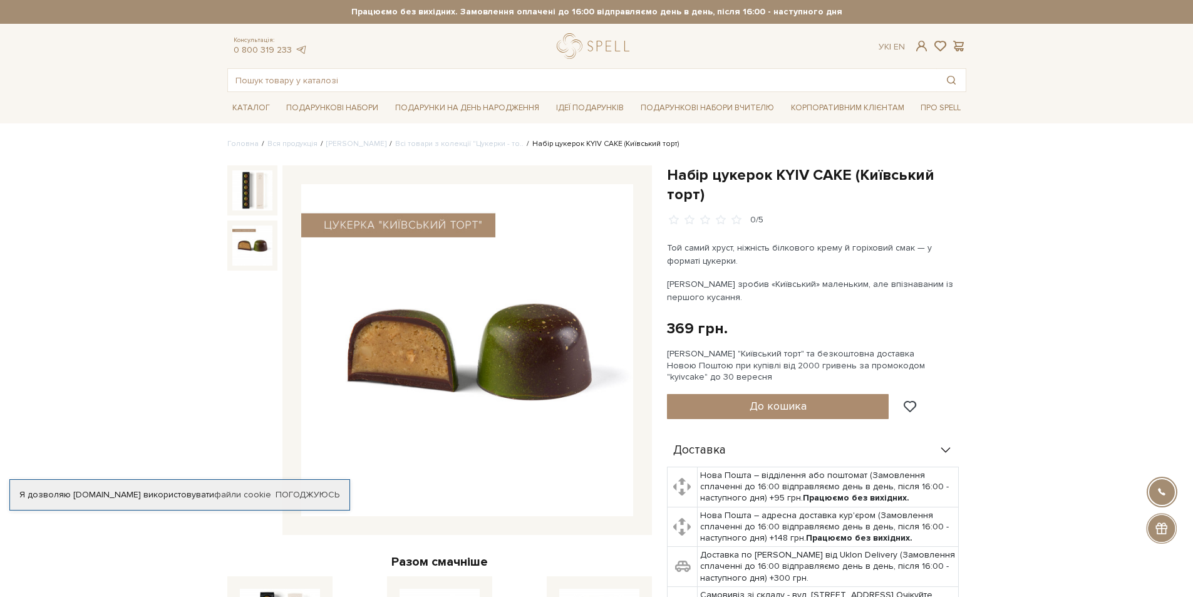
click at [272, 245] on img at bounding box center [252, 245] width 40 height 40
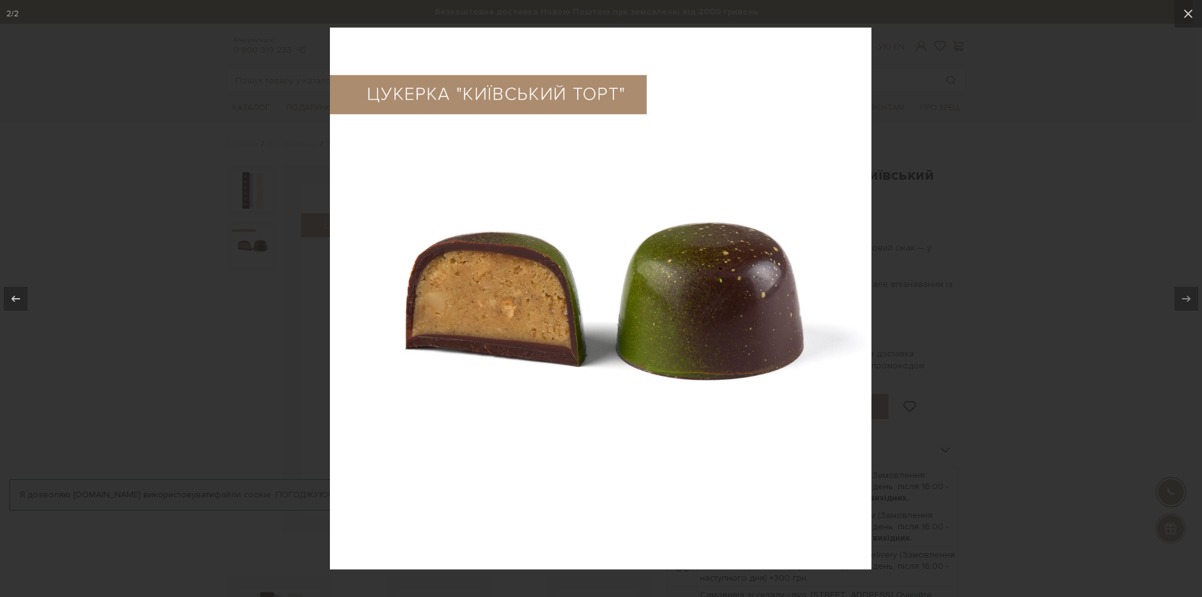
click at [212, 327] on div at bounding box center [601, 298] width 1202 height 597
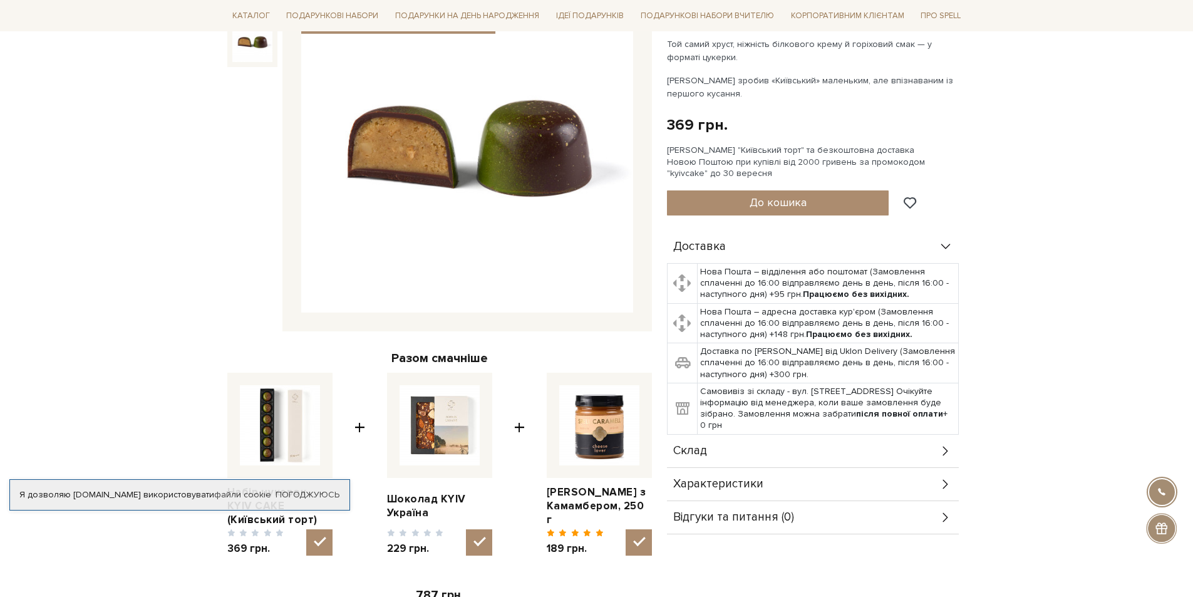
scroll to position [250, 0]
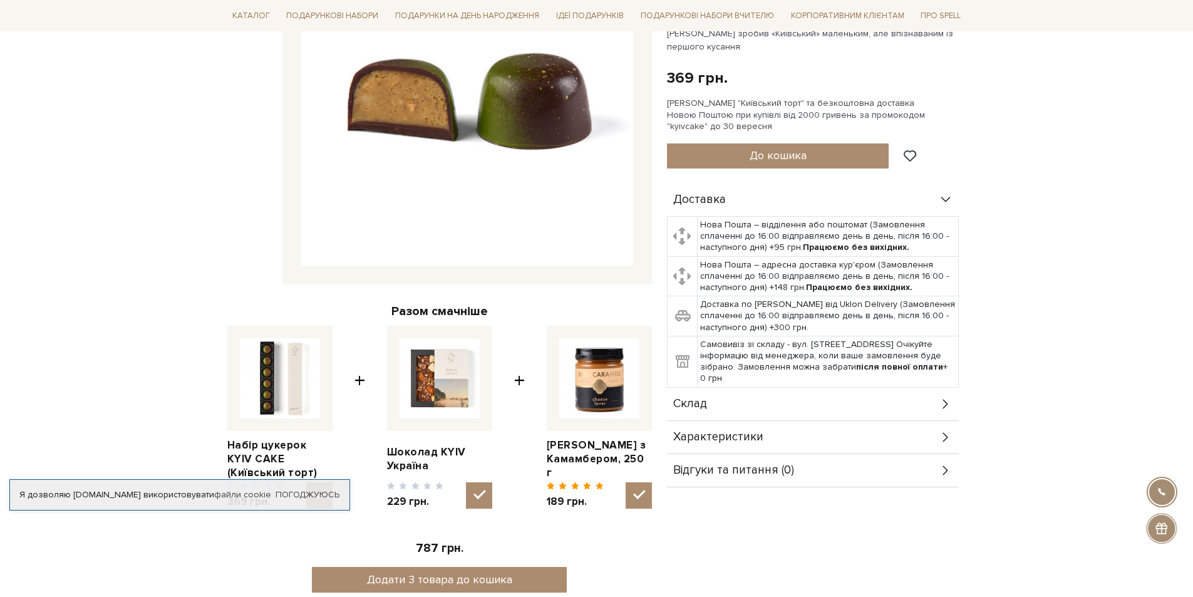
click at [946, 400] on icon at bounding box center [946, 404] width 14 height 14
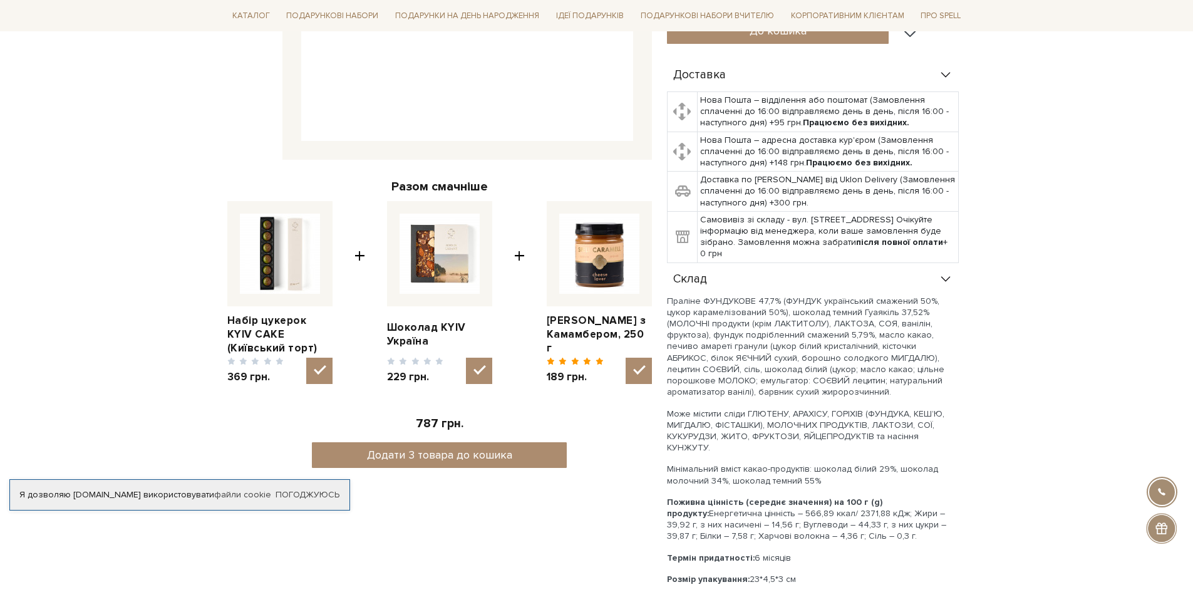
scroll to position [125, 0]
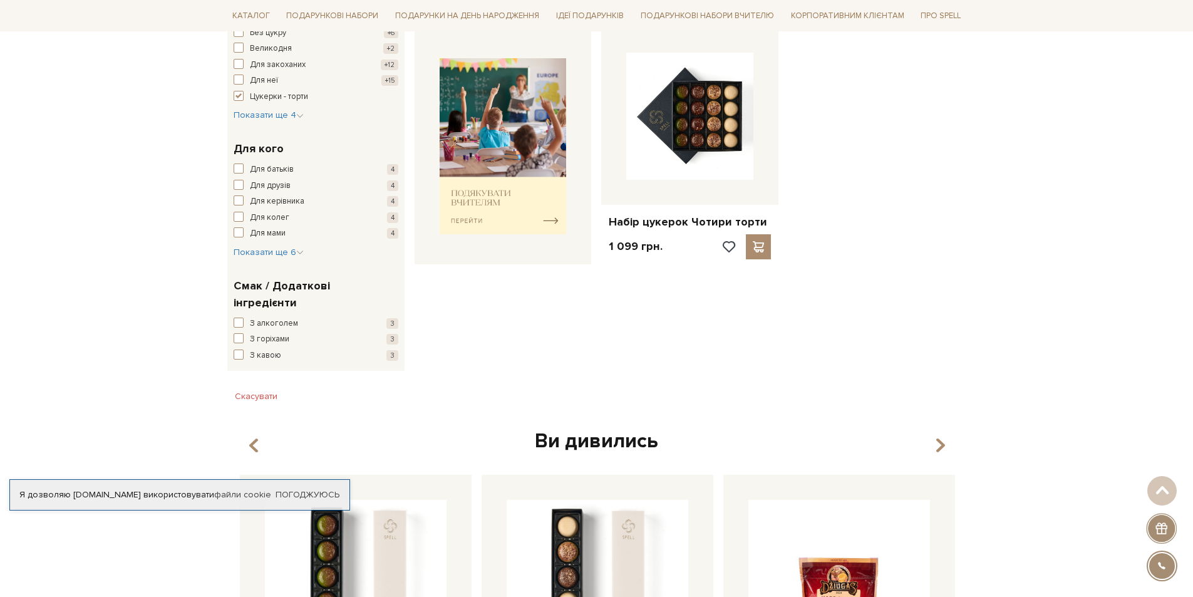
scroll to position [188, 0]
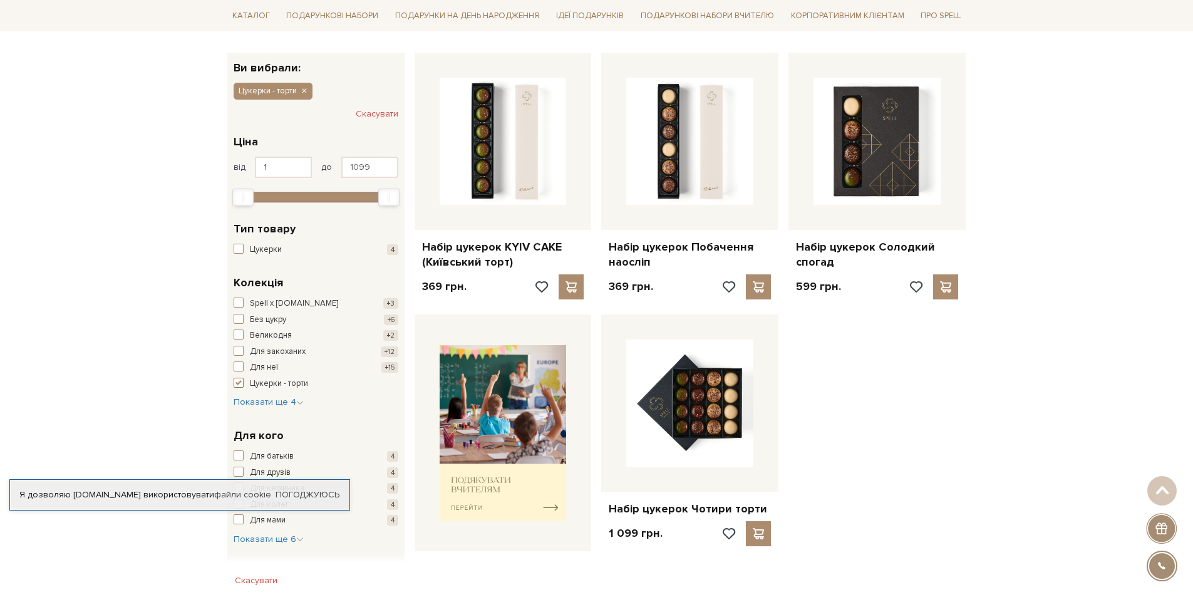
click at [240, 382] on span "button" at bounding box center [239, 383] width 10 height 10
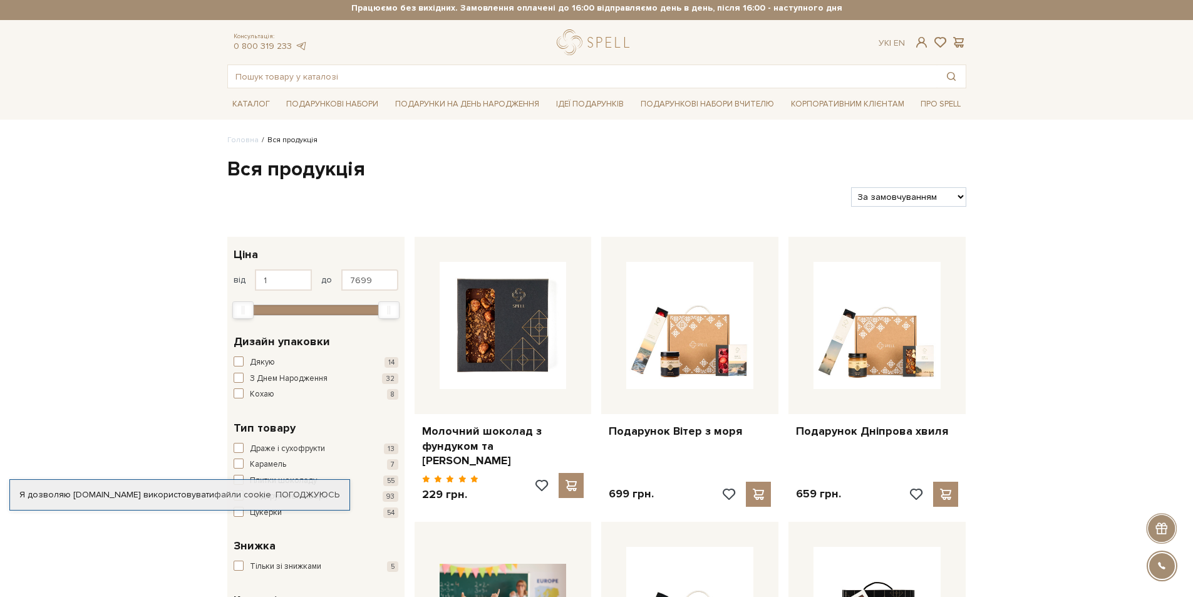
scroll to position [313, 0]
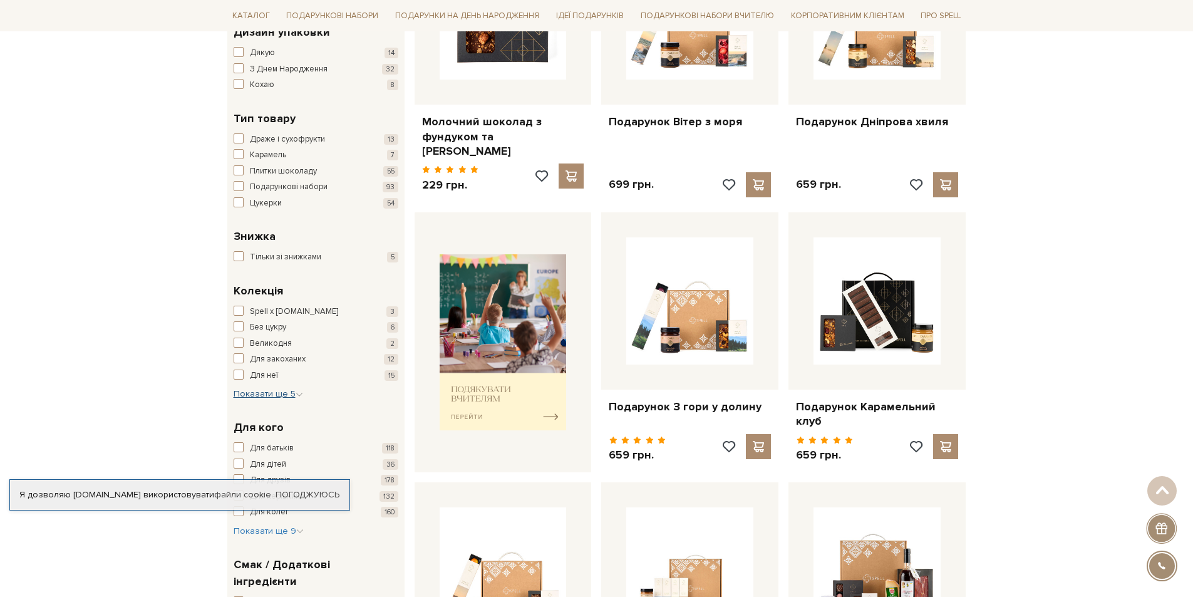
click at [278, 391] on span "Показати ще 5" at bounding box center [269, 393] width 70 height 11
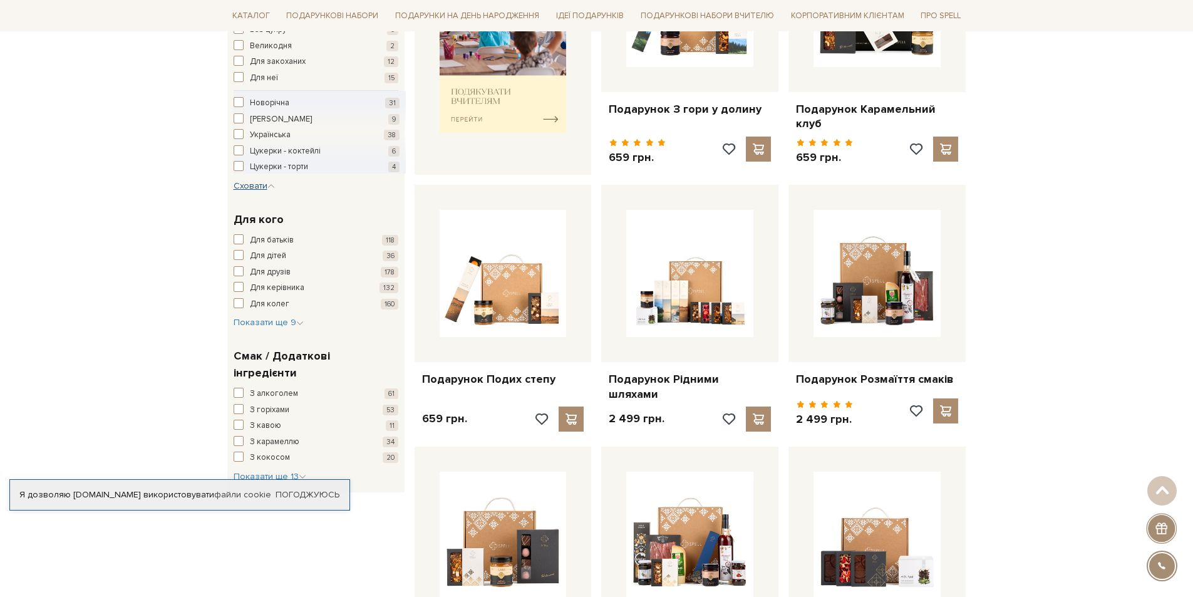
scroll to position [626, 0]
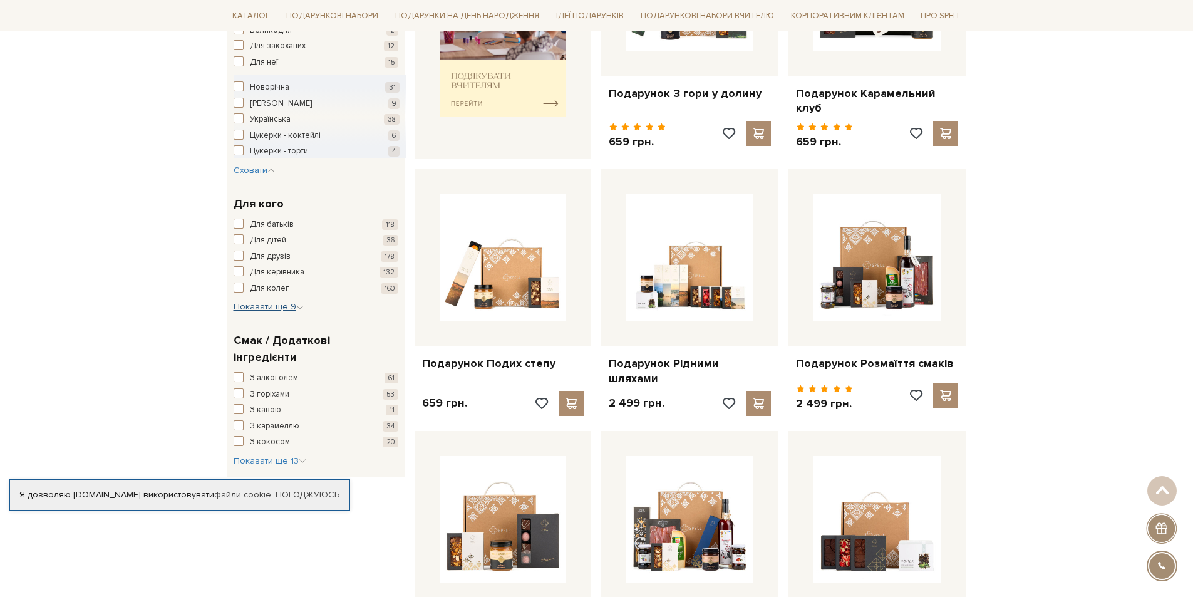
click at [298, 309] on icon "button" at bounding box center [300, 308] width 8 height 8
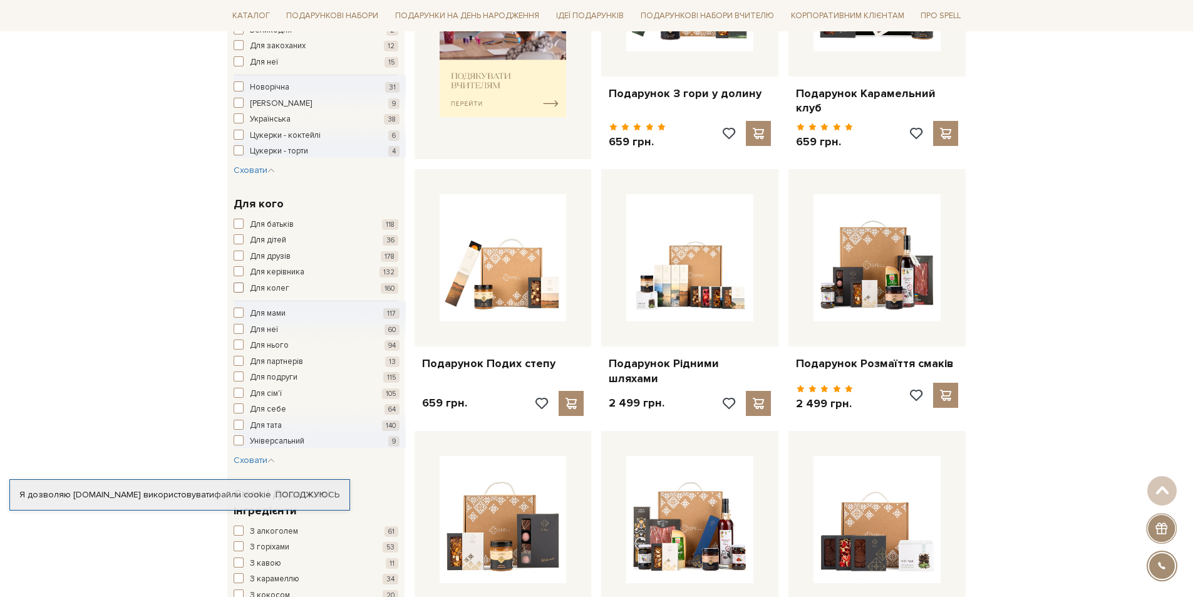
click at [266, 289] on span "Для колег" at bounding box center [269, 288] width 39 height 13
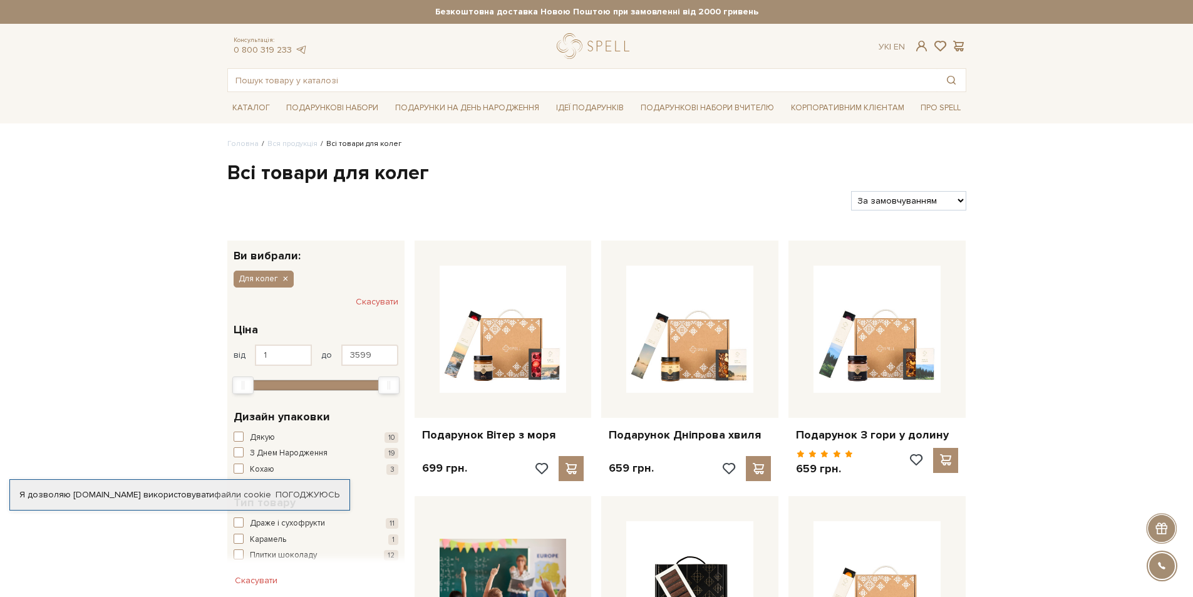
click at [939, 198] on select "За замовчуванням За Ціною (зростання) За Ціною (зменшення) Новинки За популярні…" at bounding box center [908, 200] width 115 height 19
select select "https://spellchocolate.com/our-productions/for-colleagues?sort=p.price&order=ASC"
click at [851, 191] on select "За замовчуванням За Ціною (зростання) За Ціною (зменшення) Новинки За популярні…" at bounding box center [908, 200] width 115 height 19
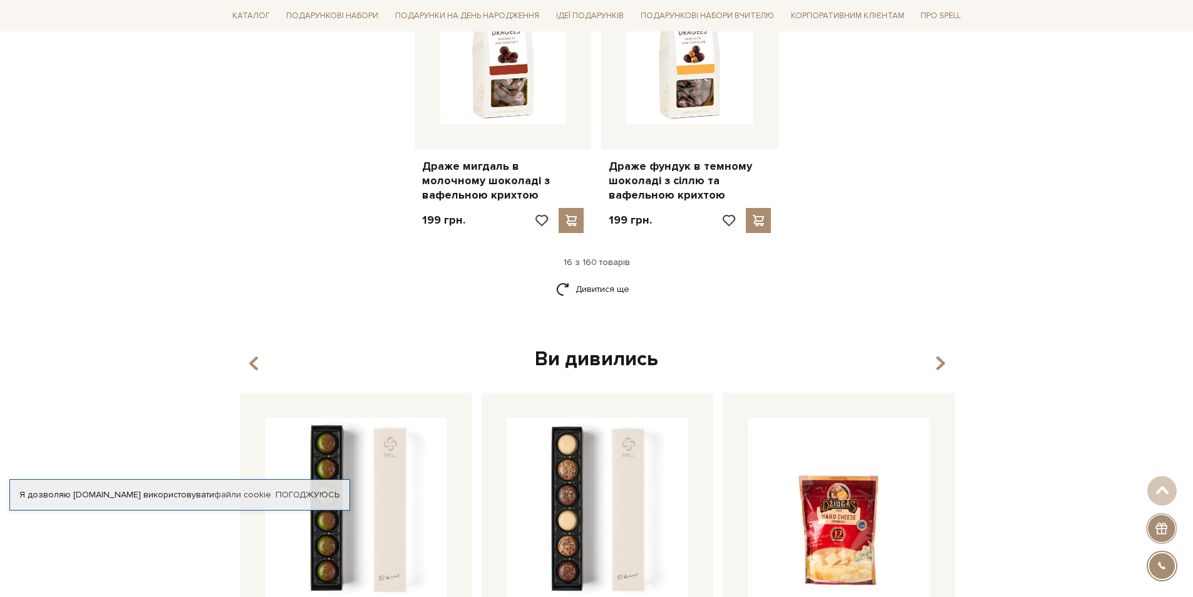
scroll to position [1628, 0]
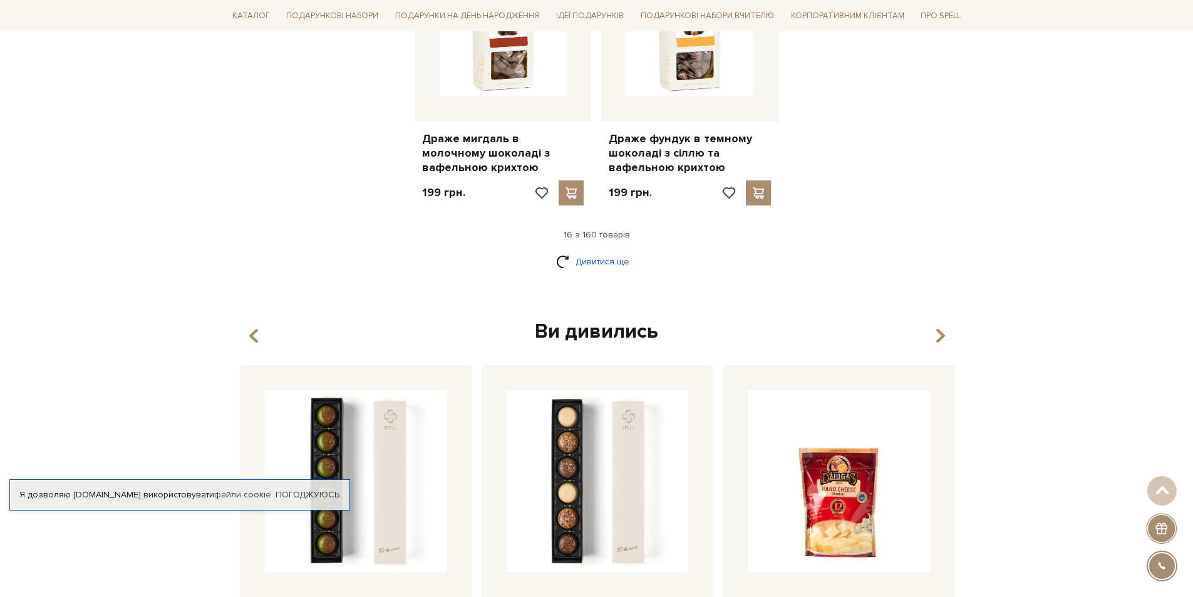
click at [580, 263] on link "Дивитися ще" at bounding box center [596, 261] width 81 height 22
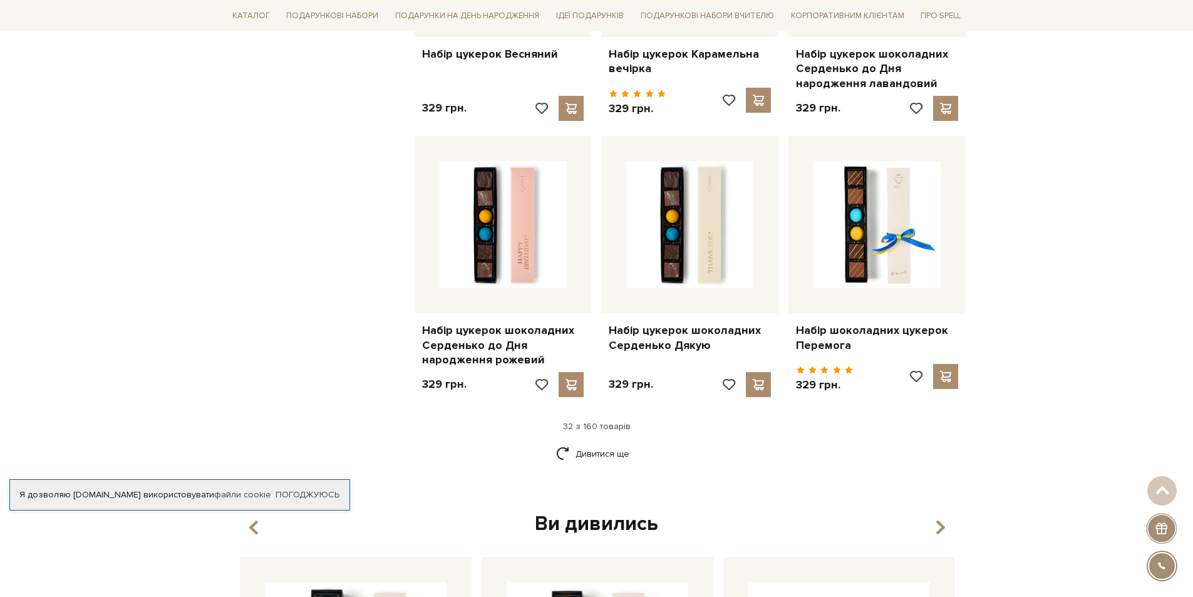
scroll to position [2943, 0]
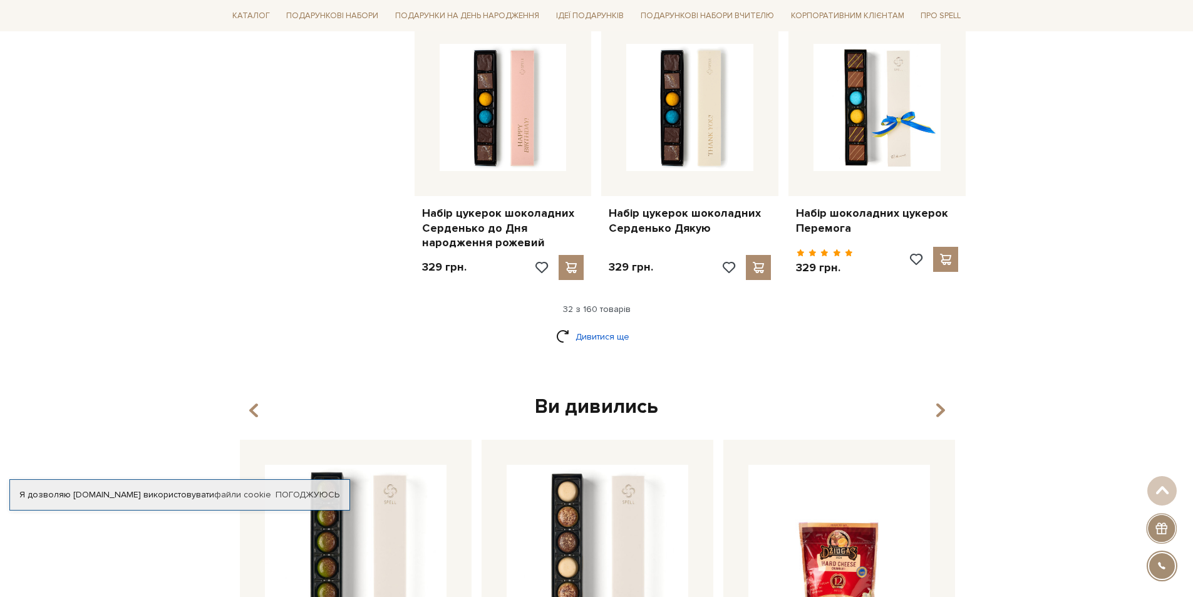
click at [606, 326] on link "Дивитися ще" at bounding box center [596, 337] width 81 height 22
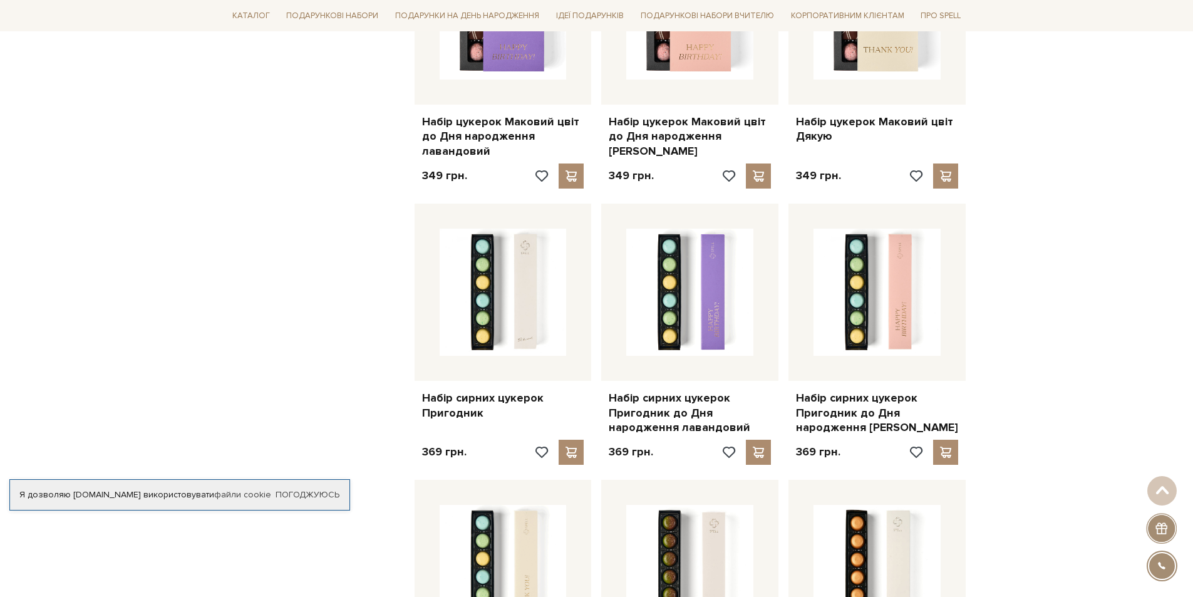
scroll to position [3882, 0]
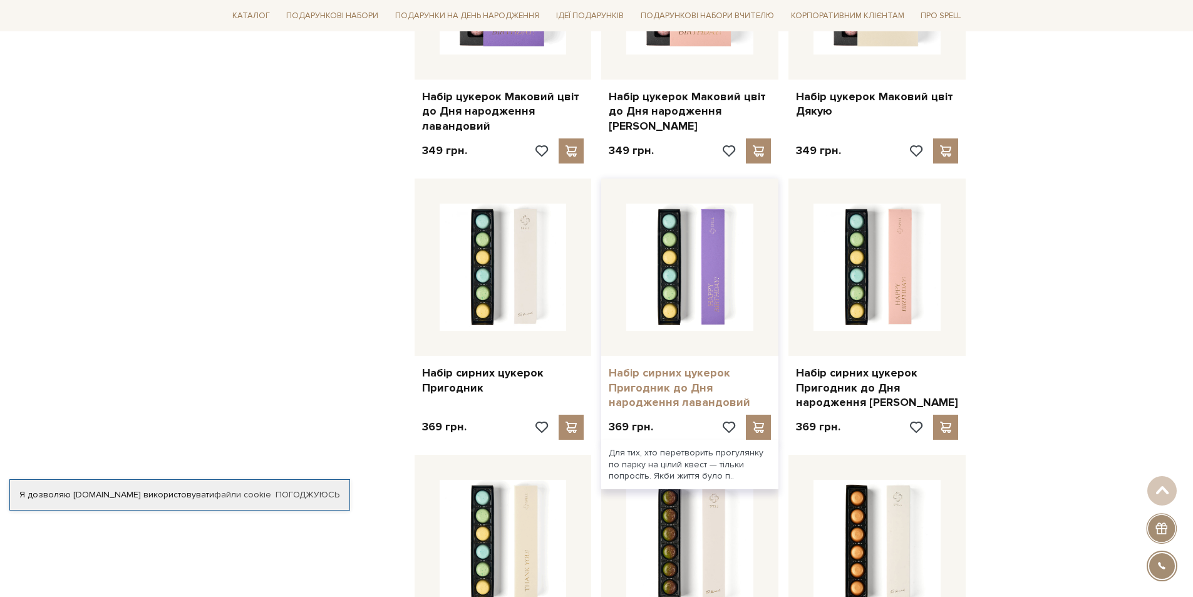
click at [665, 371] on link "Набір сирних цукерок Пригодник до Дня народження лавандовий" at bounding box center [690, 388] width 162 height 44
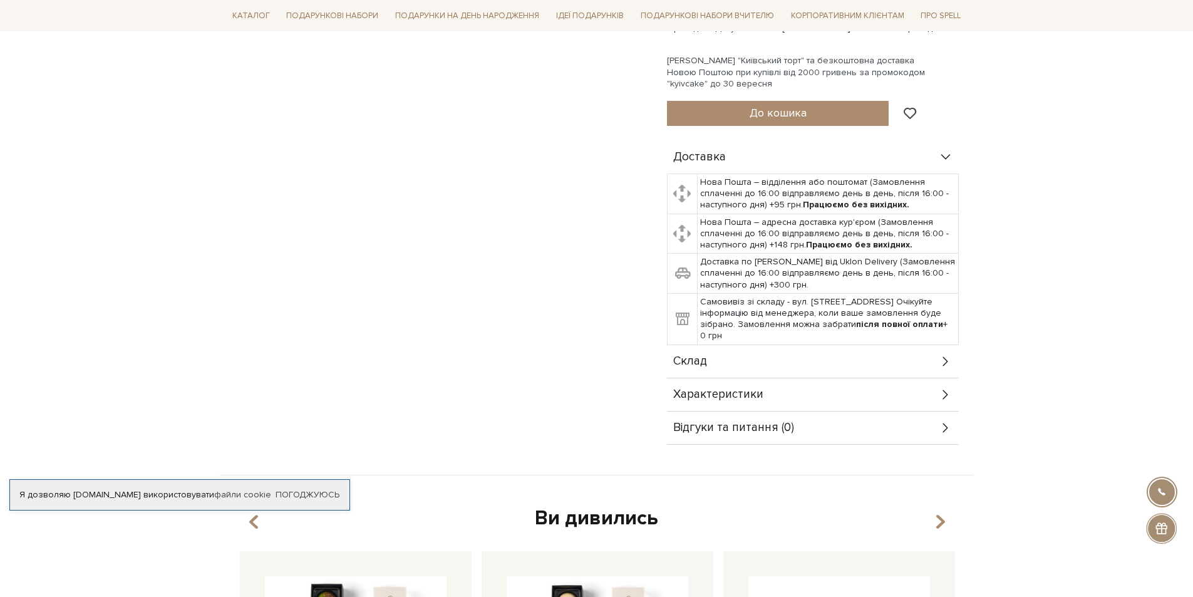
scroll to position [689, 0]
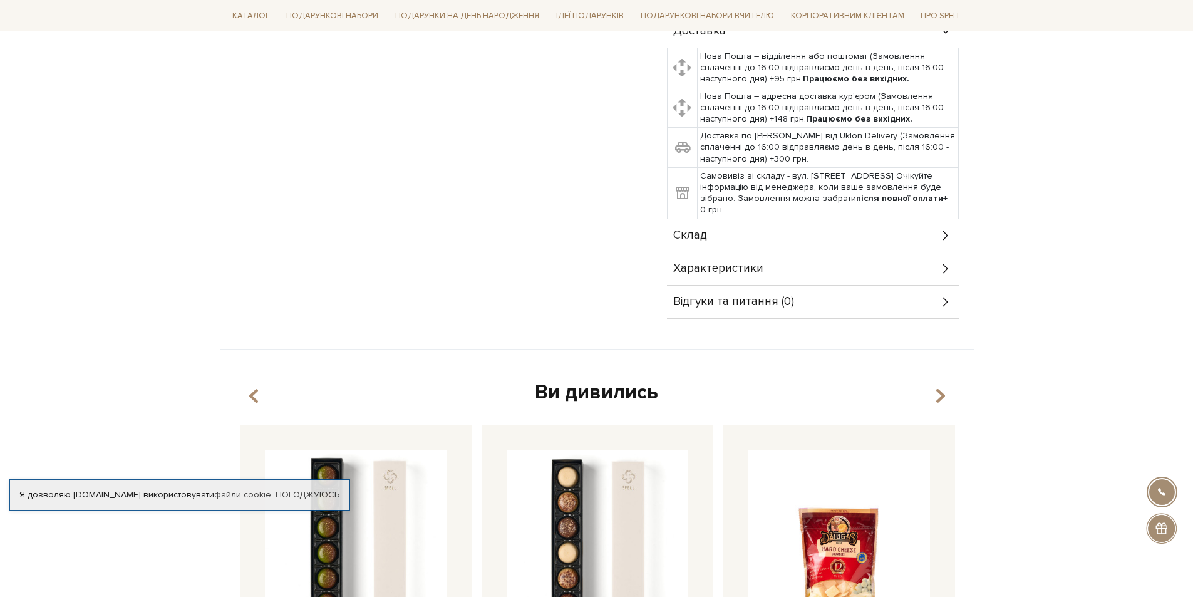
click at [946, 236] on icon at bounding box center [946, 236] width 14 height 14
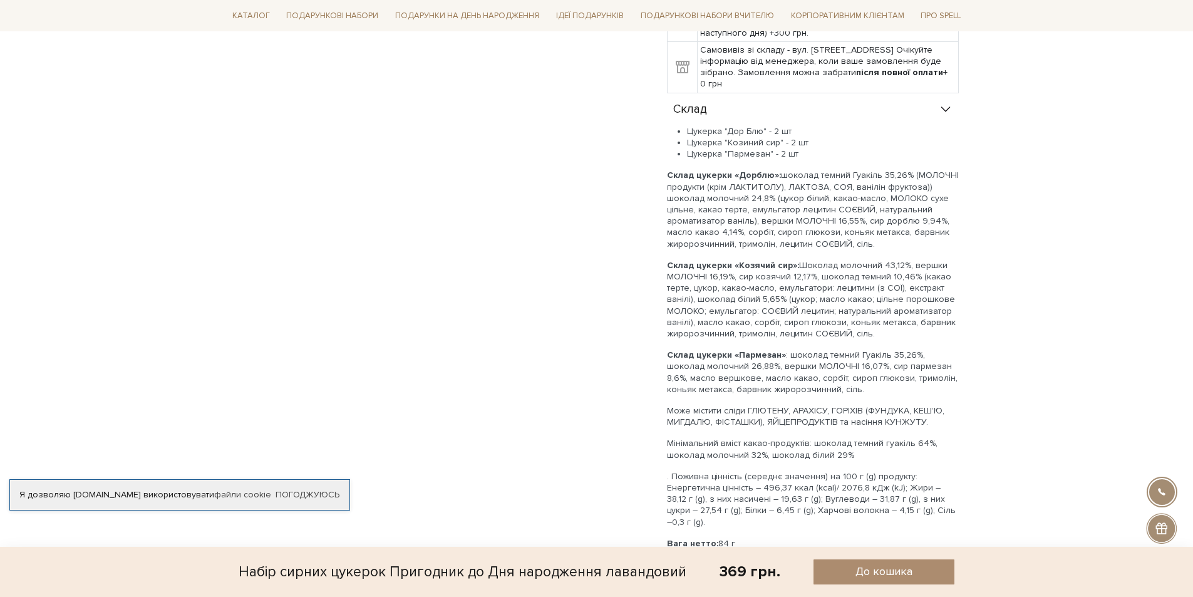
scroll to position [814, 0]
click at [582, 575] on div "Набір сирних цукерок Пригодник до Дня народження лавандовий" at bounding box center [463, 571] width 448 height 25
click at [581, 573] on div "Набір сирних цукерок Пригодник до Дня народження лавандовий" at bounding box center [463, 571] width 448 height 25
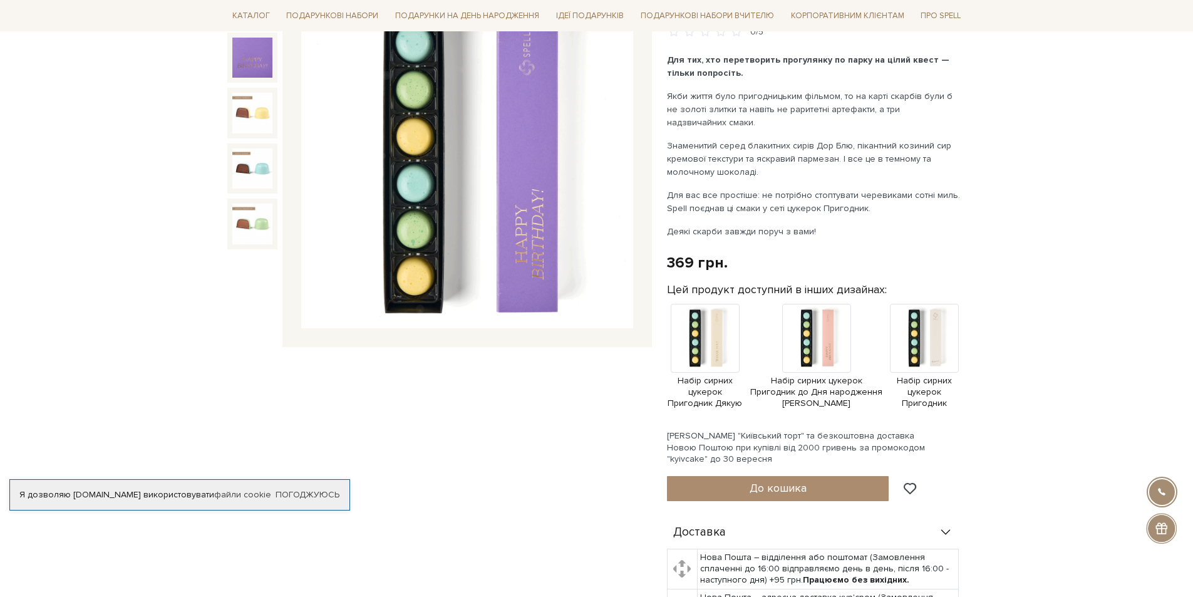
scroll to position [0, 0]
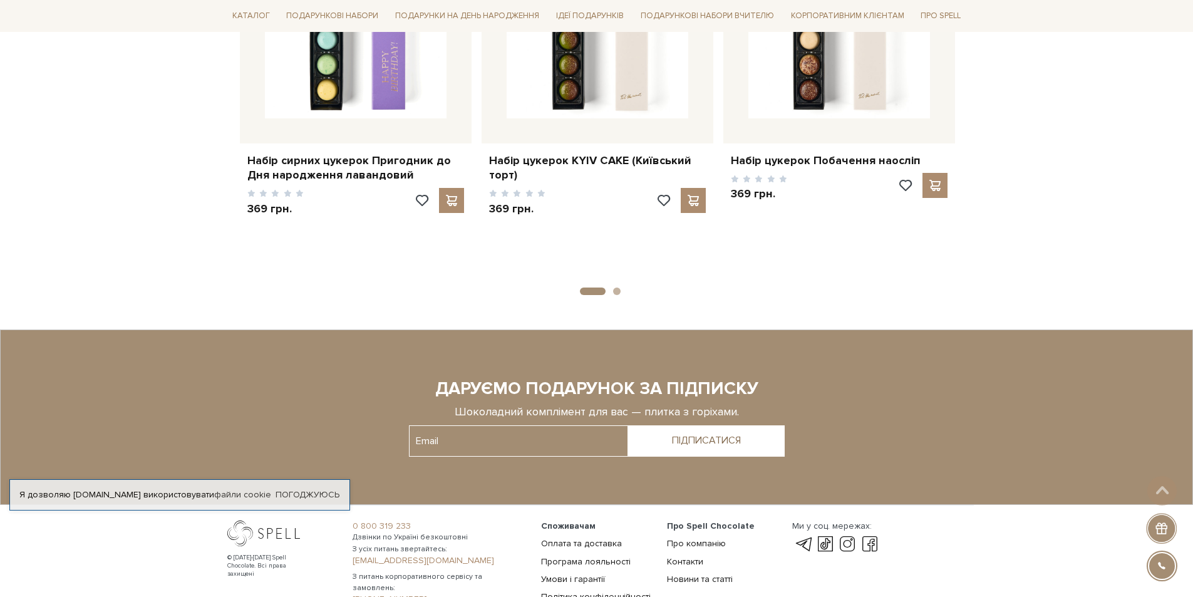
scroll to position [1891, 0]
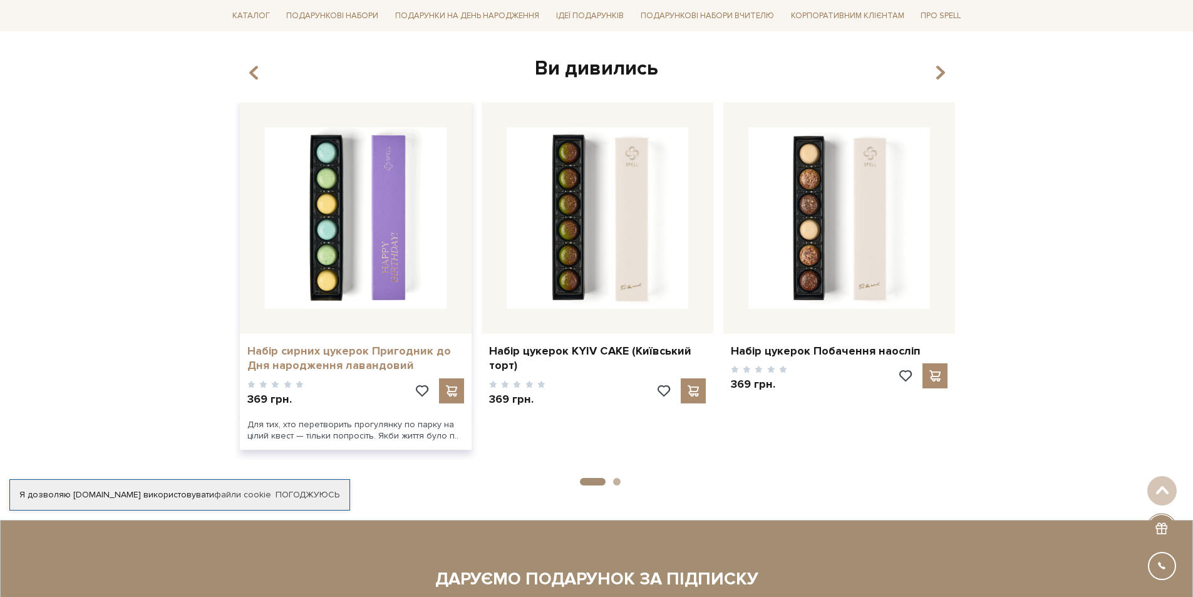
click at [374, 354] on link "Набір сирних цукерок Пригодник до Дня народження лавандовий" at bounding box center [355, 358] width 217 height 29
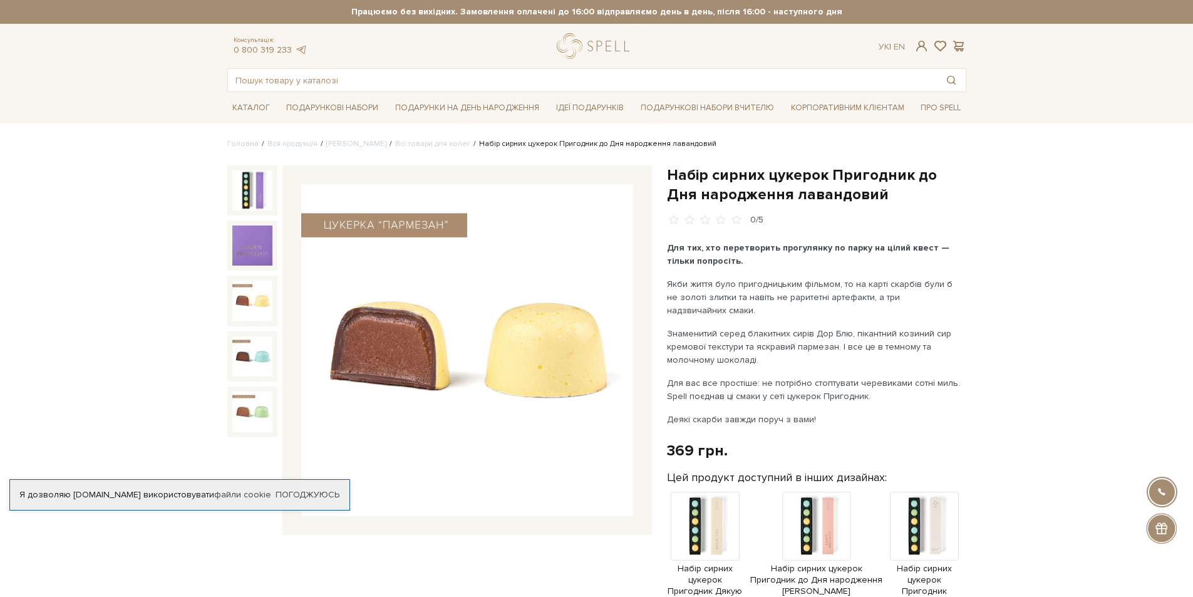
click at [243, 301] on img at bounding box center [252, 301] width 40 height 40
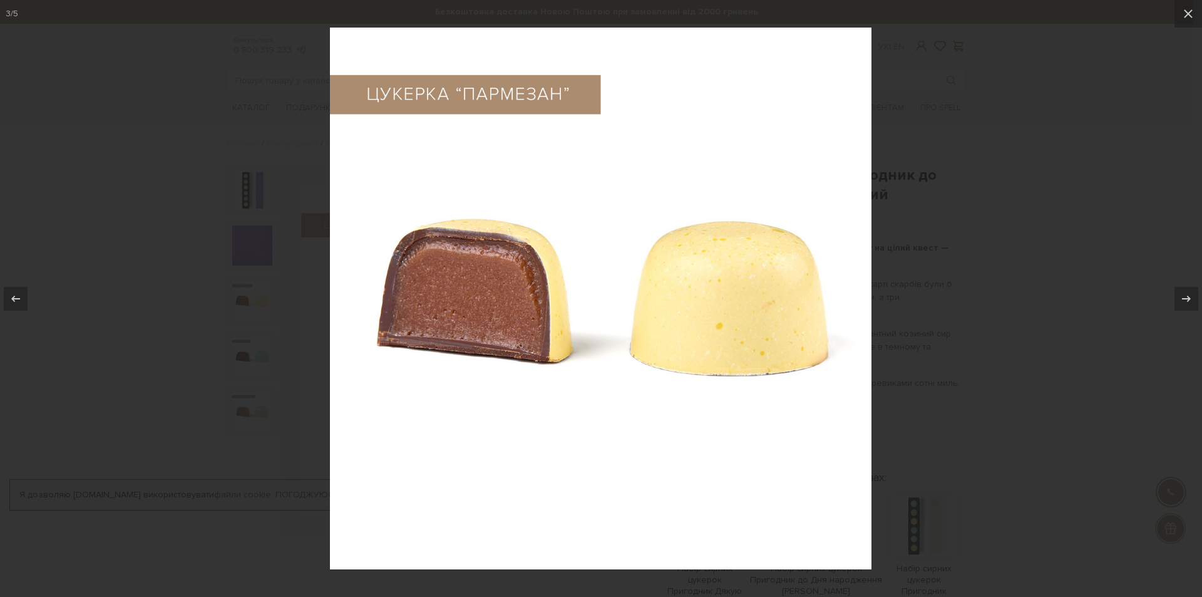
click at [678, 131] on img at bounding box center [601, 299] width 542 height 542
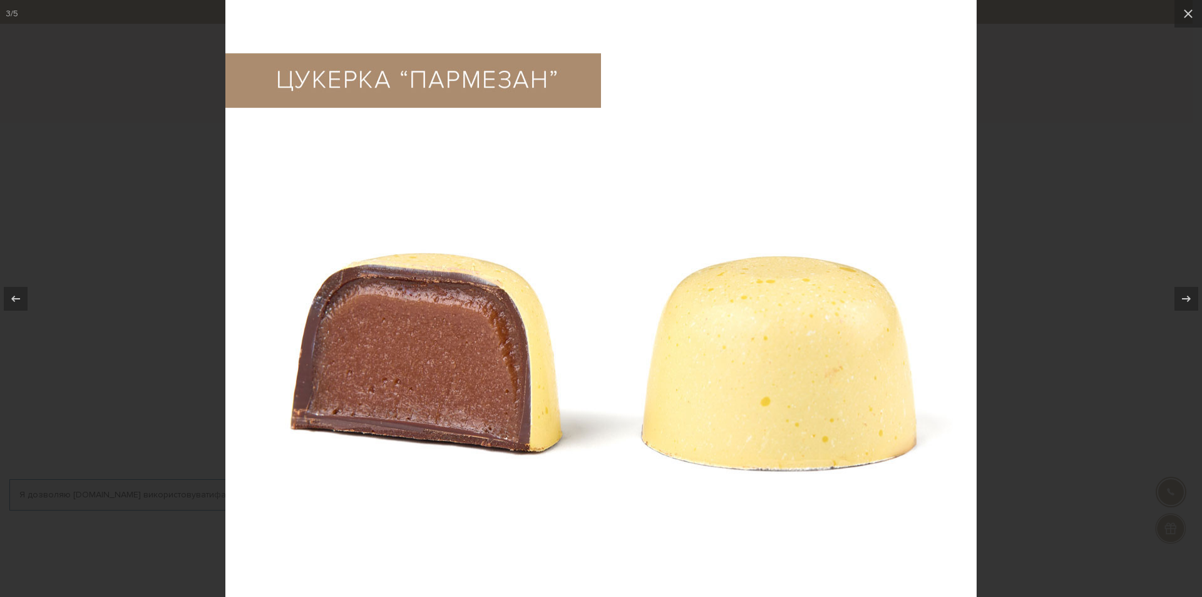
click at [1005, 53] on div at bounding box center [601, 298] width 1202 height 597
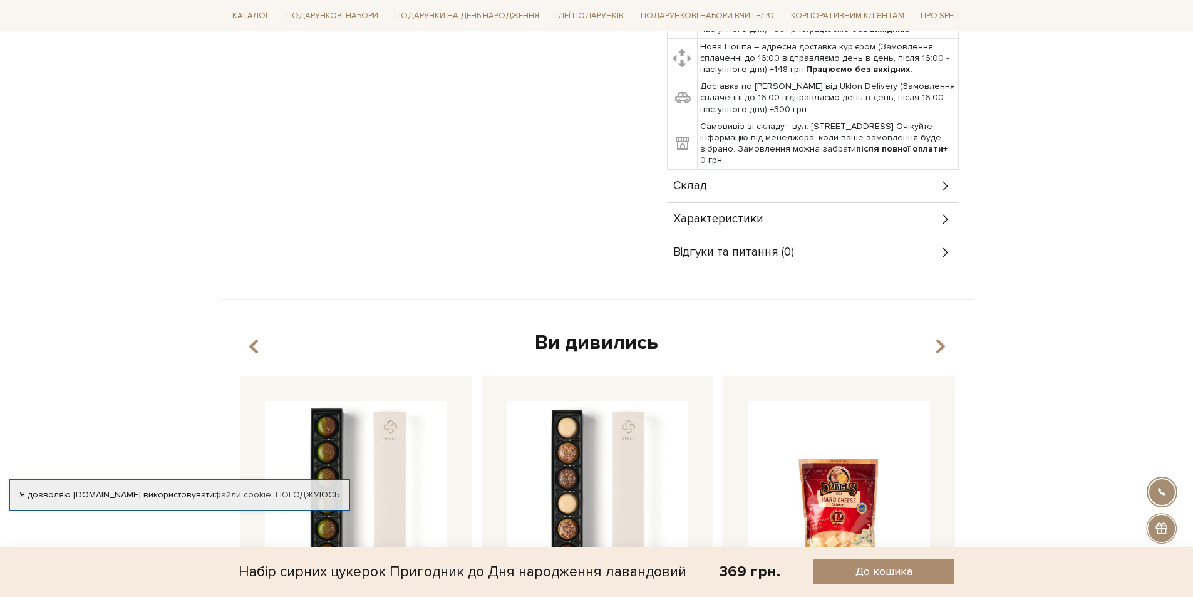
scroll to position [751, 0]
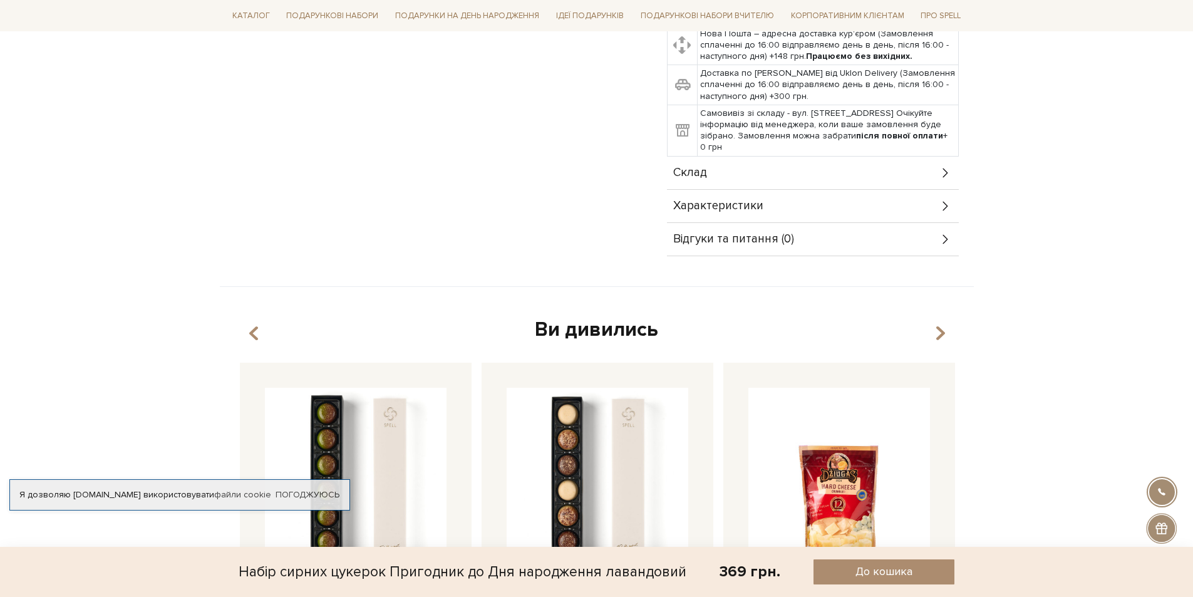
click at [942, 173] on icon at bounding box center [946, 173] width 14 height 14
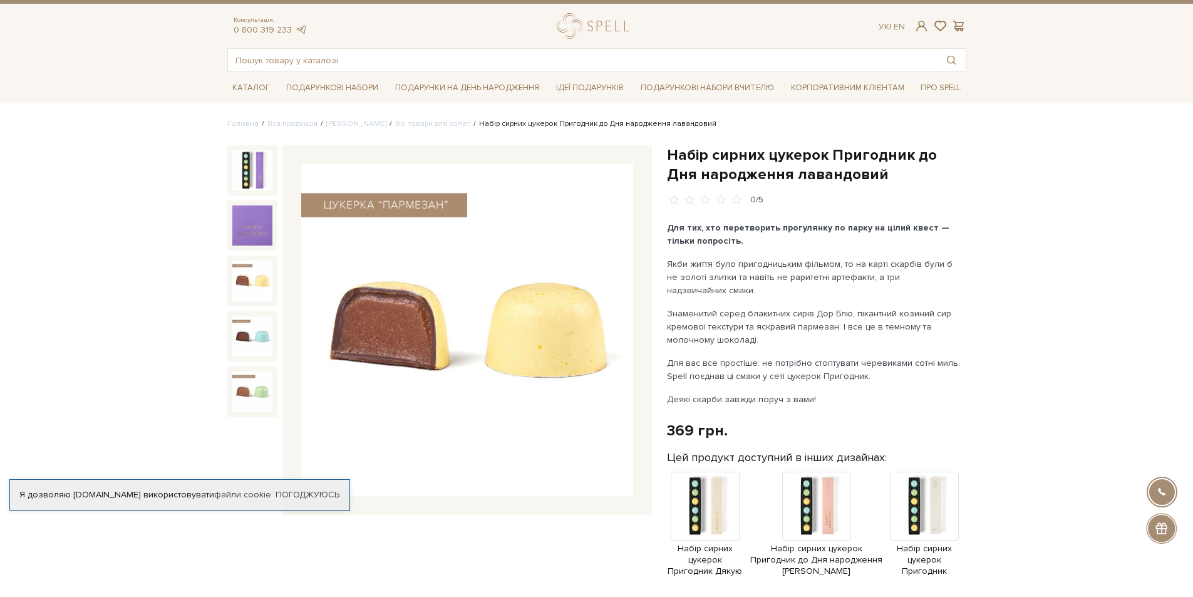
scroll to position [0, 0]
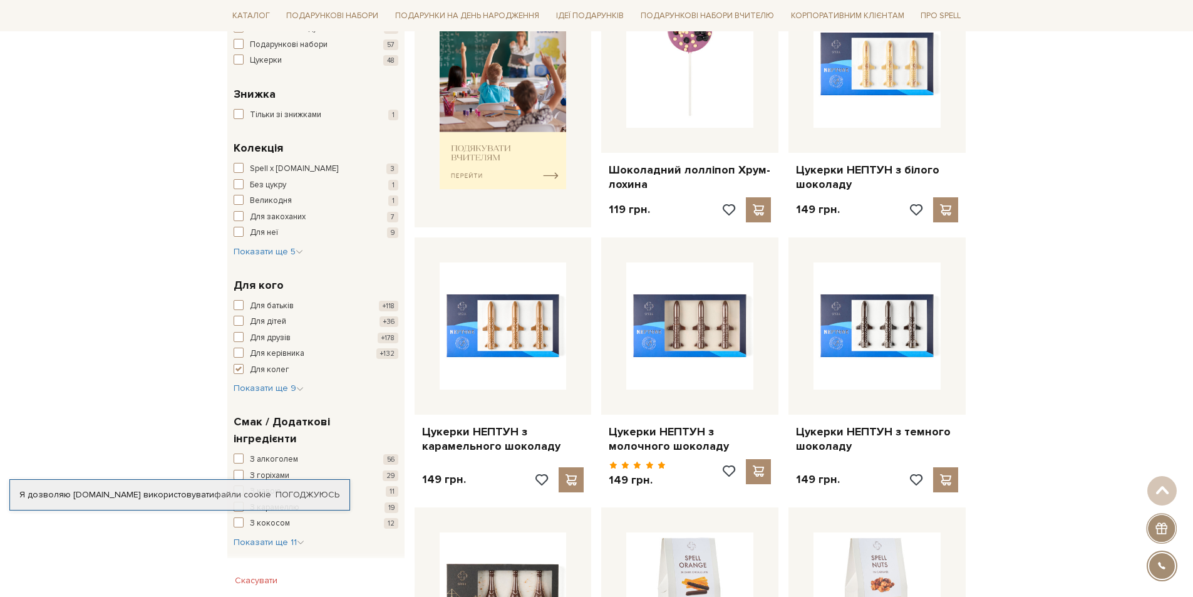
scroll to position [633, 0]
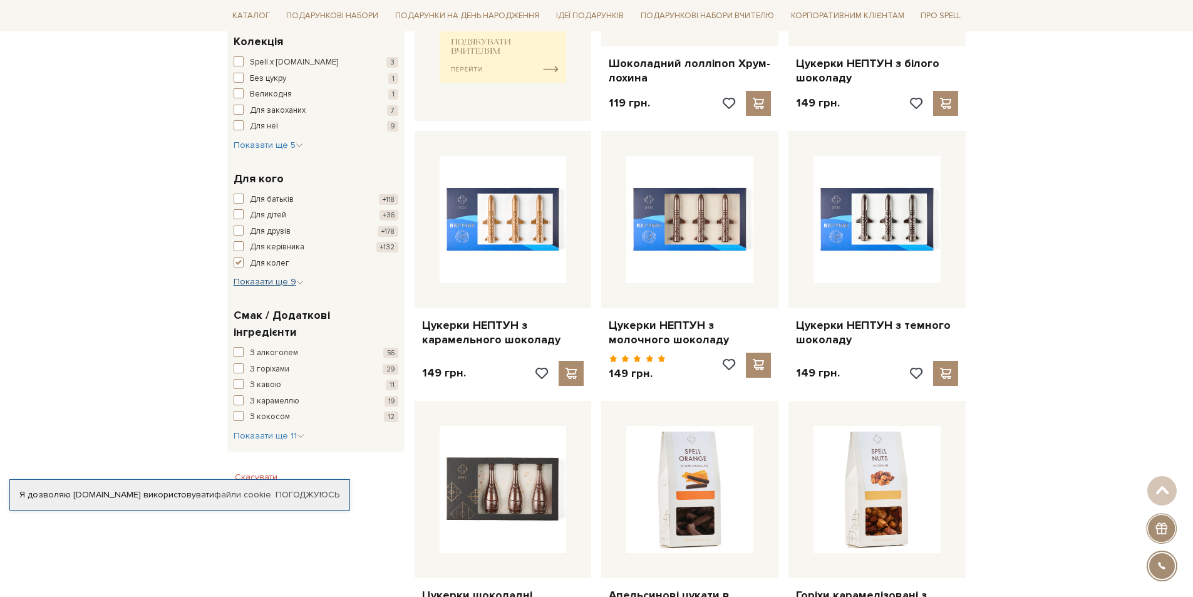
click at [284, 284] on span "Показати ще 9" at bounding box center [269, 281] width 70 height 11
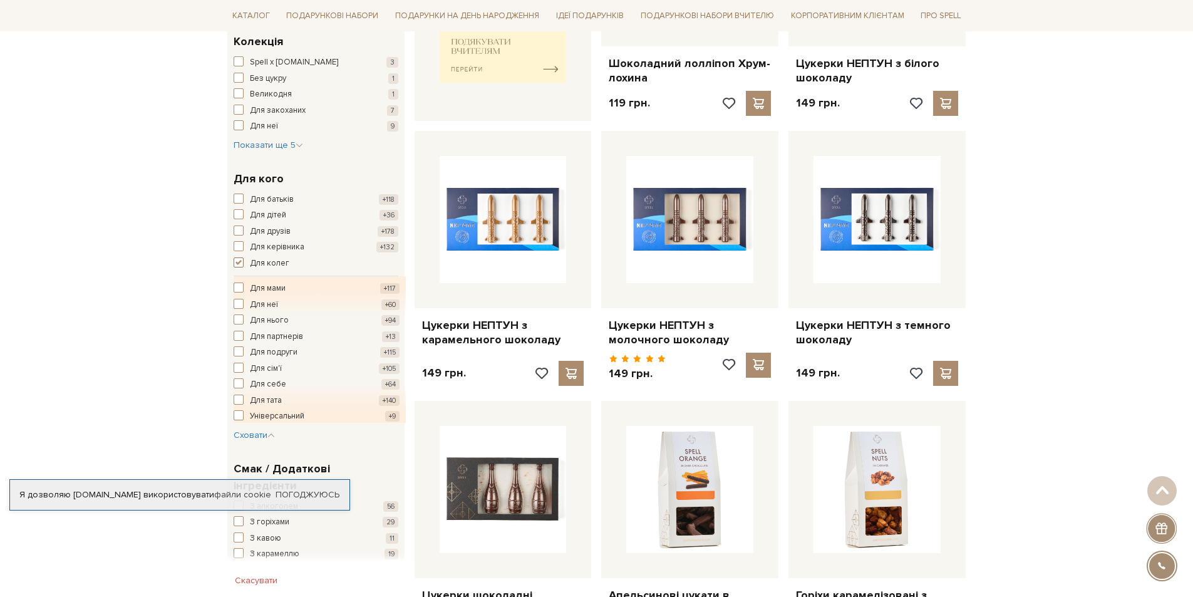
click at [240, 261] on span "button" at bounding box center [239, 262] width 10 height 10
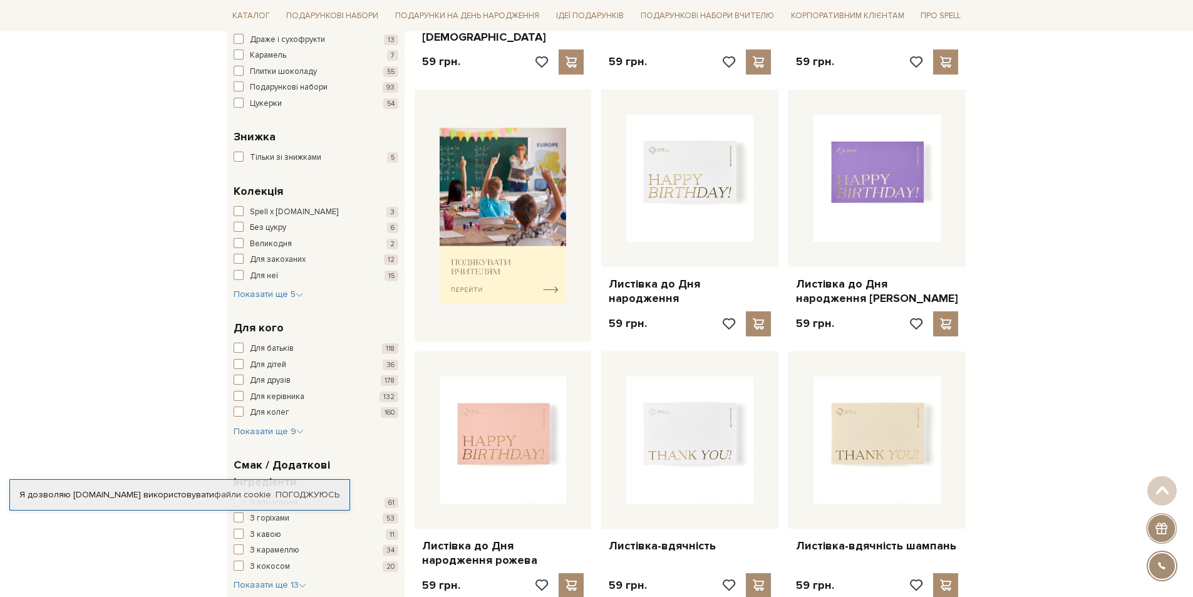
scroll to position [564, 0]
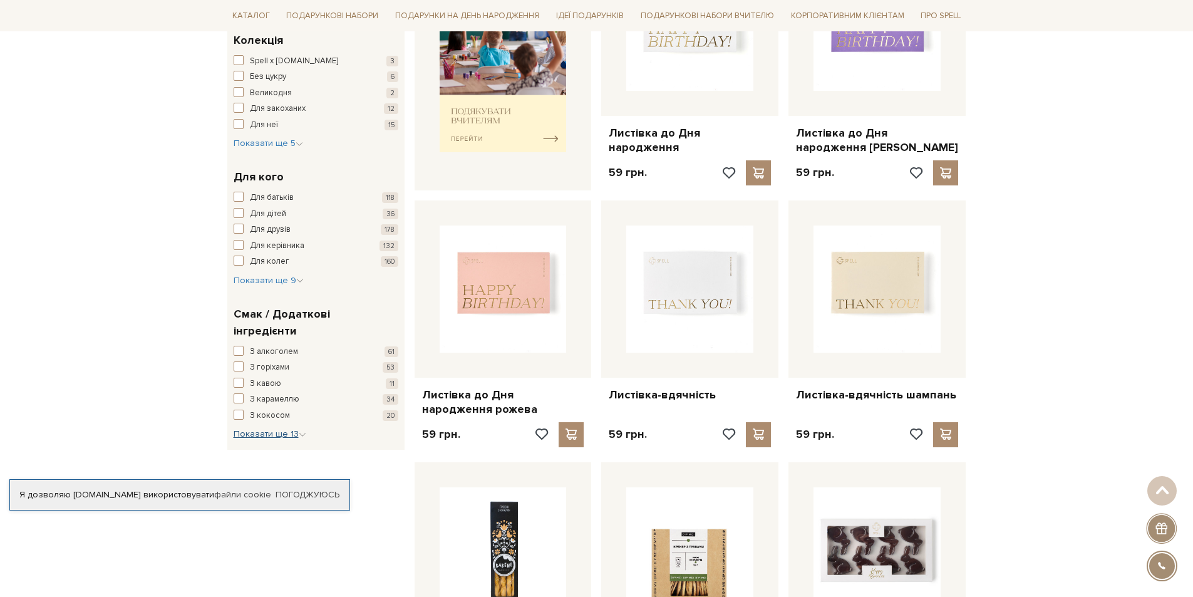
click at [260, 428] on span "Показати ще 13" at bounding box center [270, 433] width 73 height 11
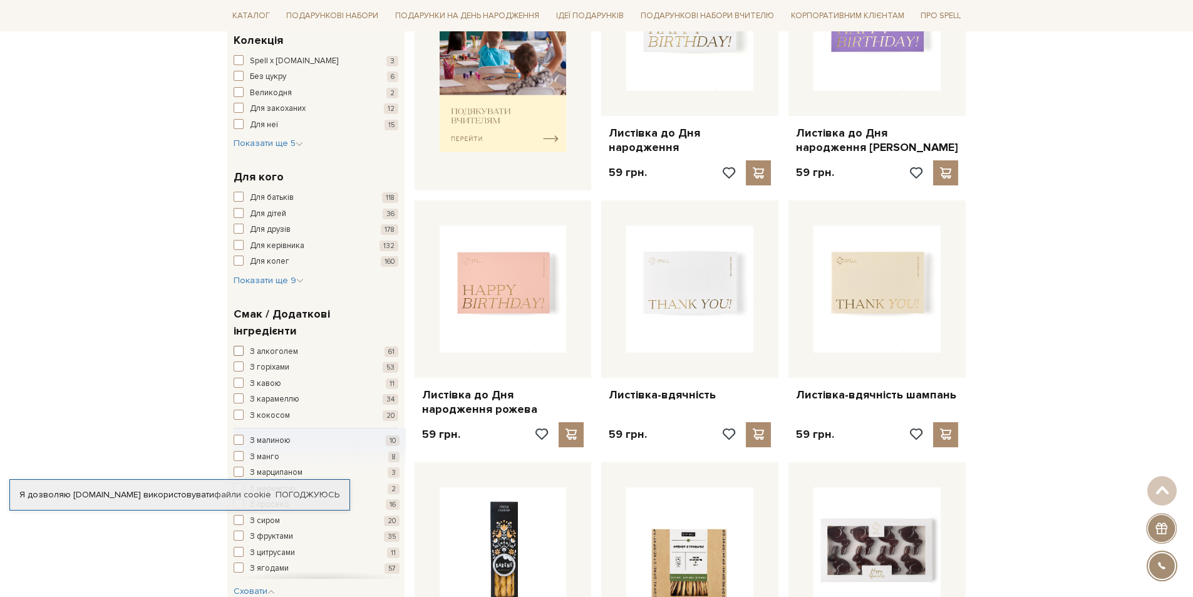
click at [278, 346] on span "З алкоголем" at bounding box center [274, 352] width 48 height 13
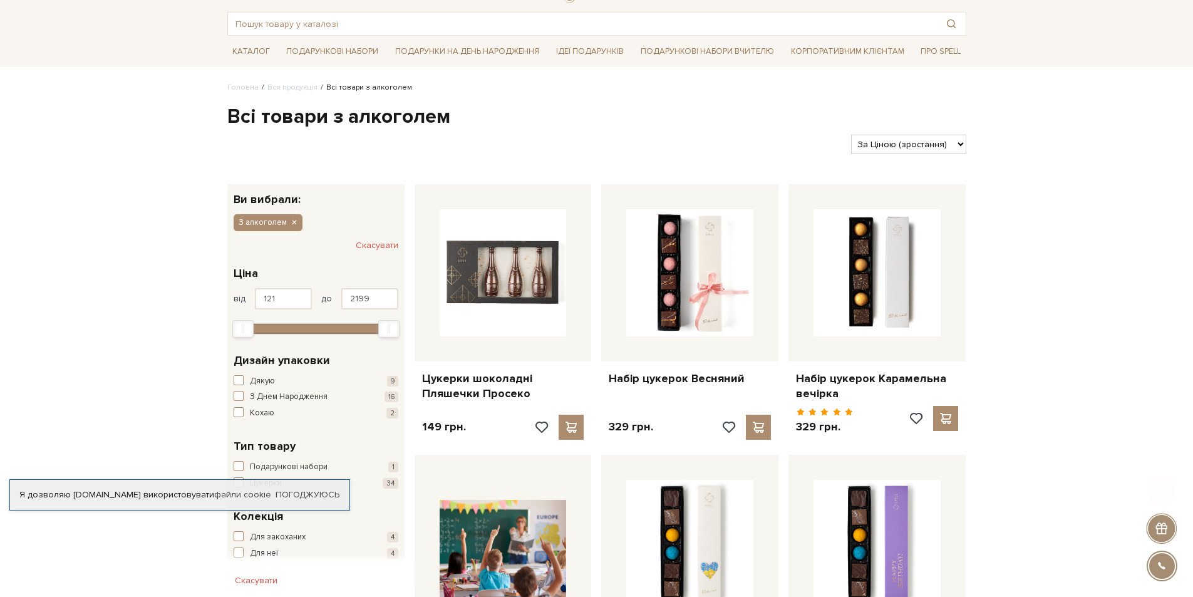
scroll to position [188, 0]
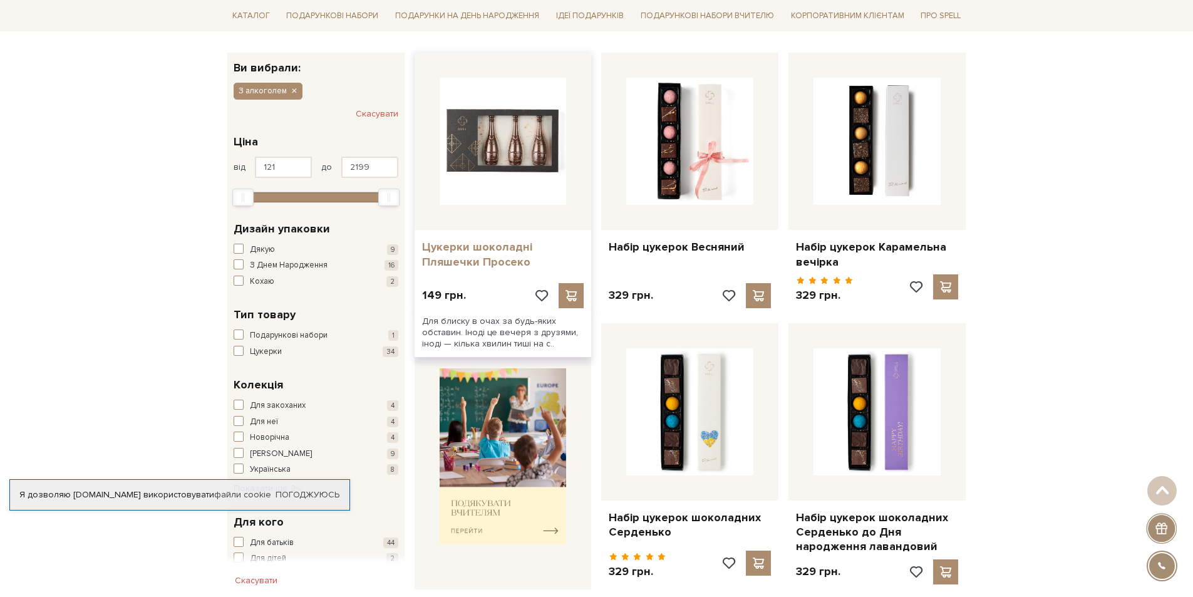
click at [445, 243] on link "Цукерки шоколадні Пляшечки Просеко" at bounding box center [503, 254] width 162 height 29
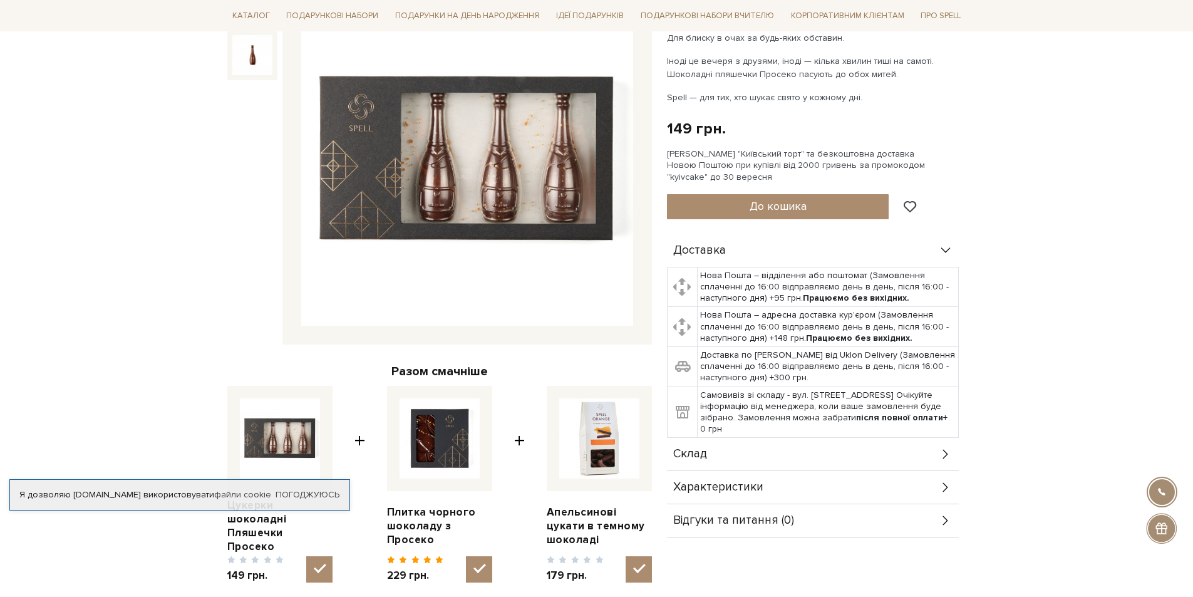
scroll to position [376, 0]
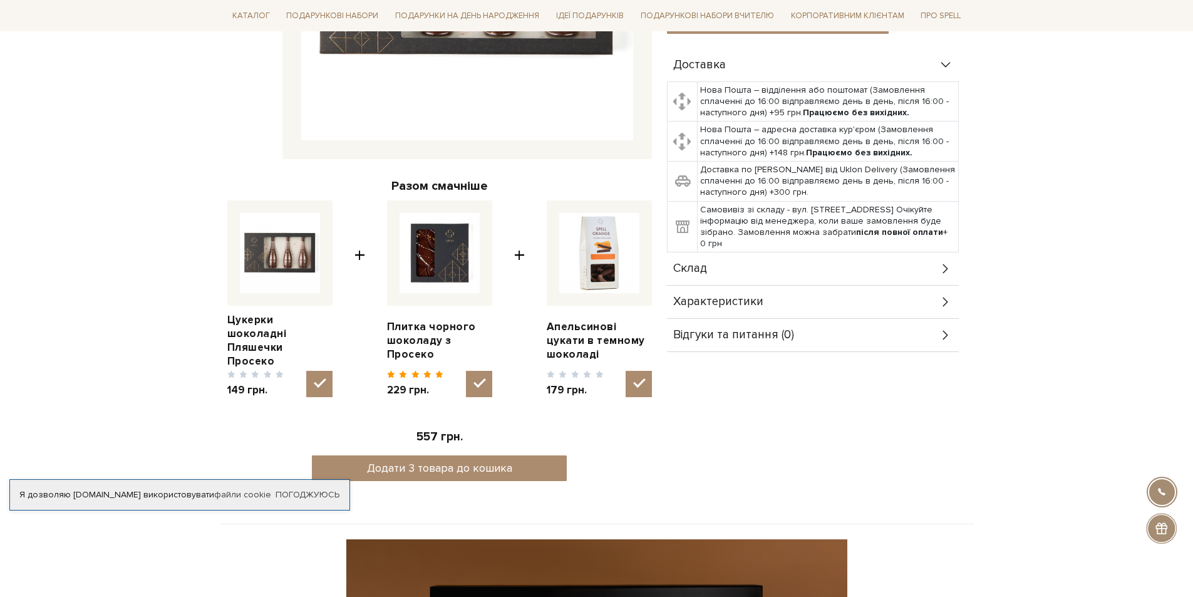
click at [942, 267] on icon at bounding box center [946, 269] width 14 height 14
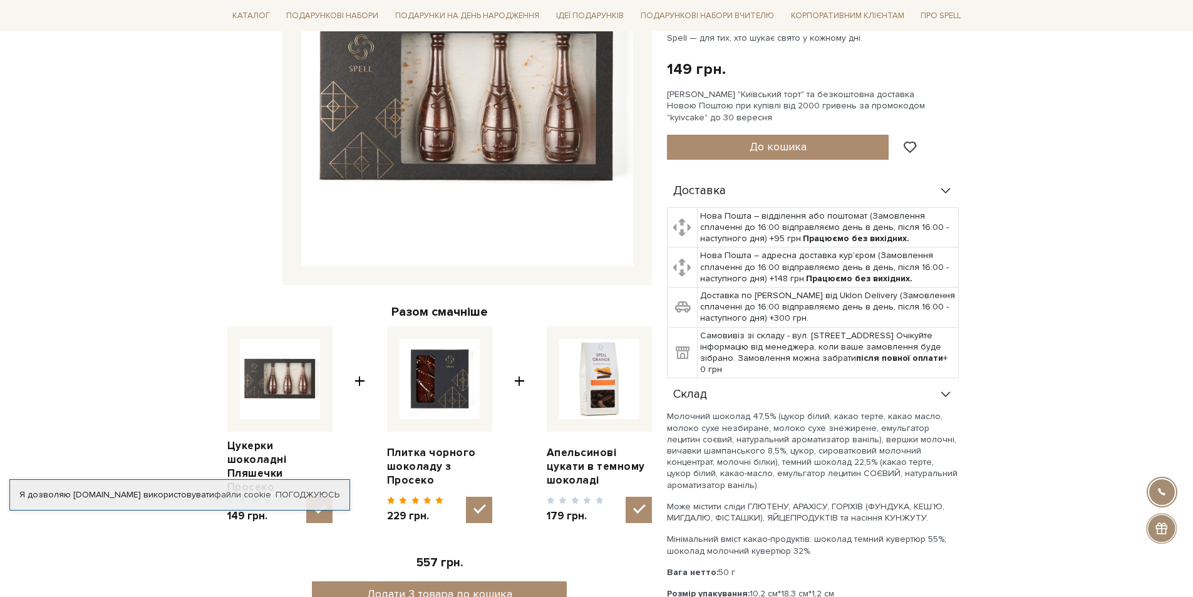
scroll to position [250, 0]
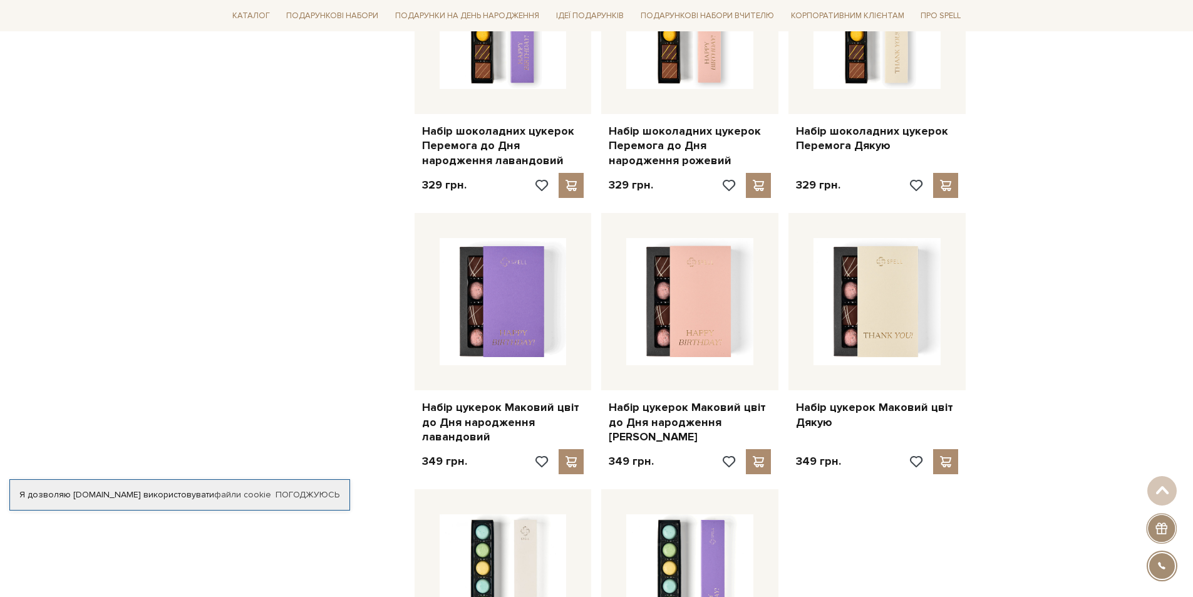
scroll to position [1315, 0]
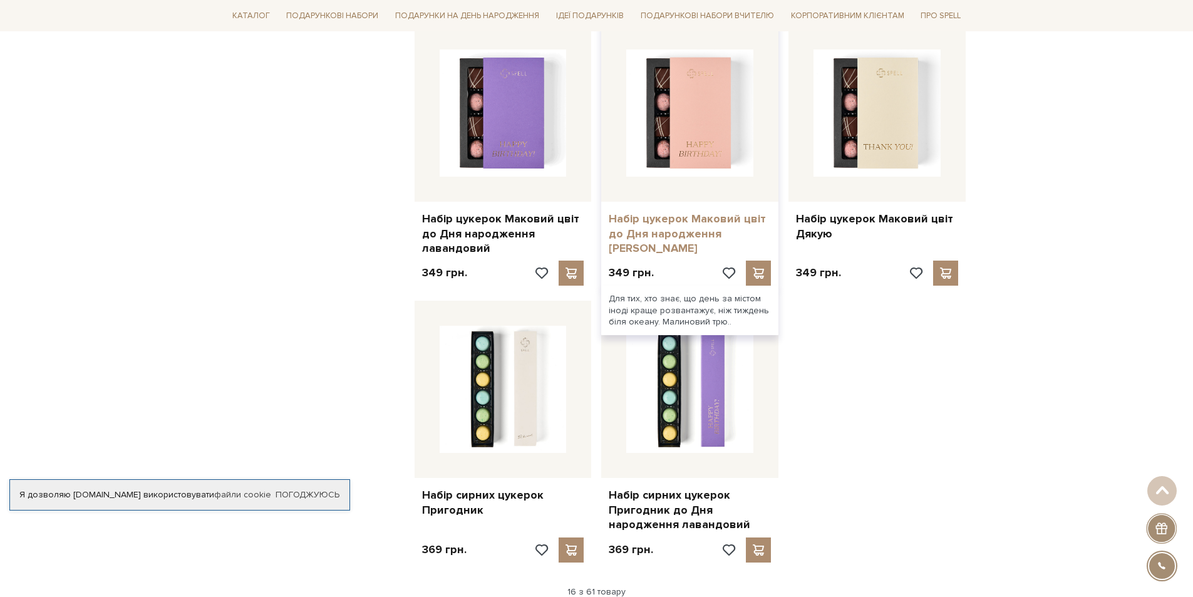
click at [678, 212] on link "Набір цукерок Маковий цвіт до Дня народження [PERSON_NAME]" at bounding box center [690, 234] width 162 height 44
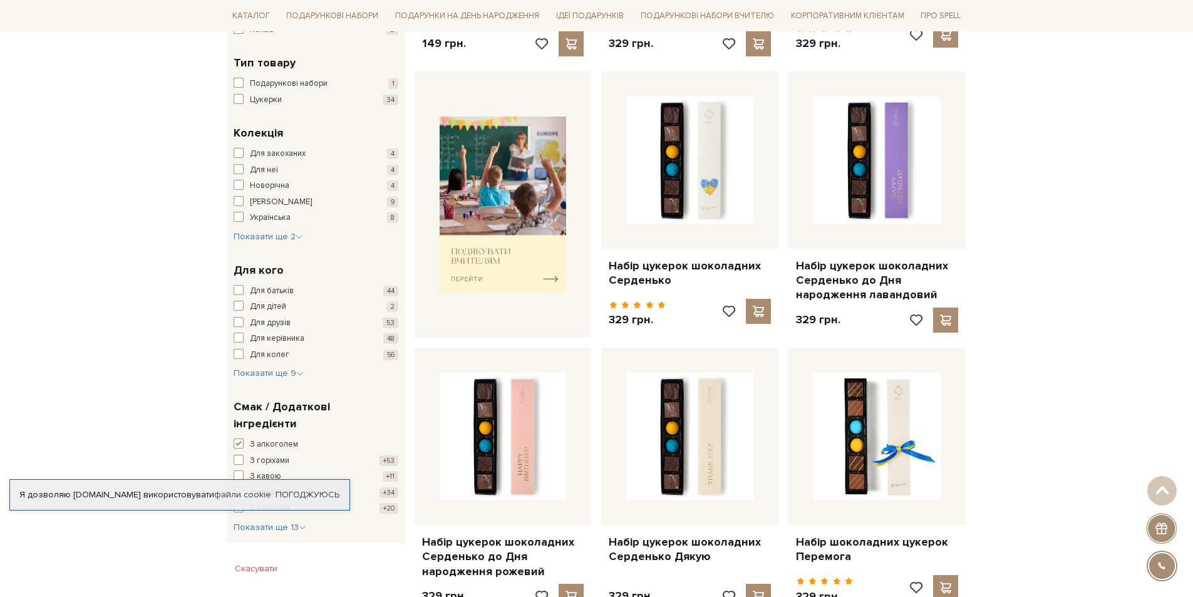
scroll to position [564, 0]
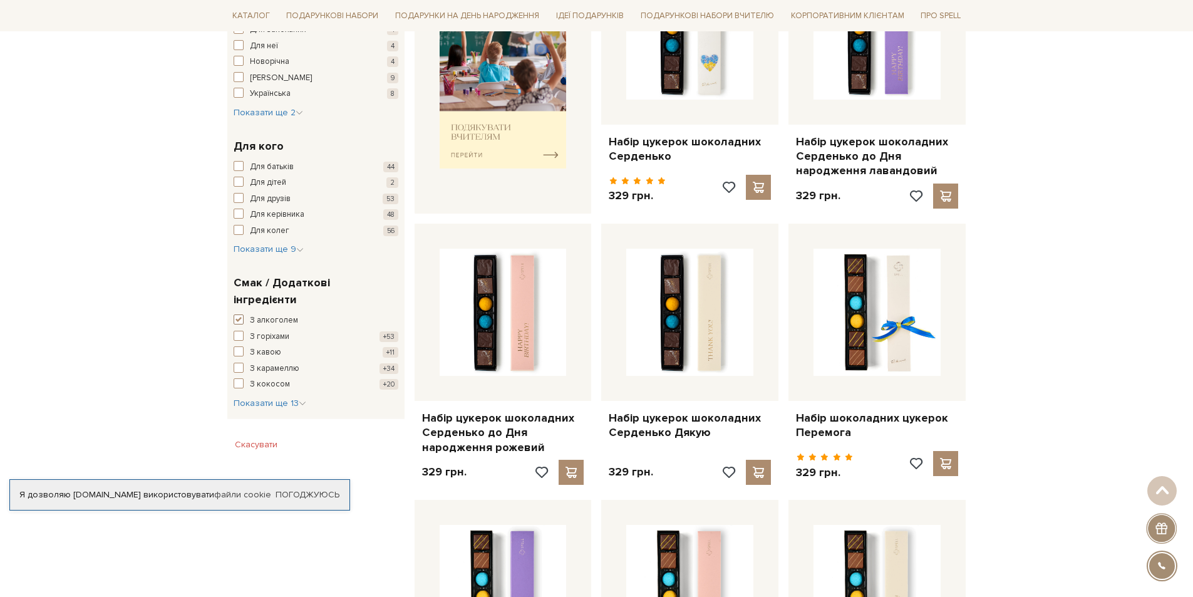
click at [238, 314] on span "button" at bounding box center [239, 319] width 10 height 10
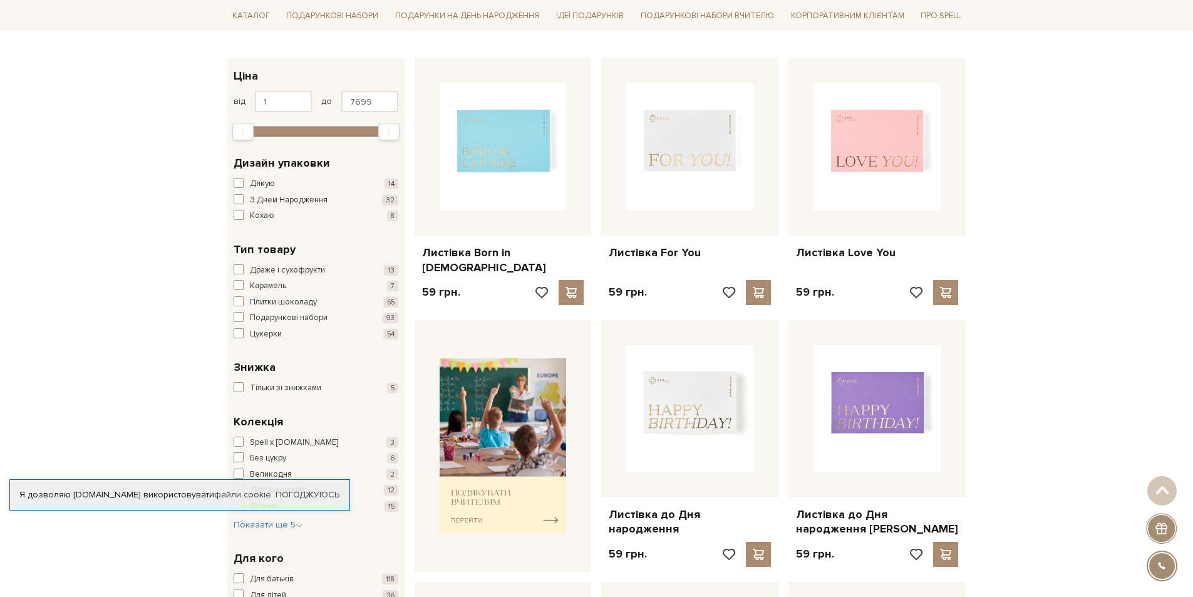
scroll to position [63, 0]
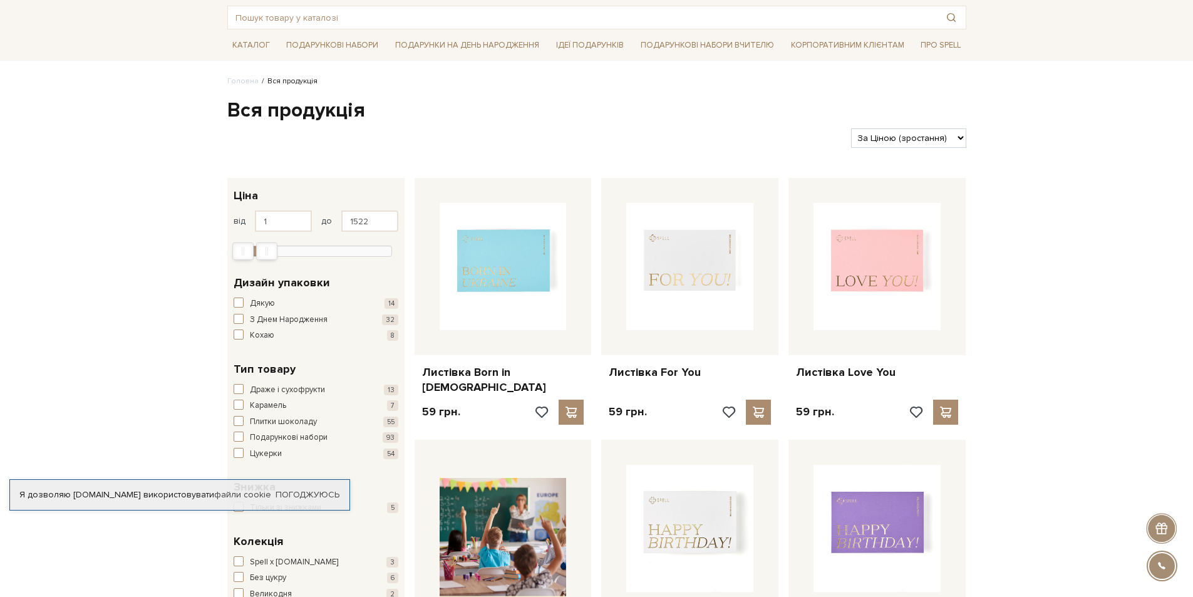
drag, startPoint x: 391, startPoint y: 250, endPoint x: 269, endPoint y: 251, distance: 122.1
click at [269, 251] on div "Max" at bounding box center [267, 251] width 20 height 16
drag, startPoint x: 374, startPoint y: 222, endPoint x: 336, endPoint y: 232, distance: 39.0
click at [342, 224] on input "1522" at bounding box center [369, 220] width 57 height 21
type input "5"
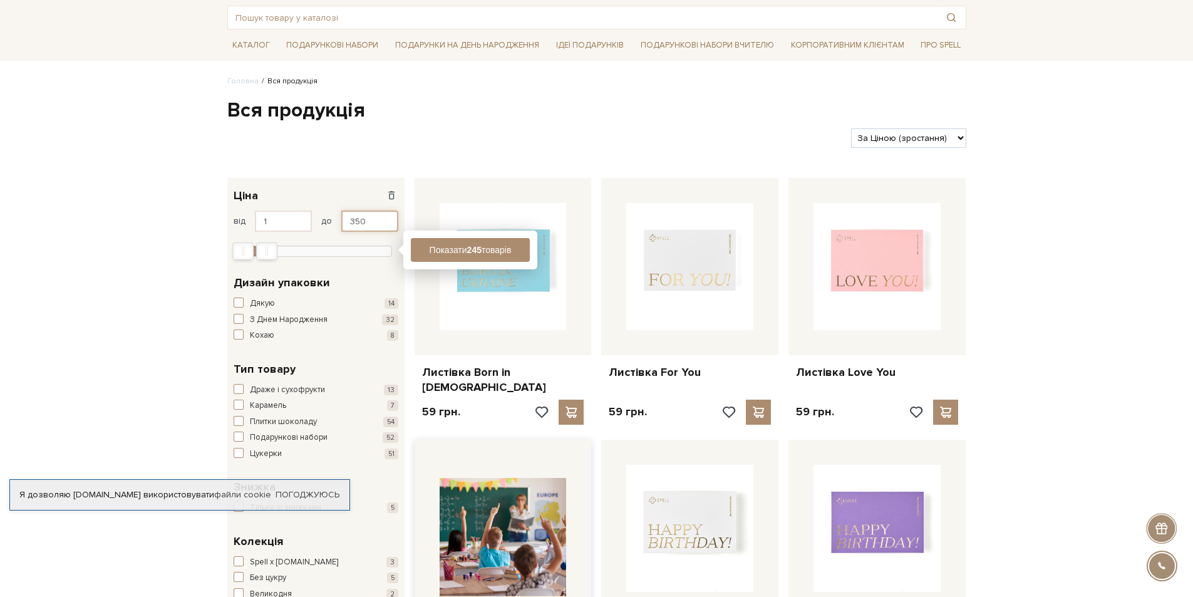
type input "350"
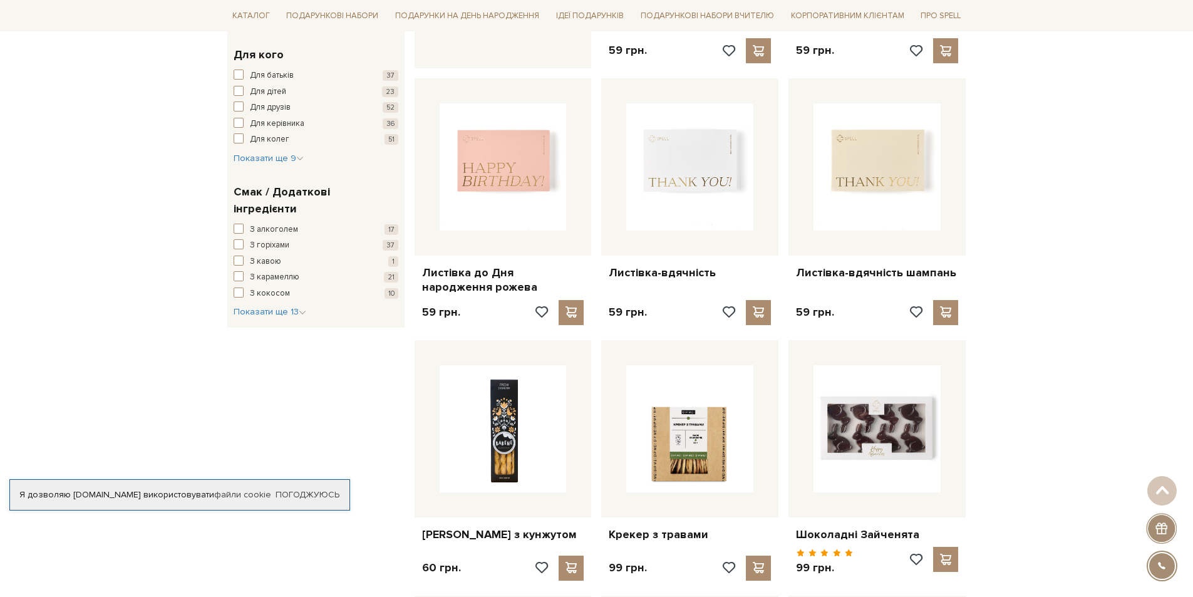
scroll to position [689, 0]
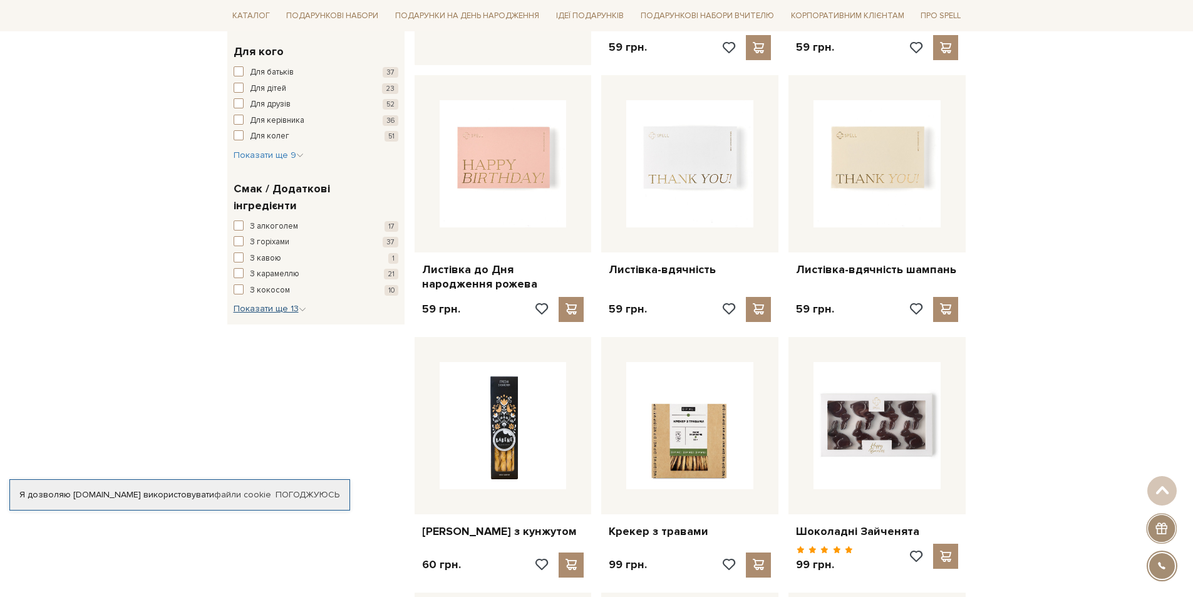
click at [287, 303] on span "Показати ще 13" at bounding box center [270, 308] width 73 height 11
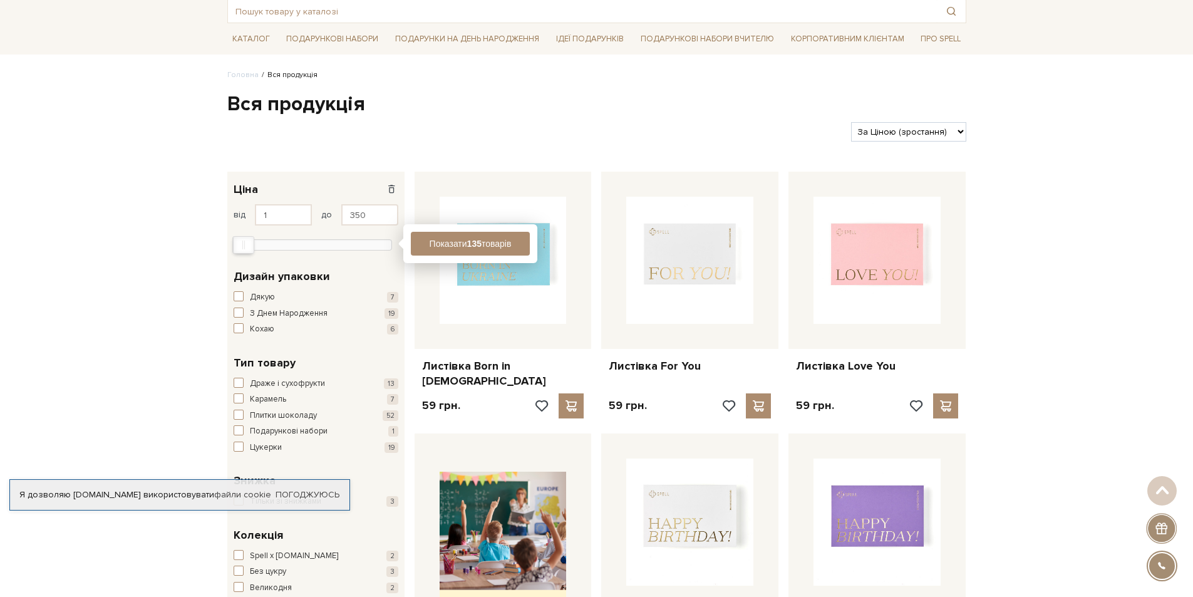
scroll to position [0, 0]
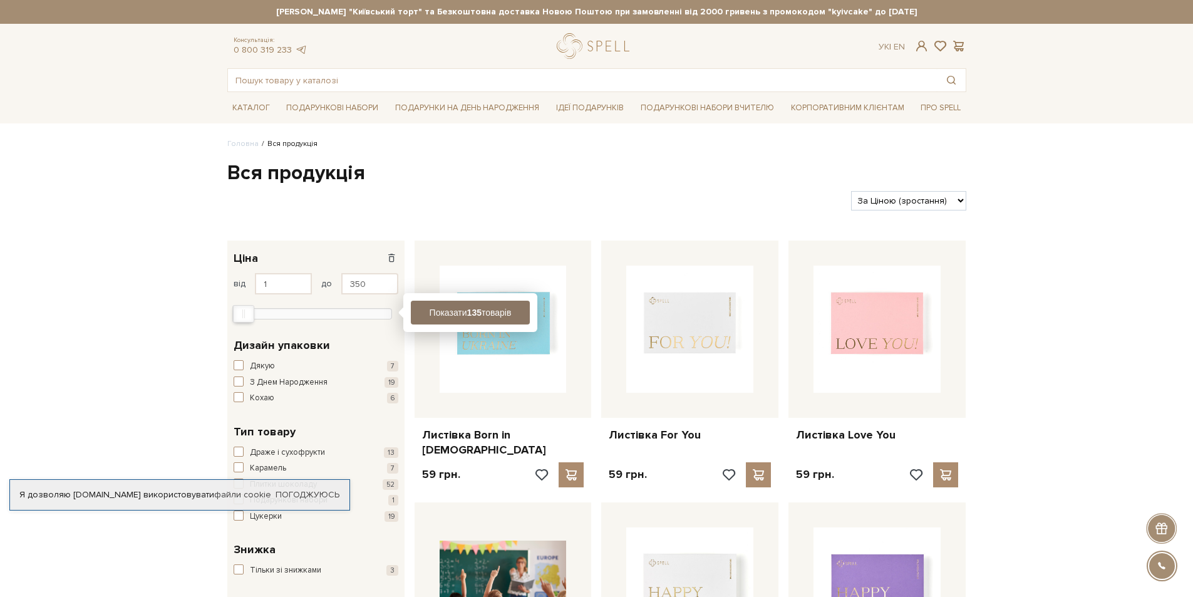
click at [467, 314] on b "135" at bounding box center [474, 312] width 14 height 10
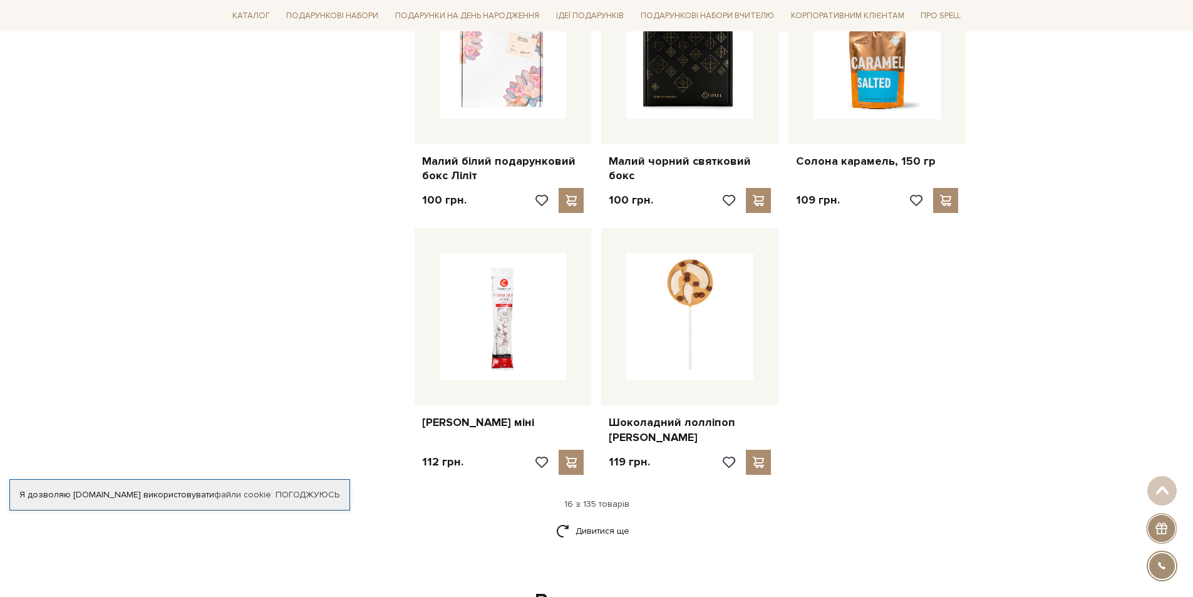
scroll to position [1315, 0]
click at [588, 519] on link "Дивитися ще" at bounding box center [596, 530] width 81 height 22
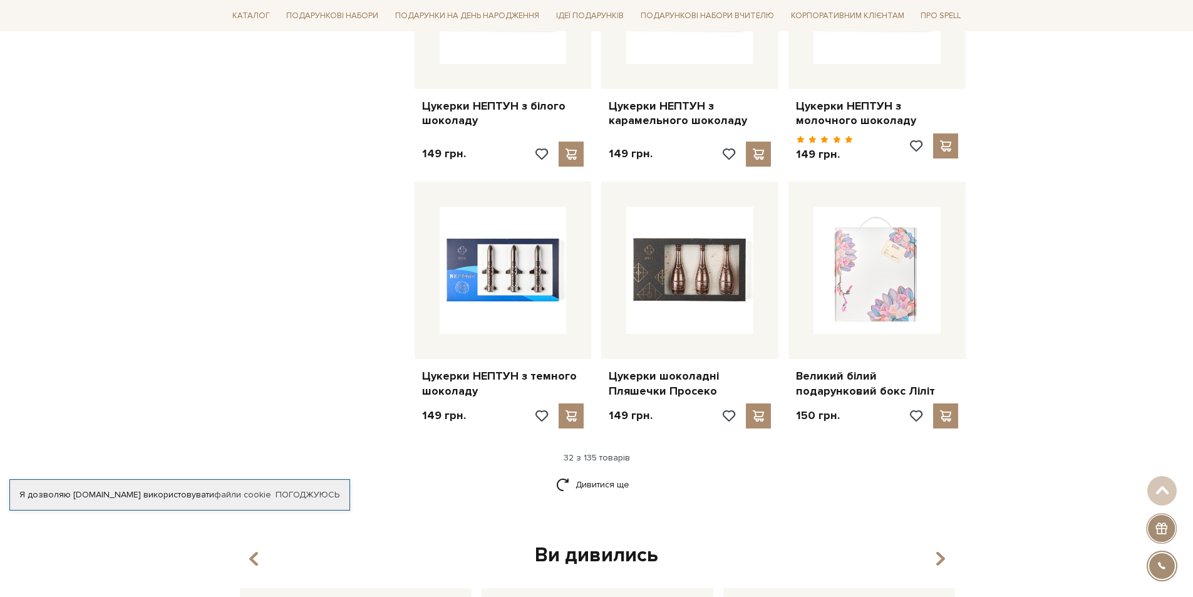
scroll to position [2693, 0]
click at [593, 473] on link "Дивитися ще" at bounding box center [596, 484] width 81 height 22
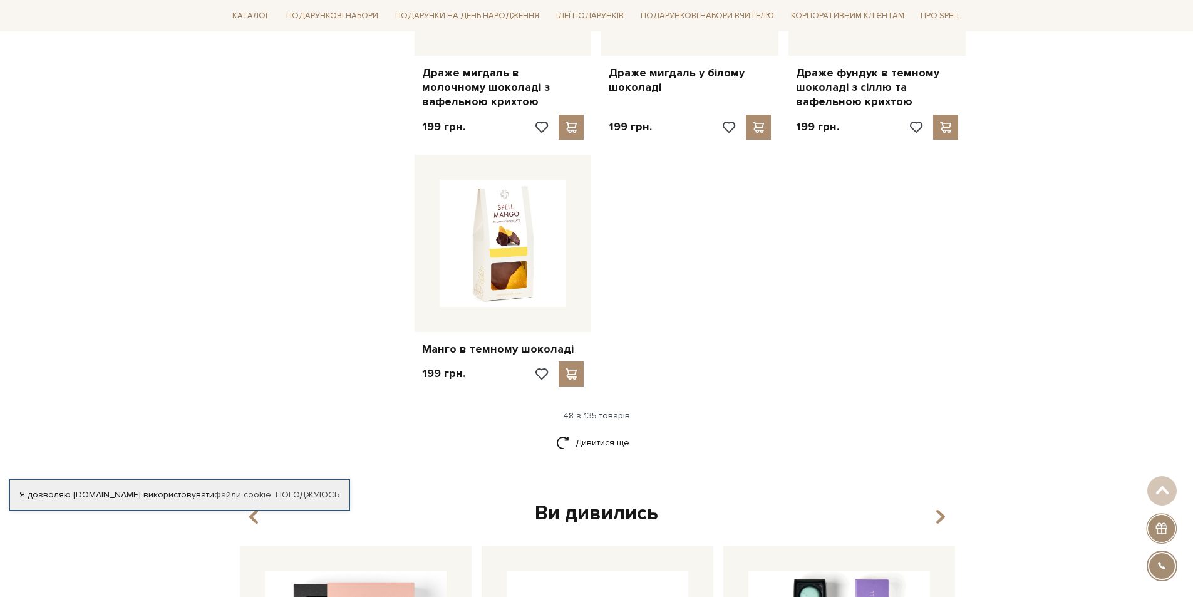
scroll to position [4383, 0]
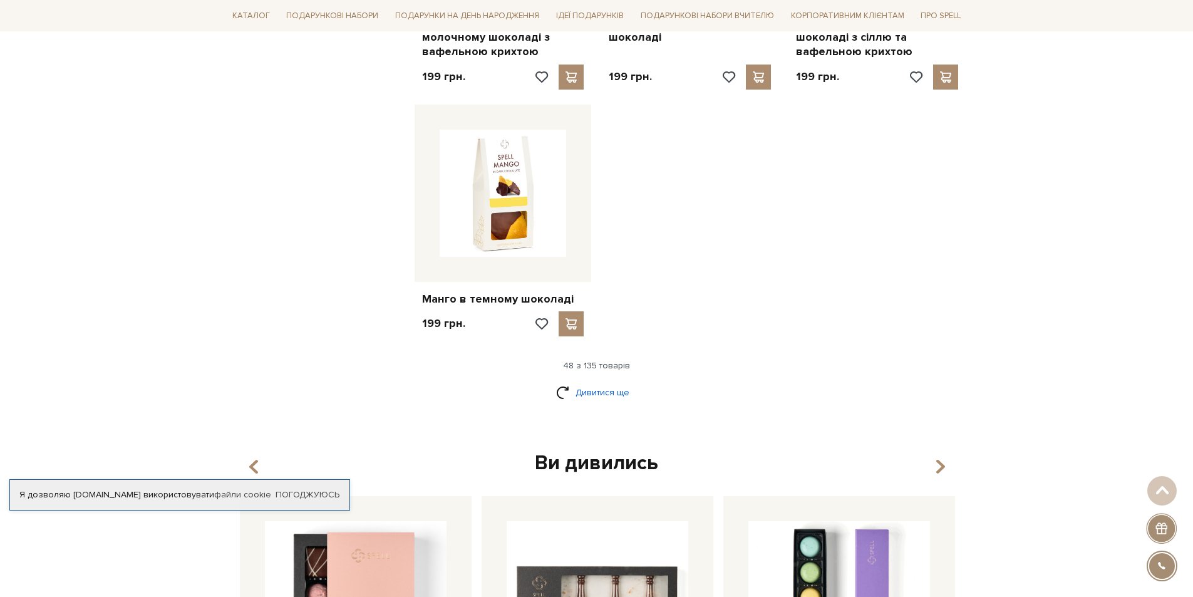
click at [597, 381] on link "Дивитися ще" at bounding box center [596, 392] width 81 height 22
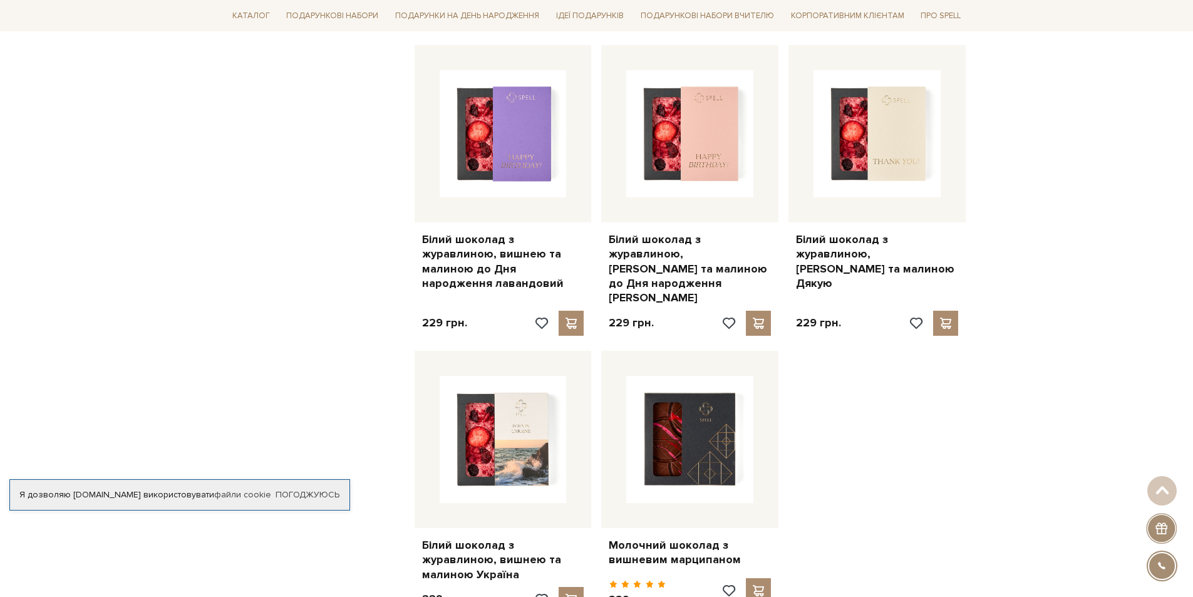
scroll to position [5698, 0]
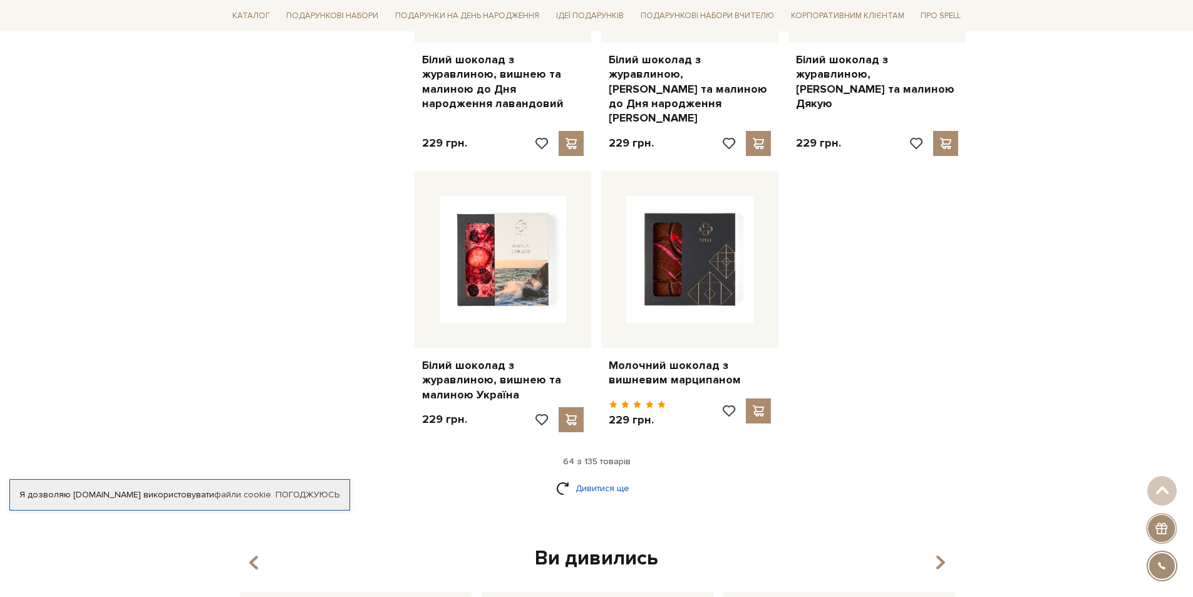
click at [599, 477] on link "Дивитися ще" at bounding box center [596, 488] width 81 height 22
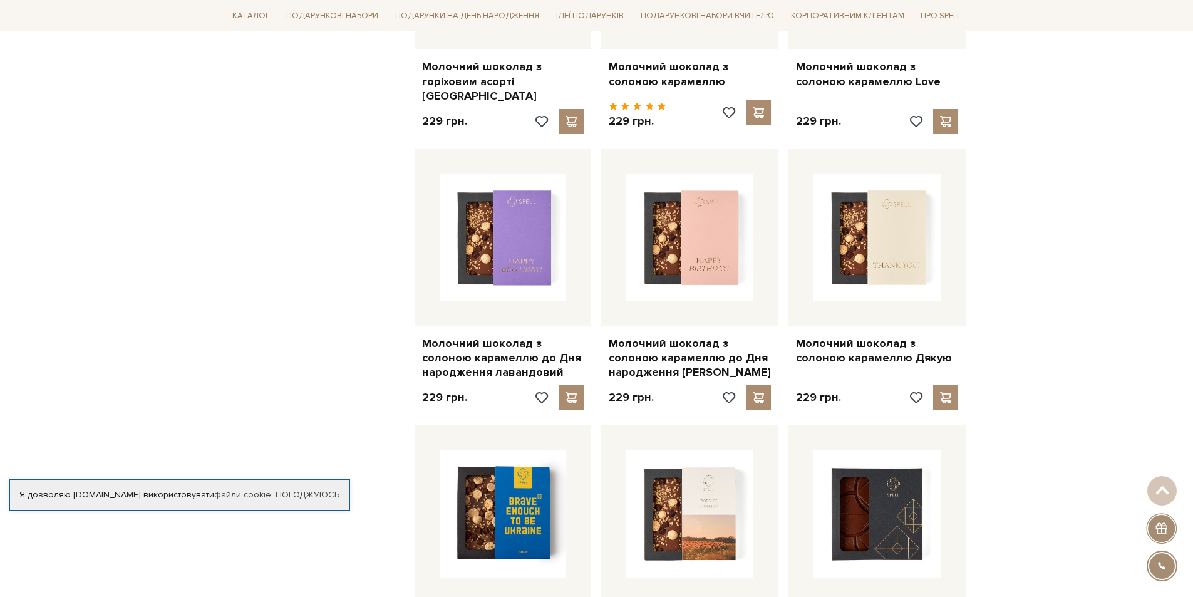
scroll to position [7076, 0]
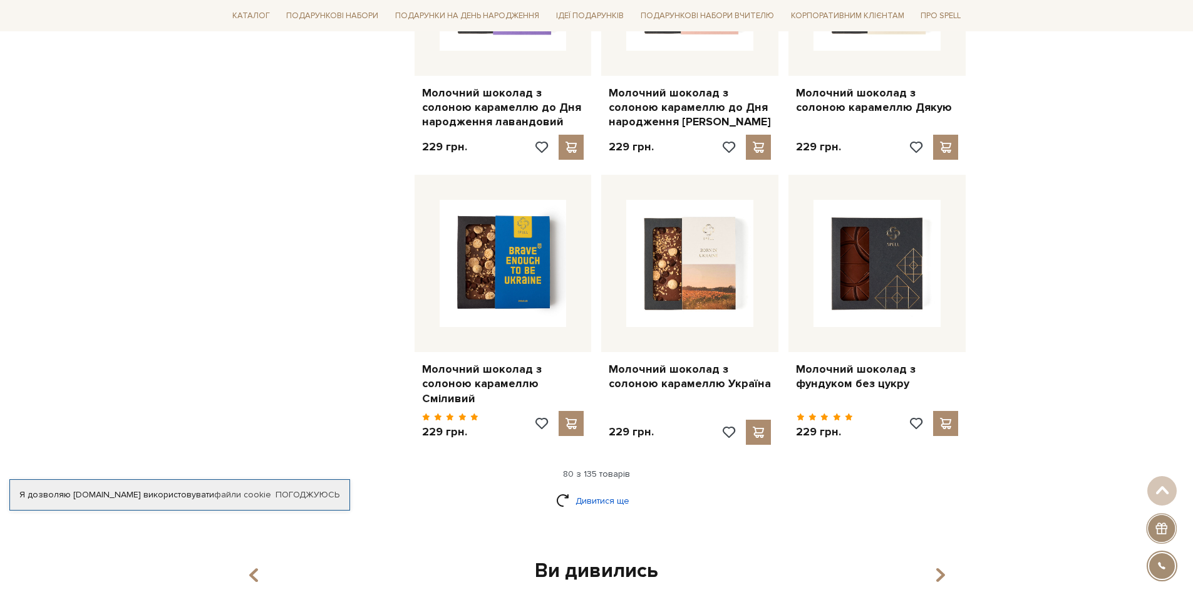
click at [595, 490] on link "Дивитися ще" at bounding box center [596, 501] width 81 height 22
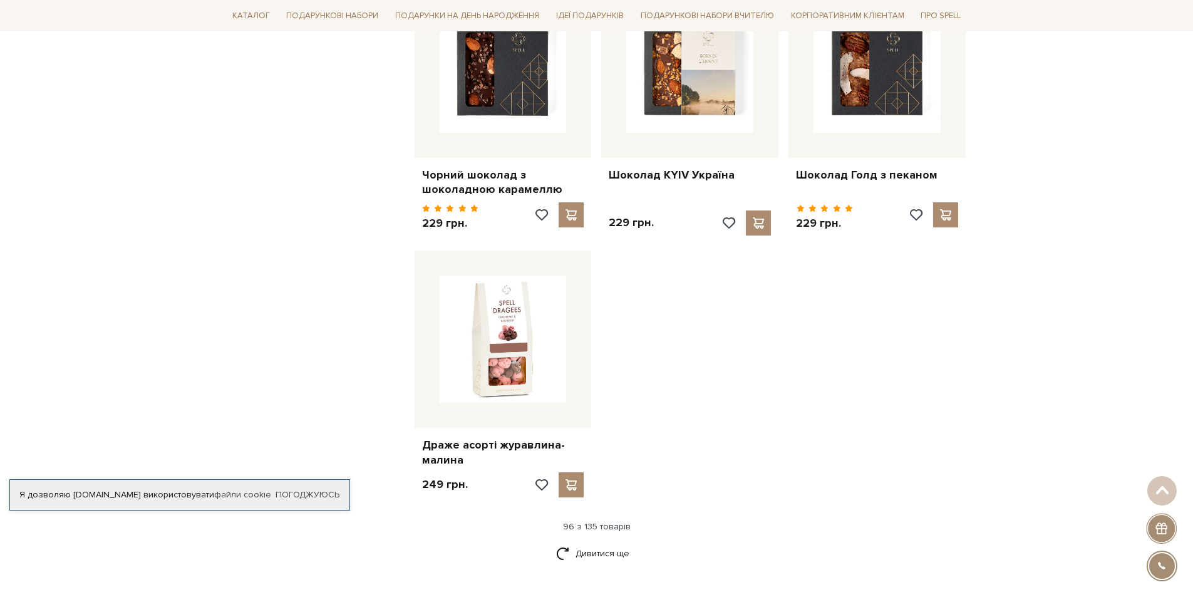
scroll to position [8704, 0]
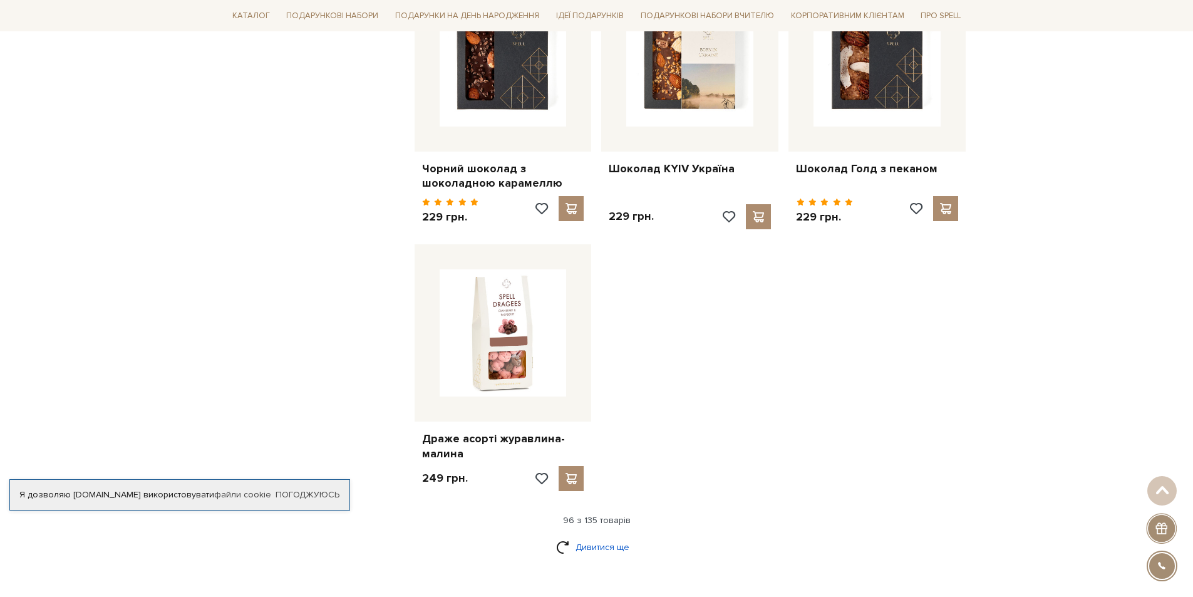
click at [595, 536] on link "Дивитися ще" at bounding box center [596, 547] width 81 height 22
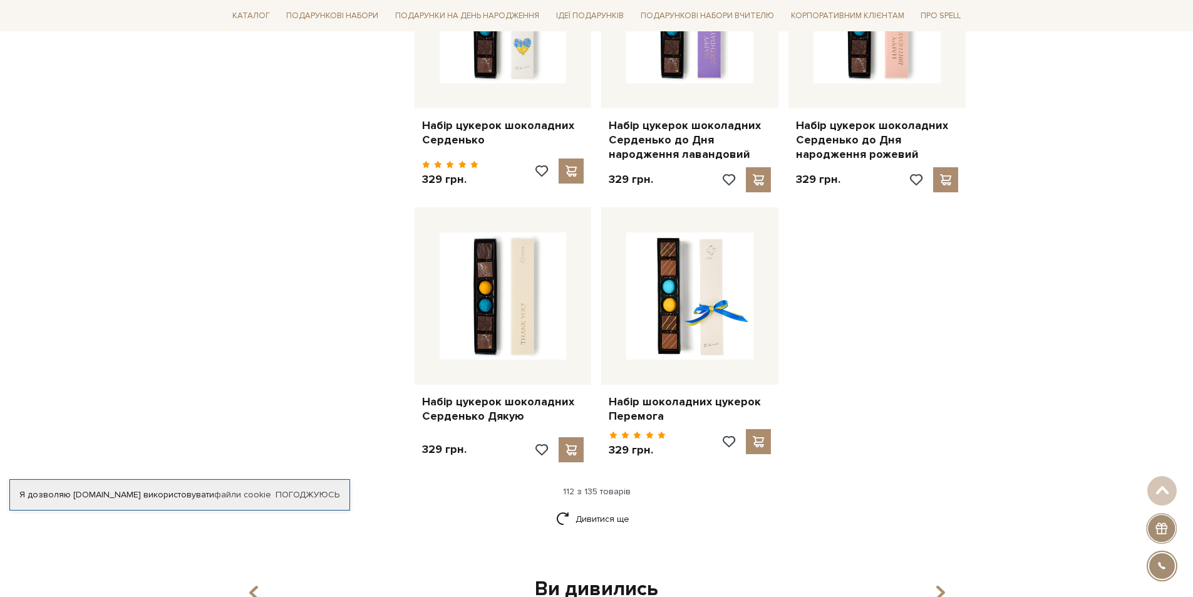
scroll to position [10081, 0]
click at [624, 507] on link "Дивитися ще" at bounding box center [596, 518] width 81 height 22
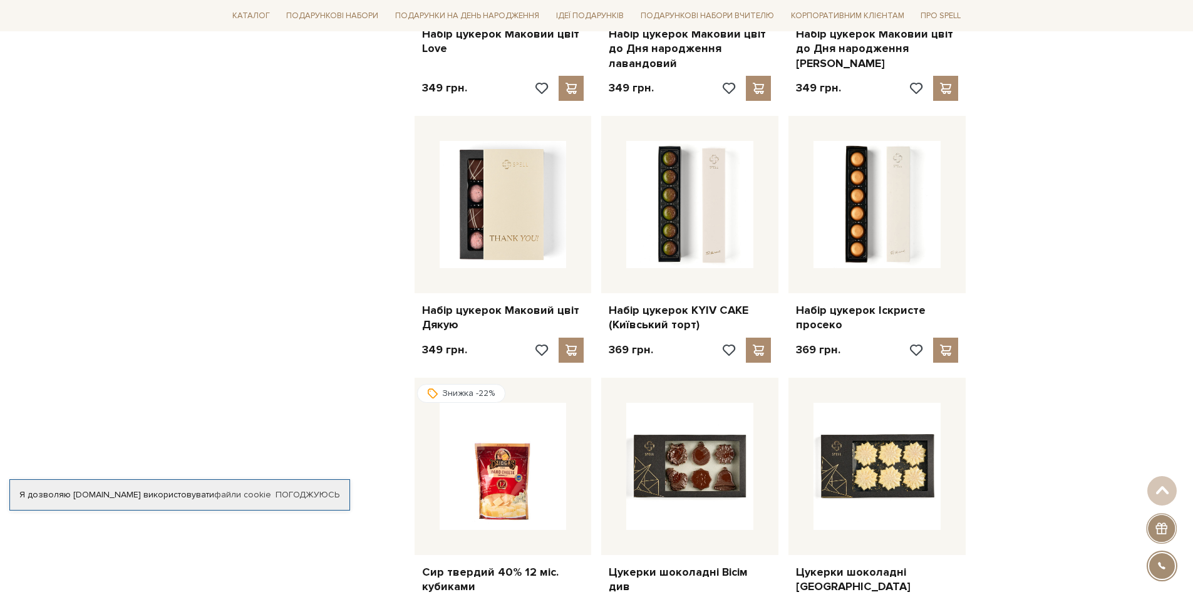
scroll to position [11396, 0]
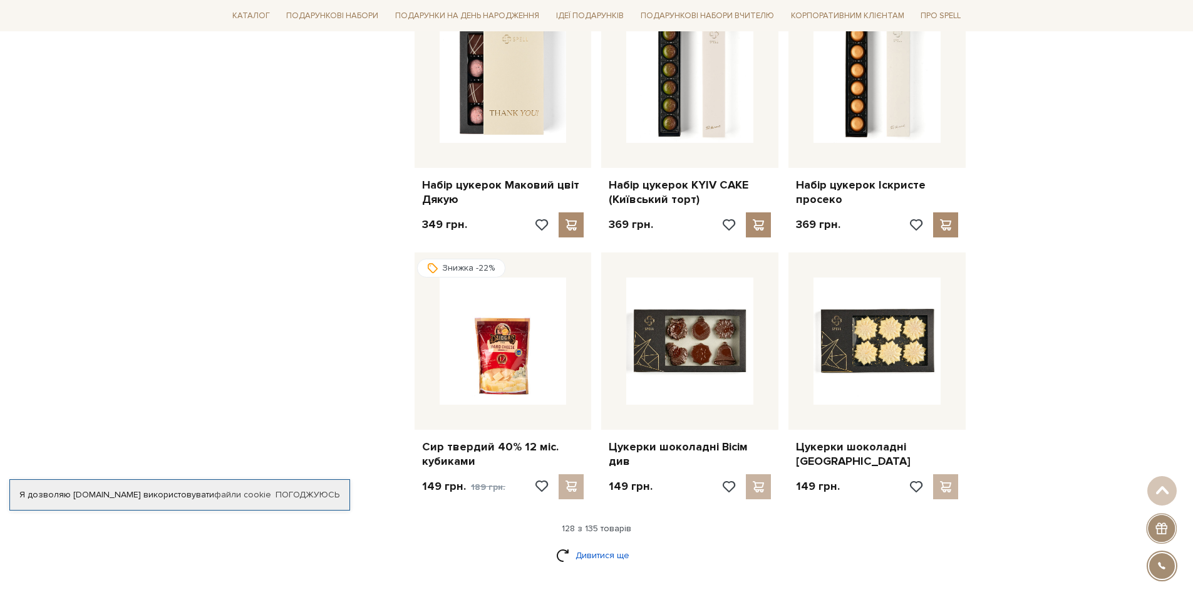
click at [599, 544] on link "Дивитися ще" at bounding box center [596, 555] width 81 height 22
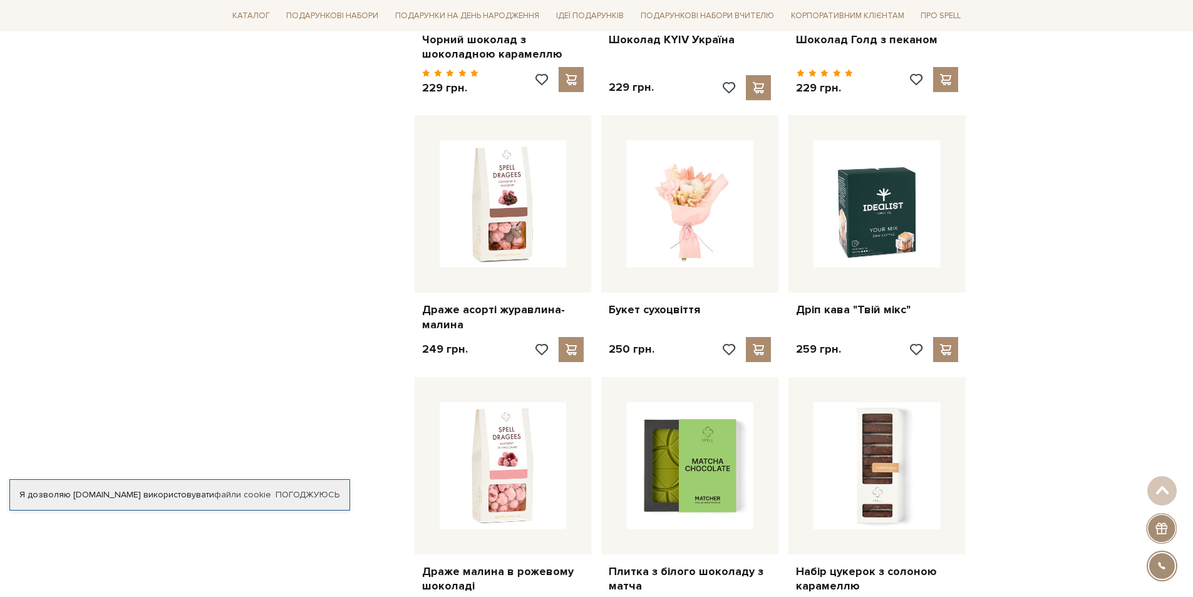
scroll to position [8829, 0]
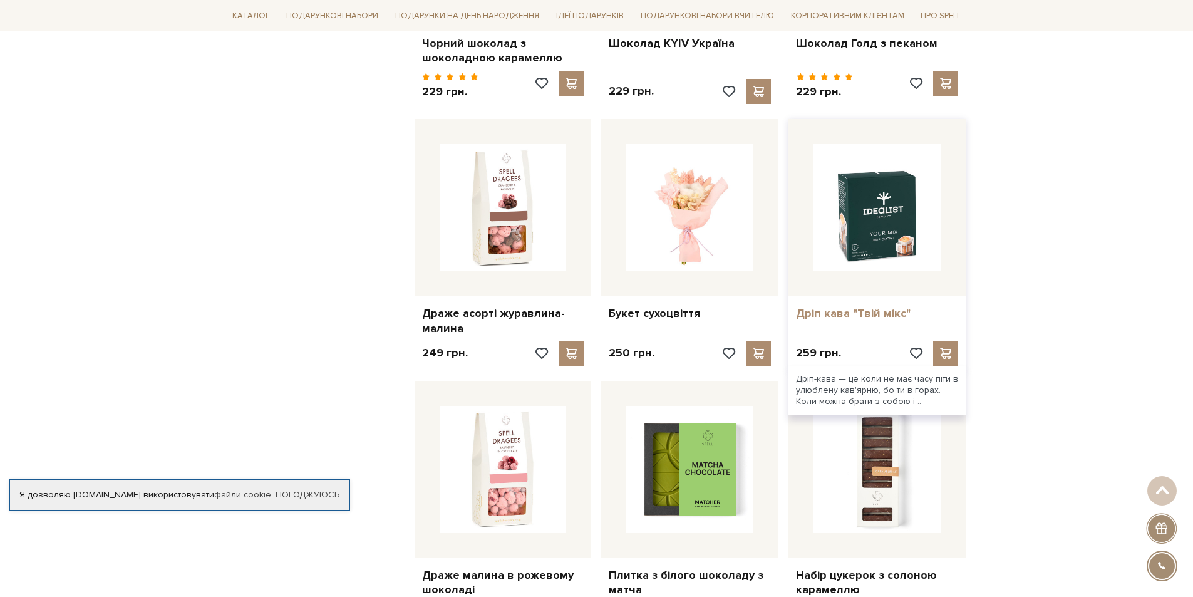
click at [840, 306] on link "Дріп кава "Твій мікс"" at bounding box center [877, 313] width 162 height 14
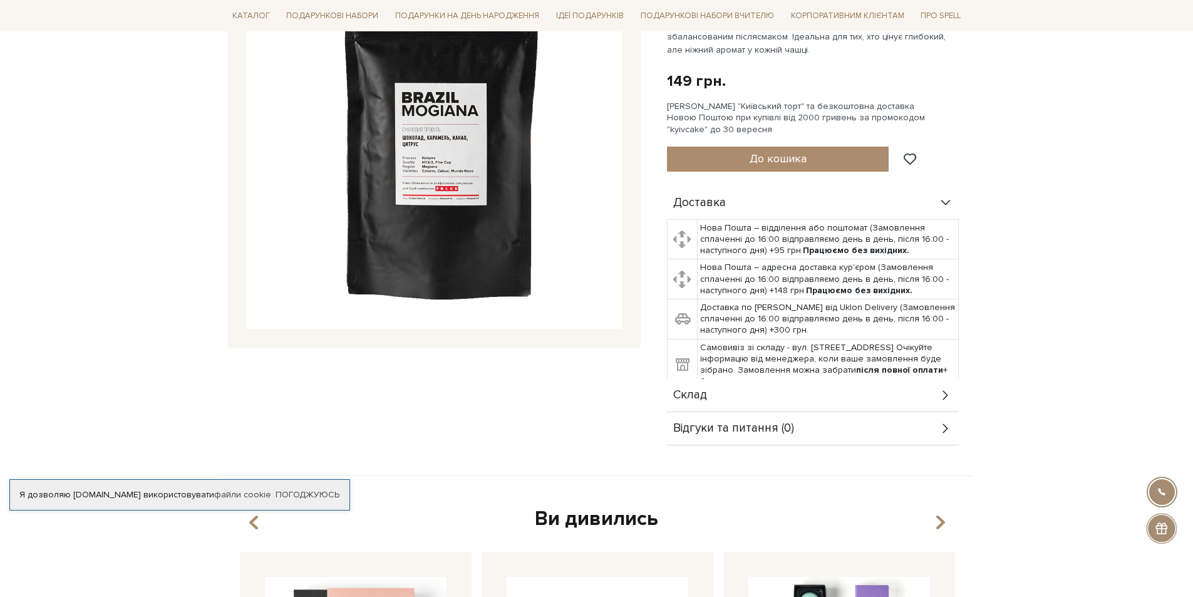
scroll to position [250, 0]
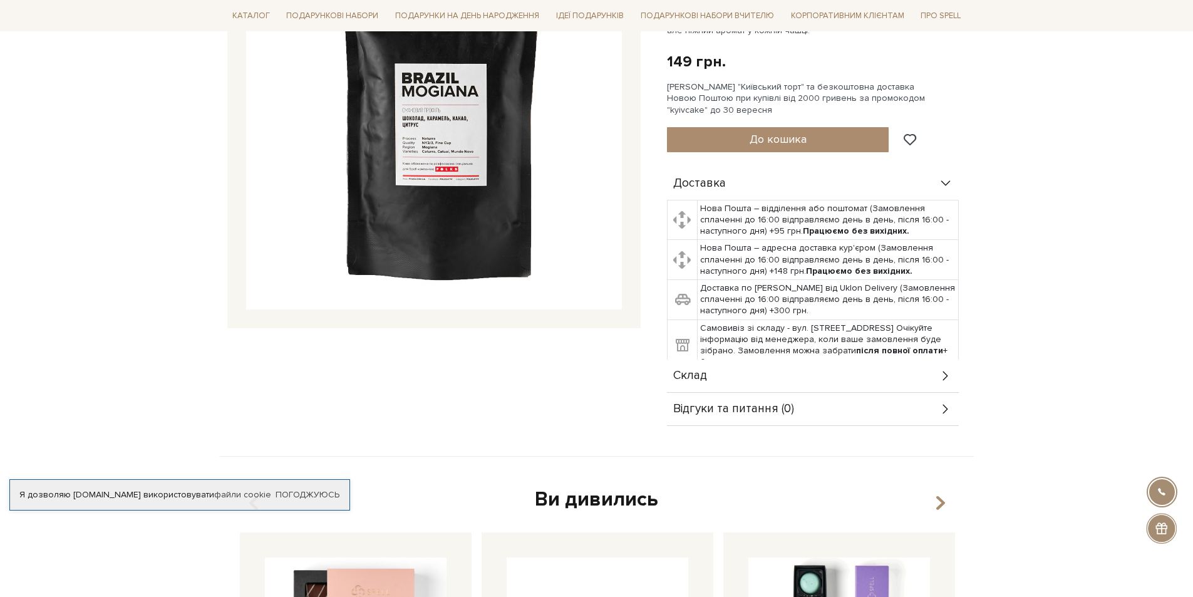
click at [909, 359] on div "Склад" at bounding box center [813, 375] width 292 height 33
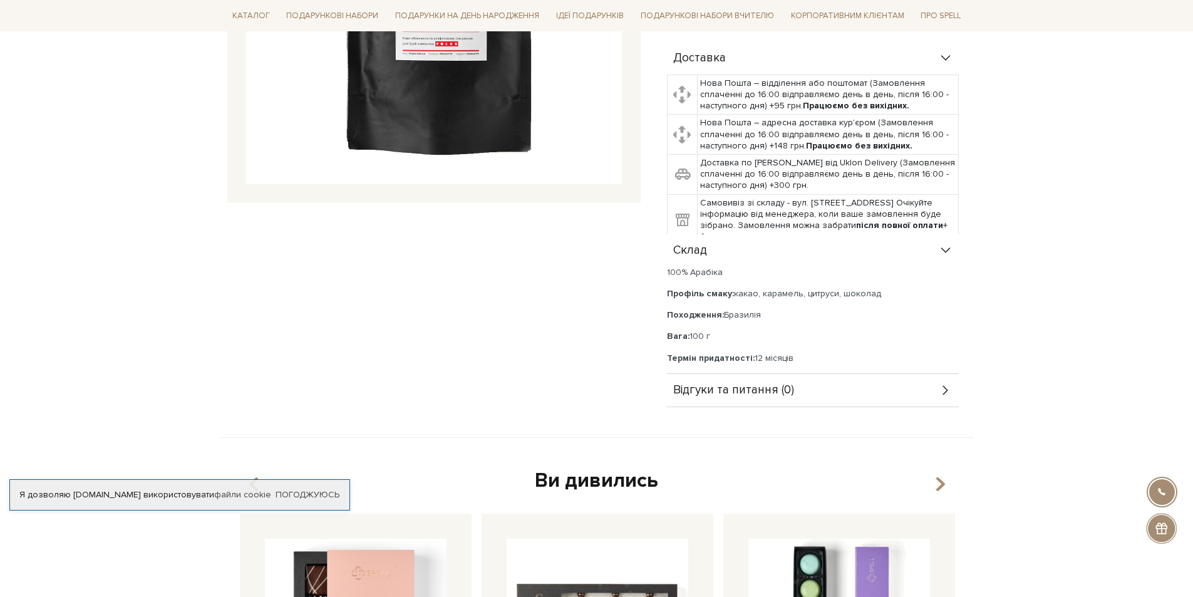
scroll to position [63, 0]
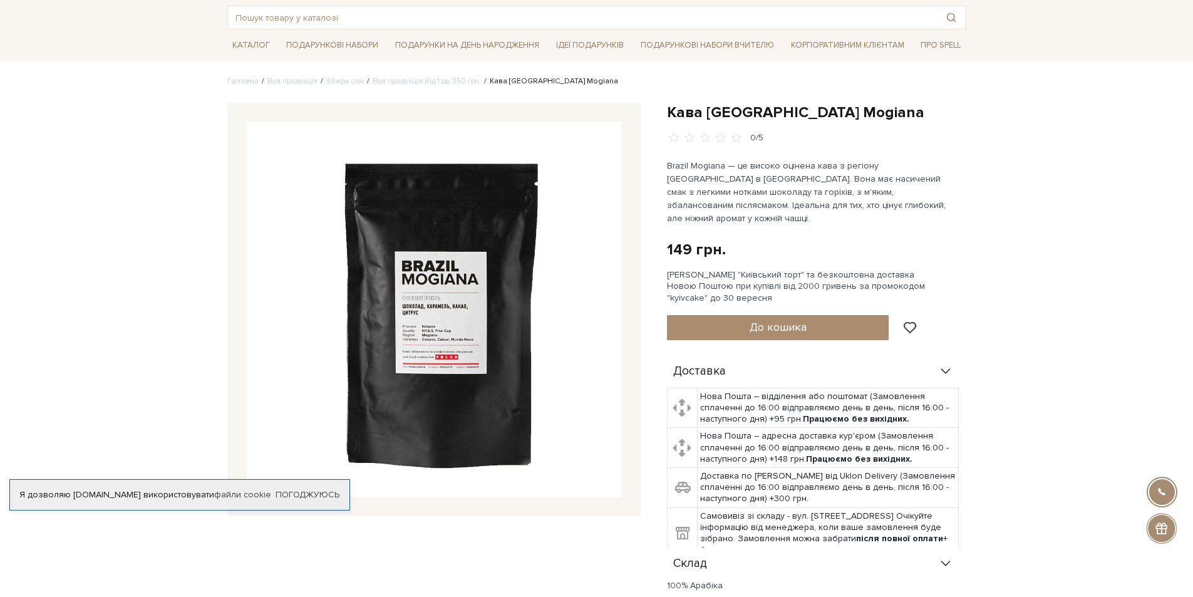
click at [436, 333] on img at bounding box center [434, 309] width 376 height 376
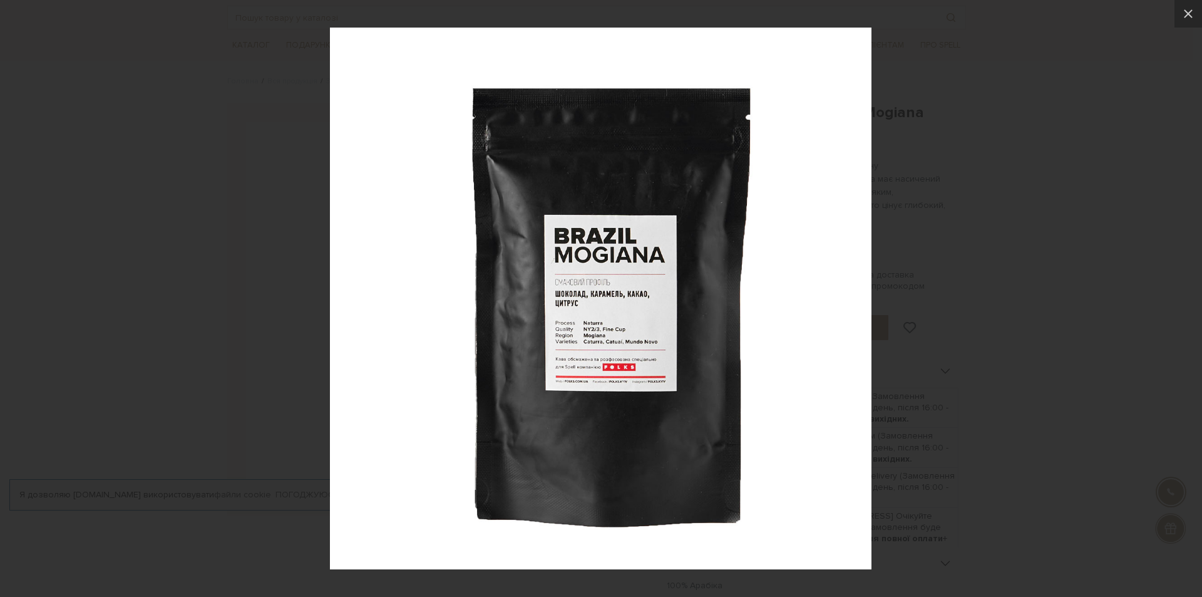
click at [626, 361] on img at bounding box center [601, 299] width 542 height 542
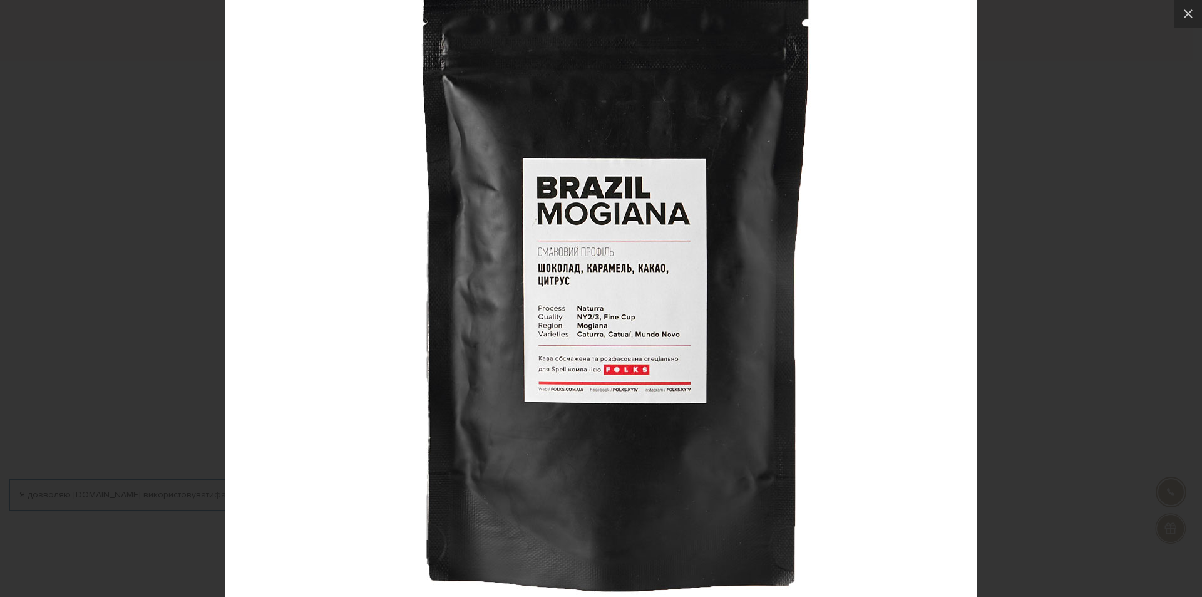
click at [626, 361] on img at bounding box center [600, 274] width 751 height 751
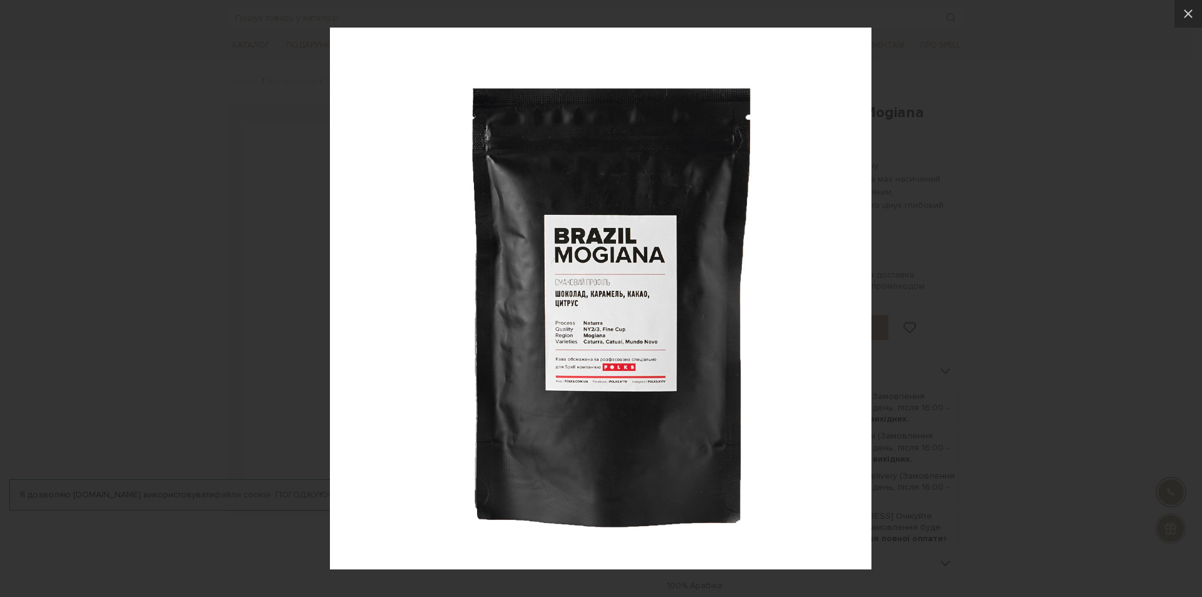
click at [626, 361] on img at bounding box center [601, 299] width 542 height 542
click at [624, 358] on img at bounding box center [601, 299] width 542 height 542
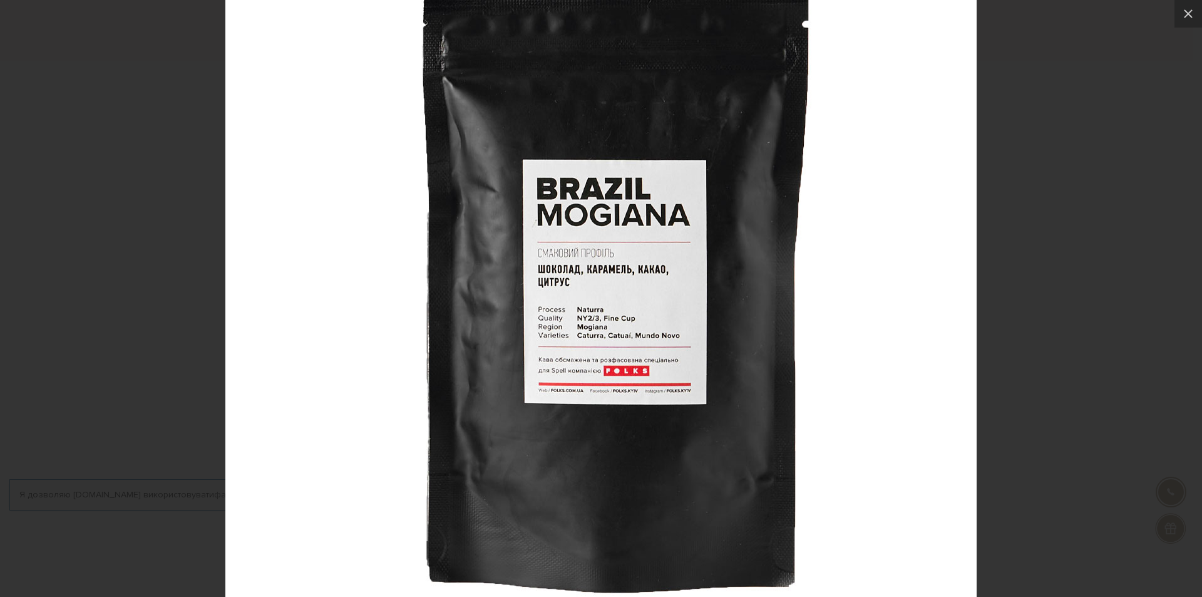
click at [637, 403] on img at bounding box center [600, 275] width 751 height 751
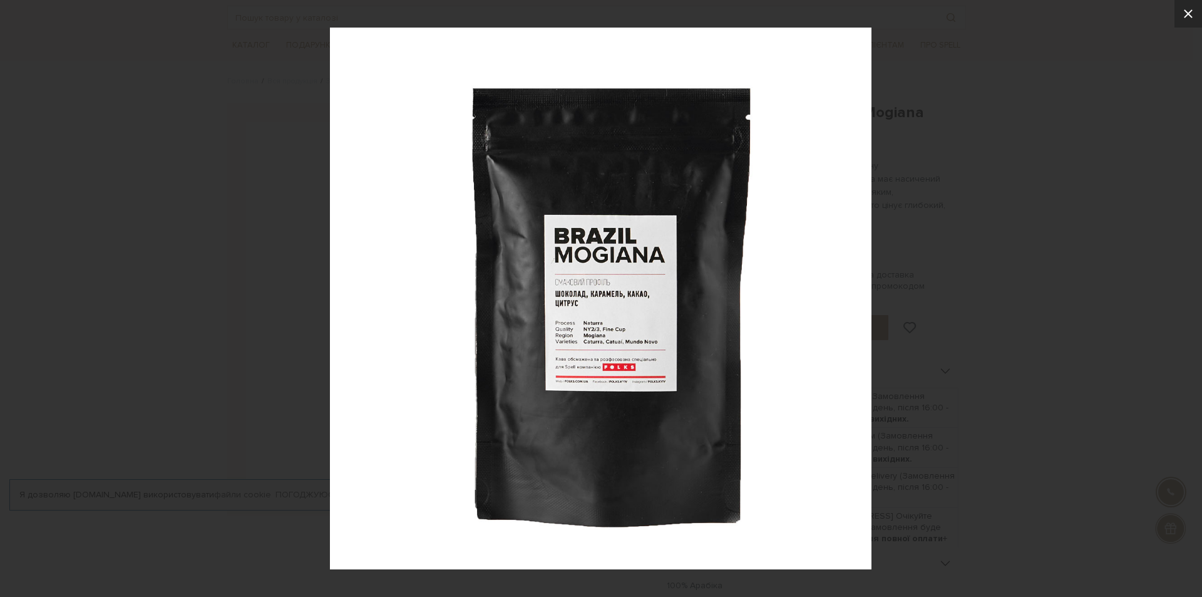
click at [1191, 17] on icon at bounding box center [1188, 13] width 9 height 9
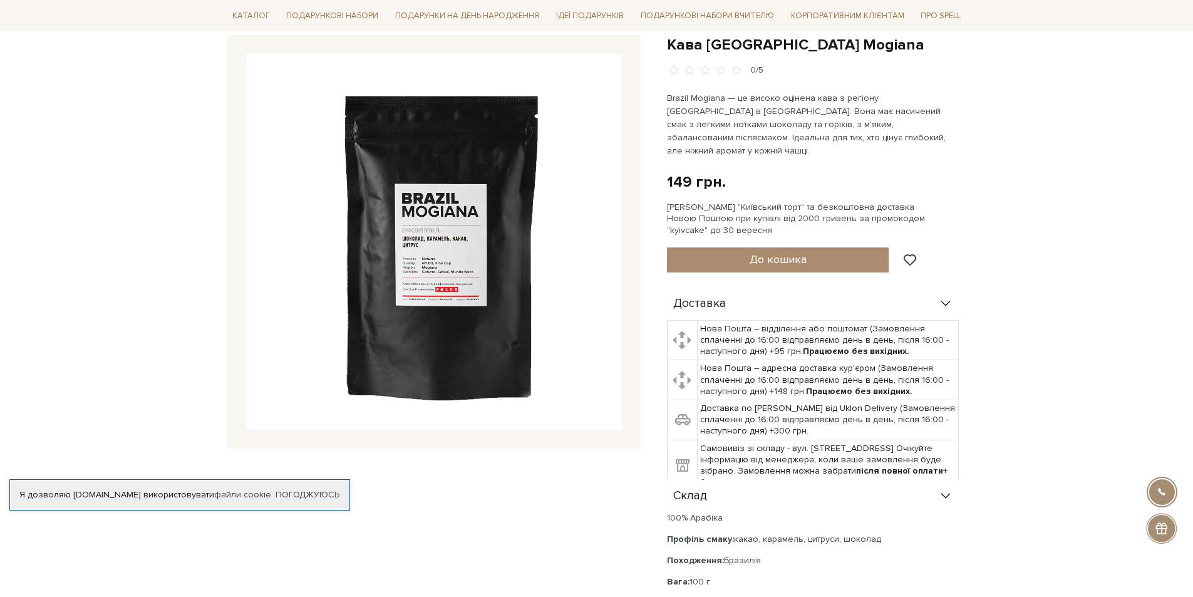
scroll to position [0, 0]
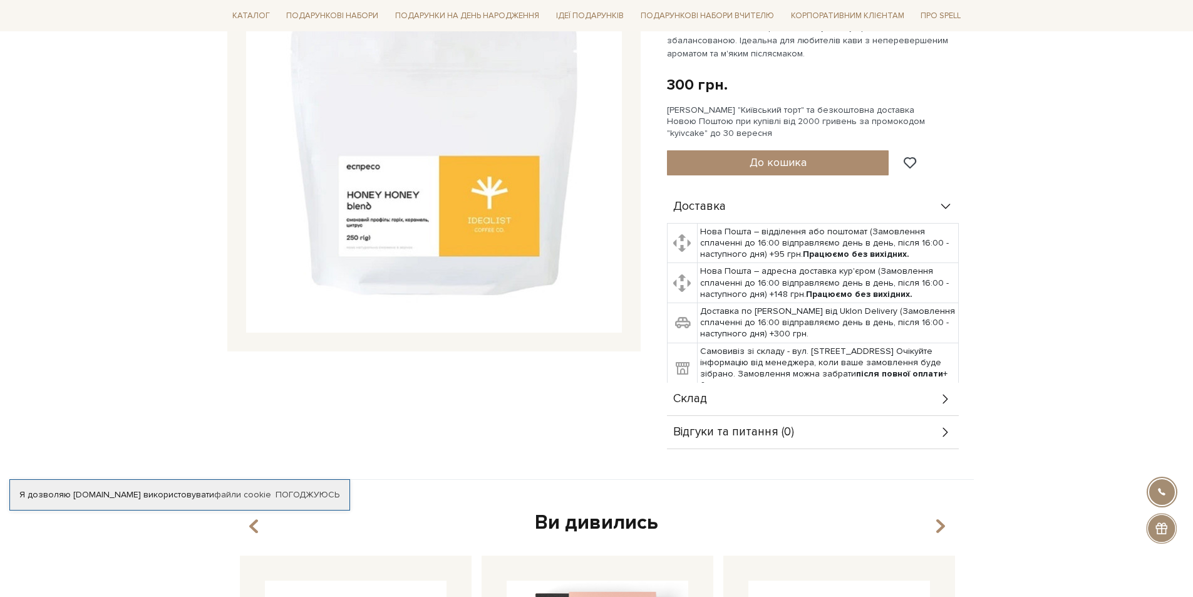
scroll to position [250, 0]
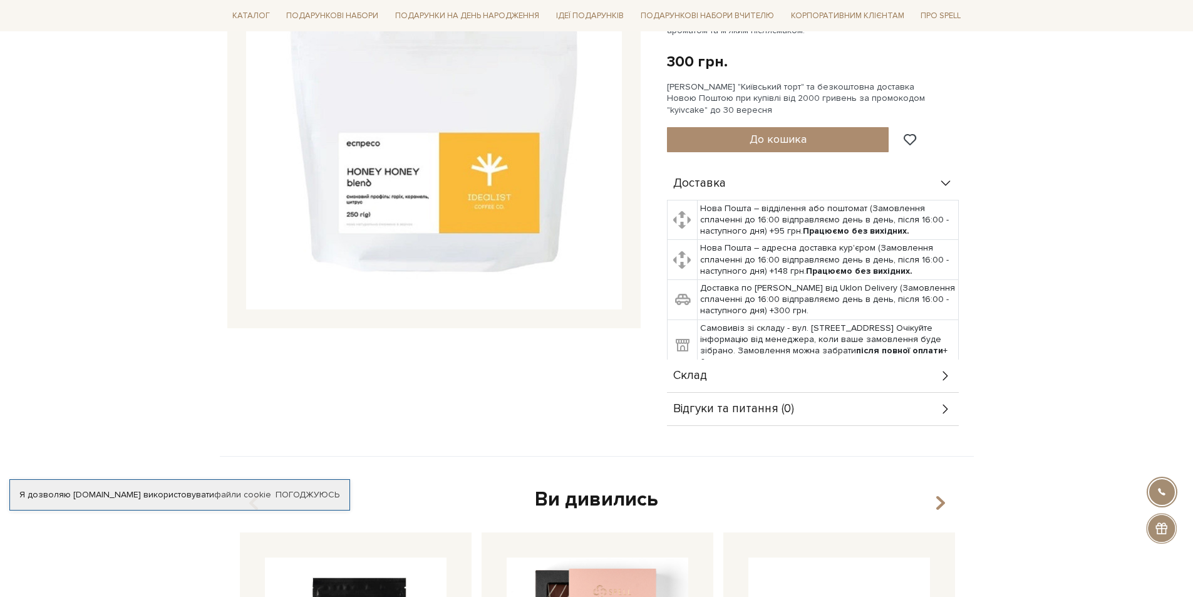
click at [782, 359] on div "Склад" at bounding box center [813, 375] width 292 height 33
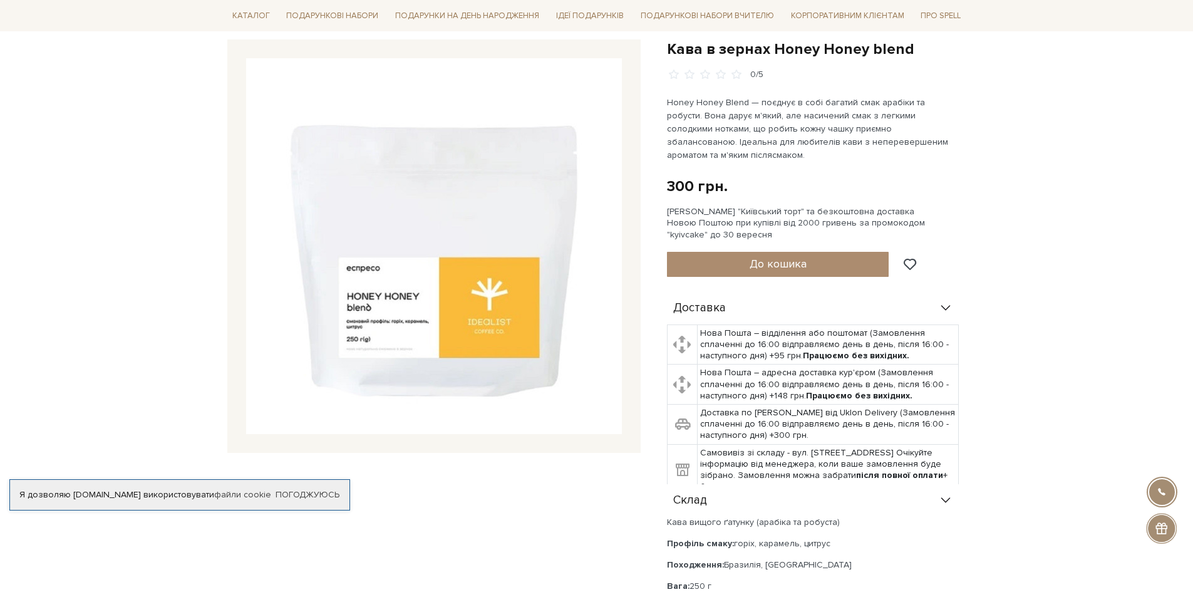
scroll to position [0, 0]
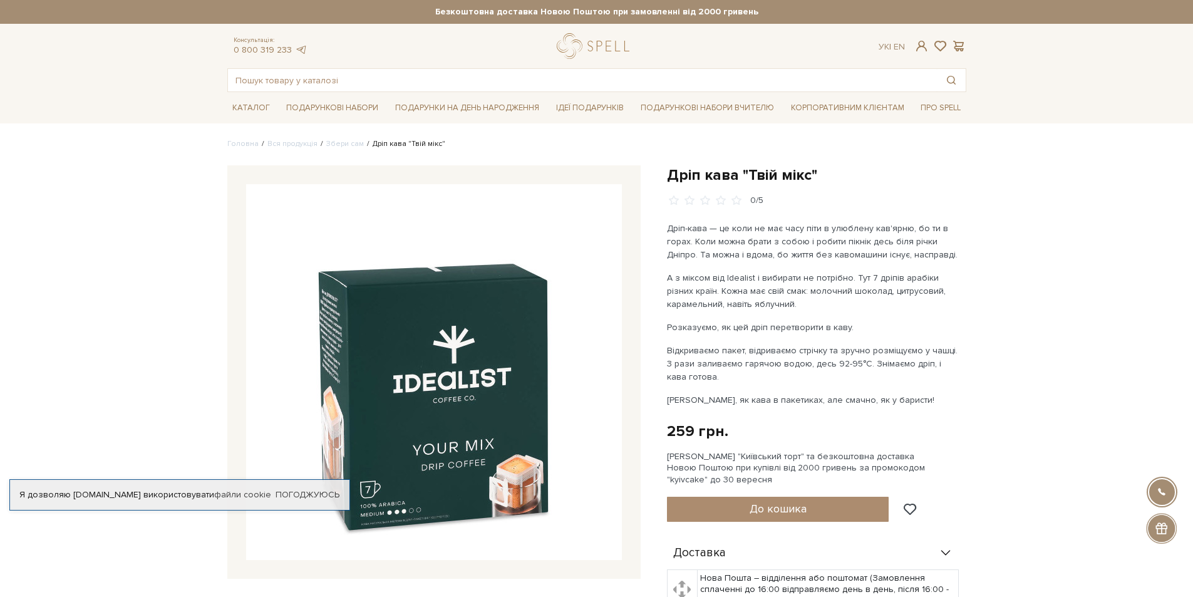
scroll to position [250, 0]
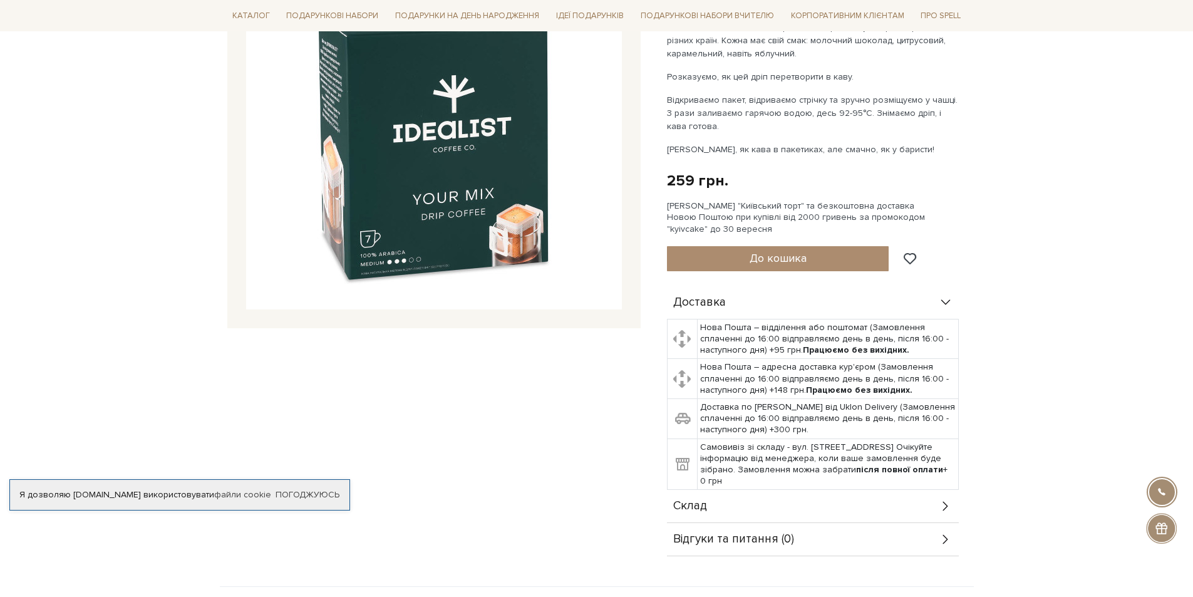
click at [937, 504] on div "Склад" at bounding box center [813, 506] width 292 height 33
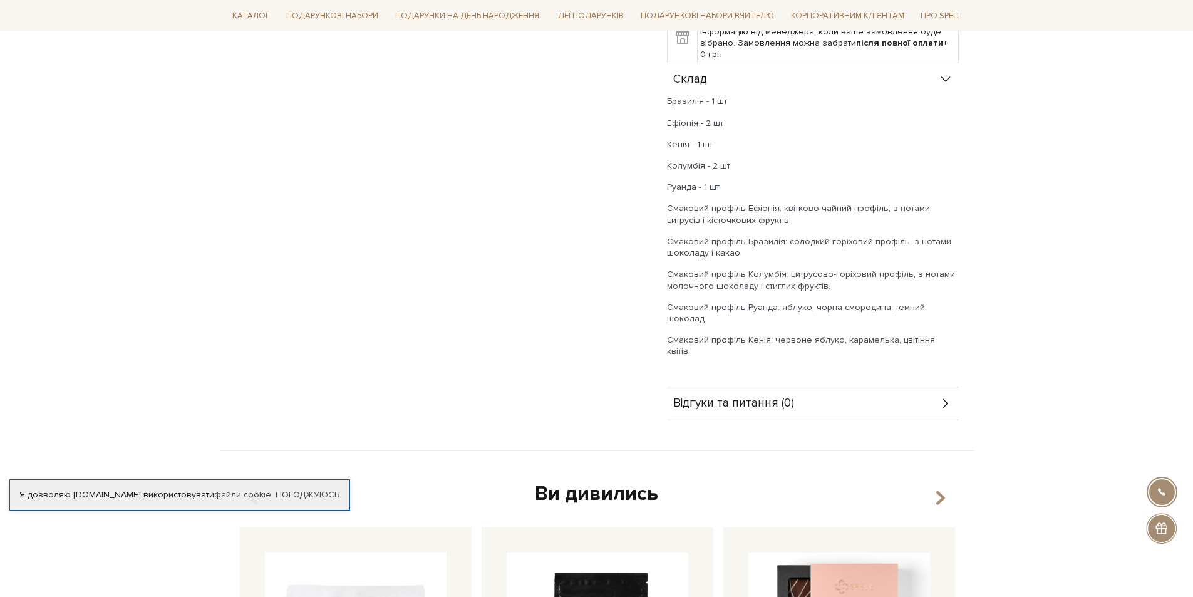
scroll to position [689, 0]
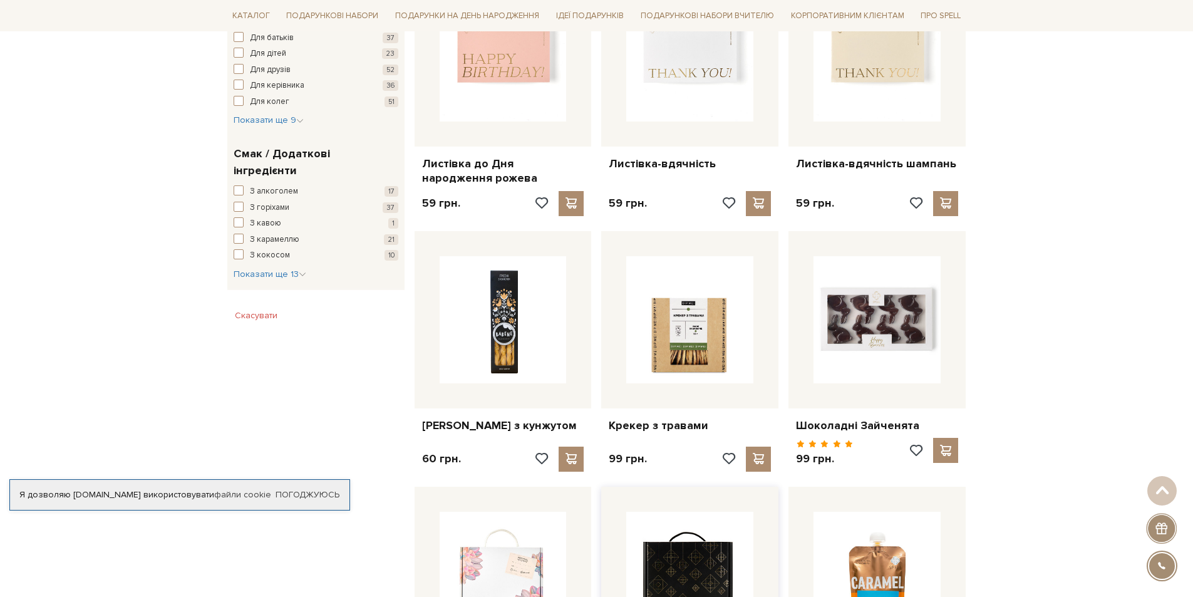
scroll to position [956, 0]
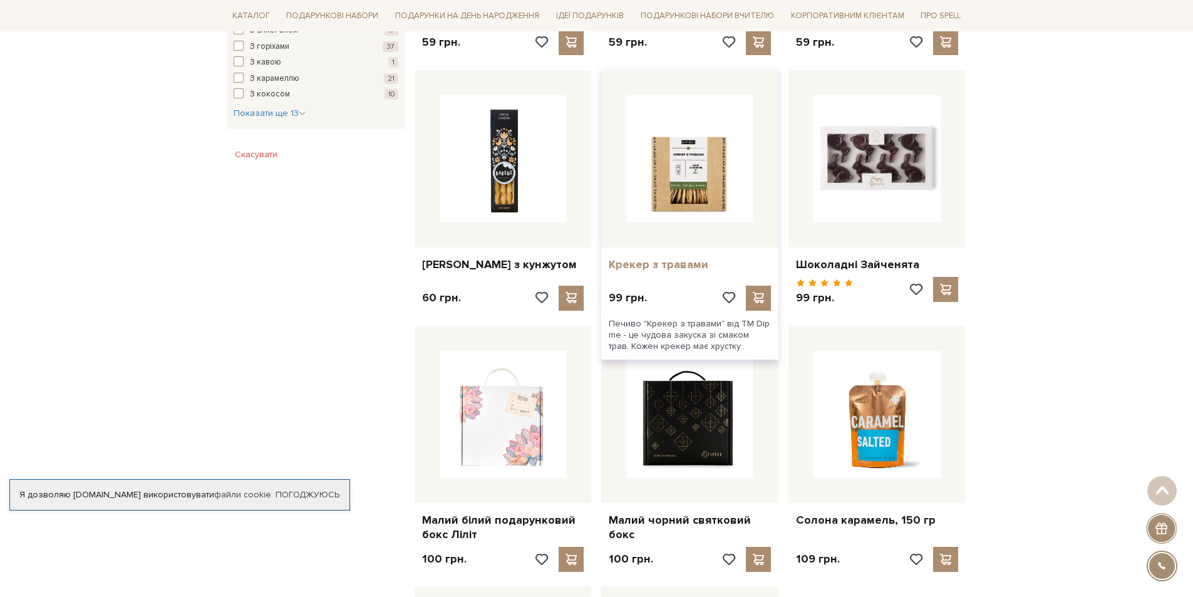
click at [655, 257] on link "Крекер з травами" at bounding box center [690, 264] width 162 height 14
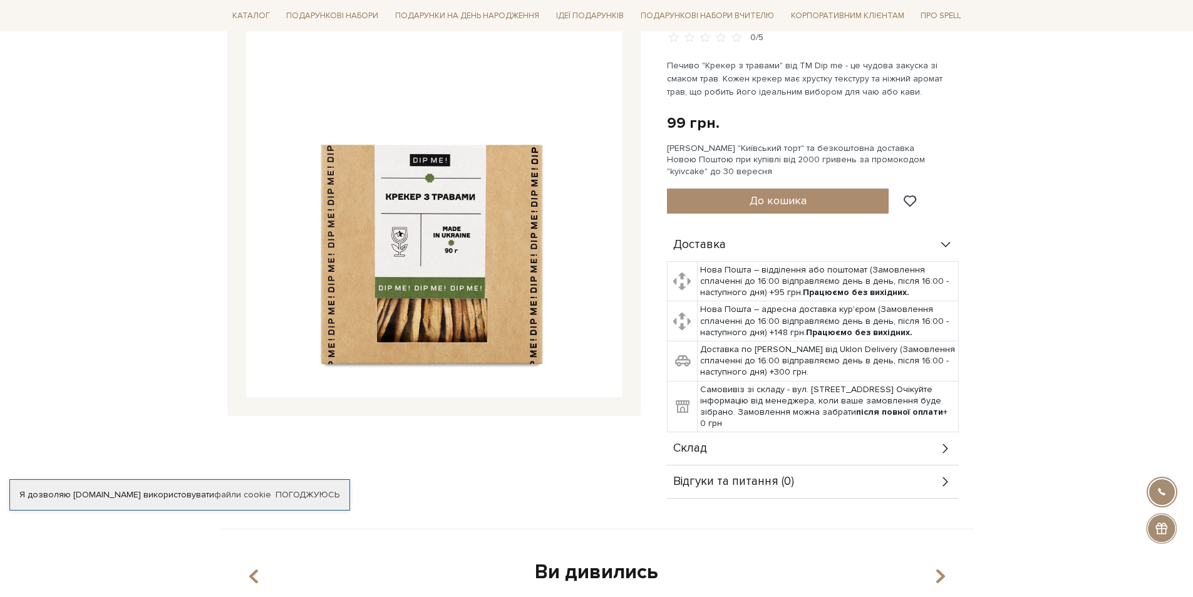
scroll to position [250, 0]
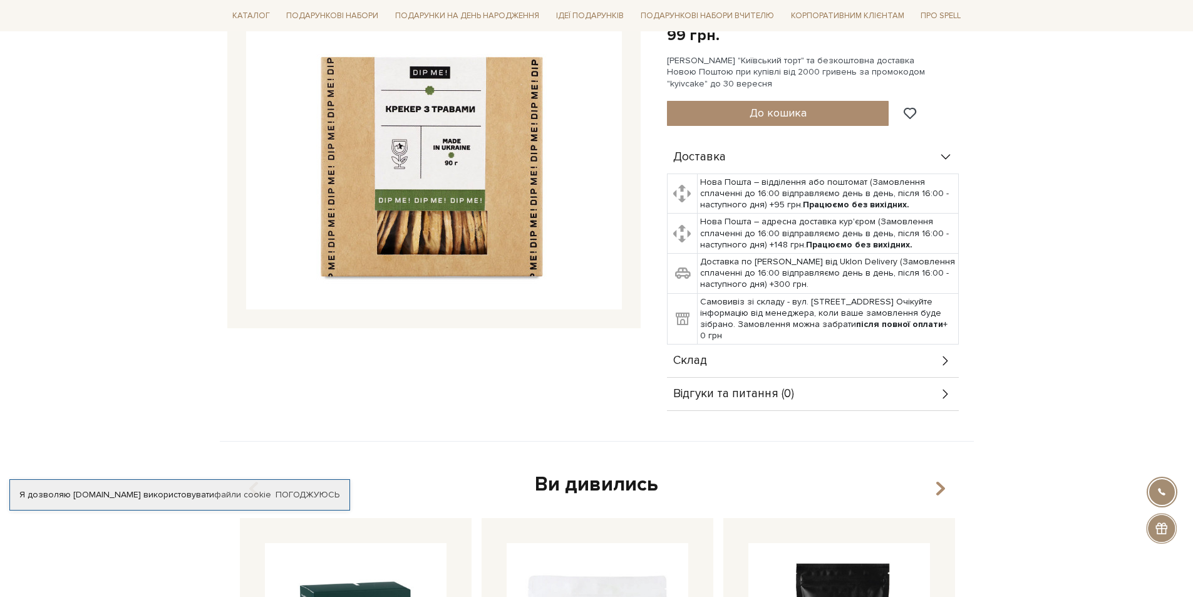
click at [946, 359] on icon at bounding box center [944, 360] width 5 height 9
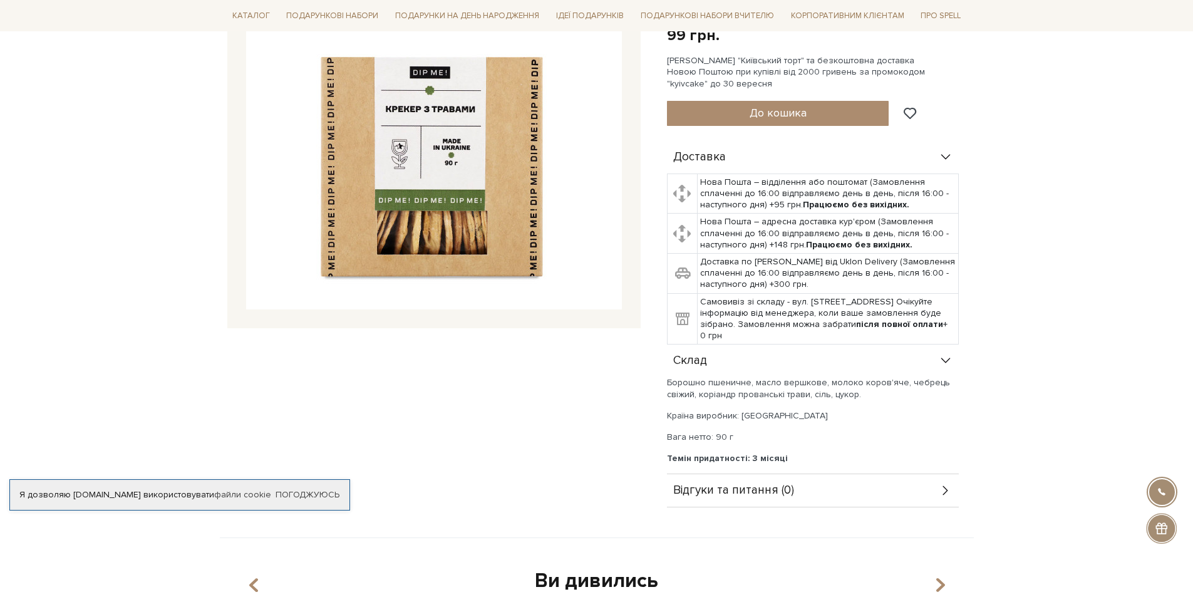
scroll to position [63, 0]
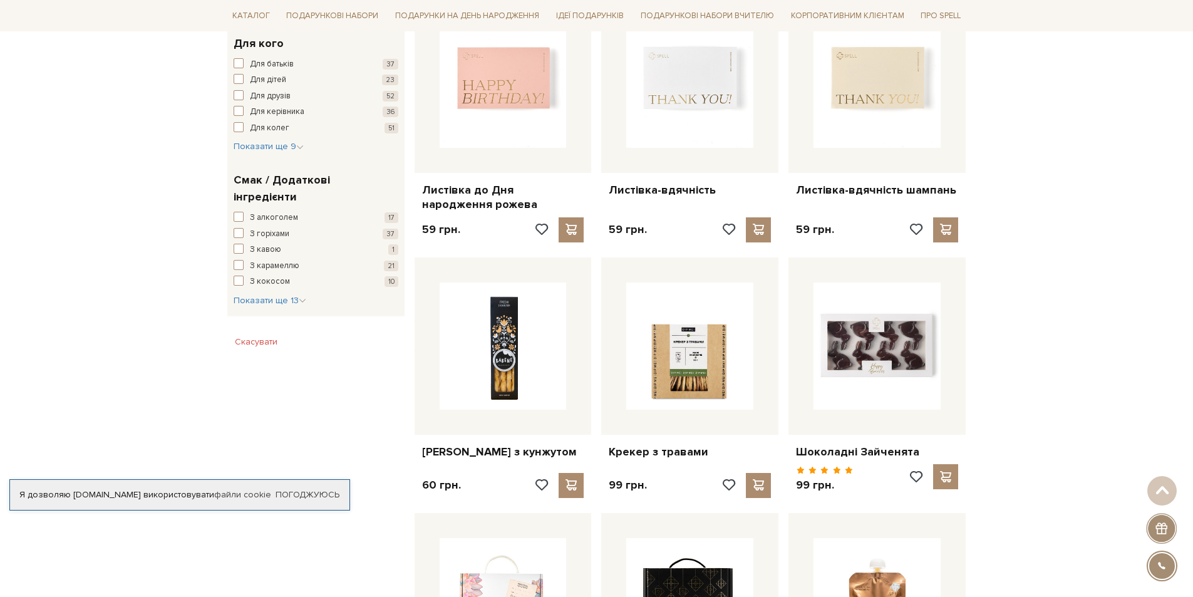
scroll to position [768, 0]
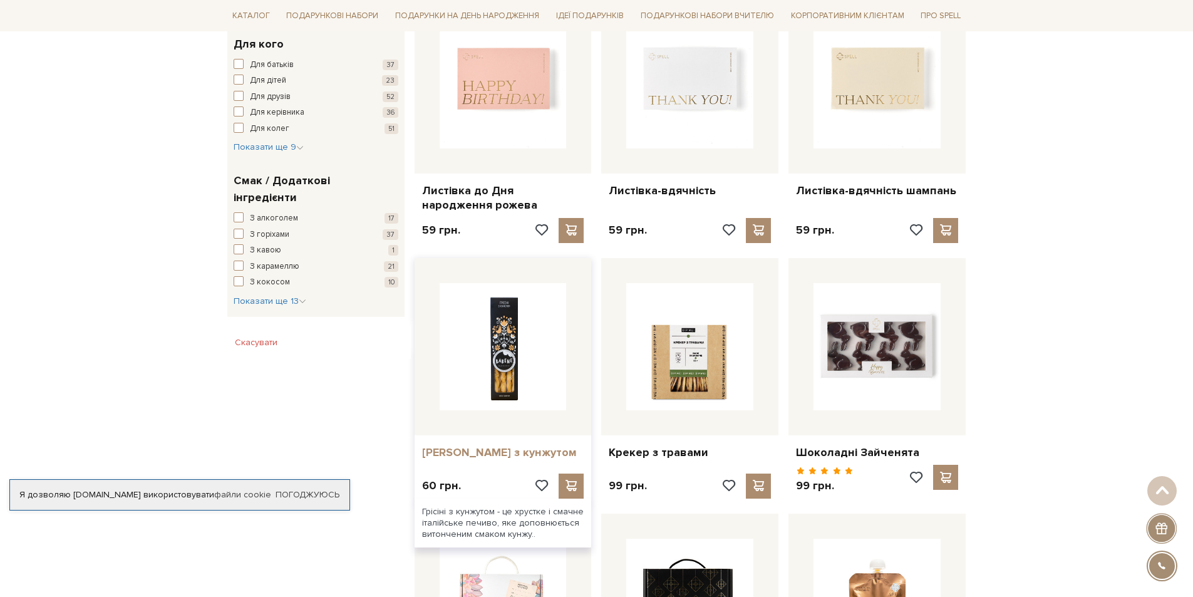
click at [461, 445] on link "[PERSON_NAME] з кунжутом" at bounding box center [503, 452] width 162 height 14
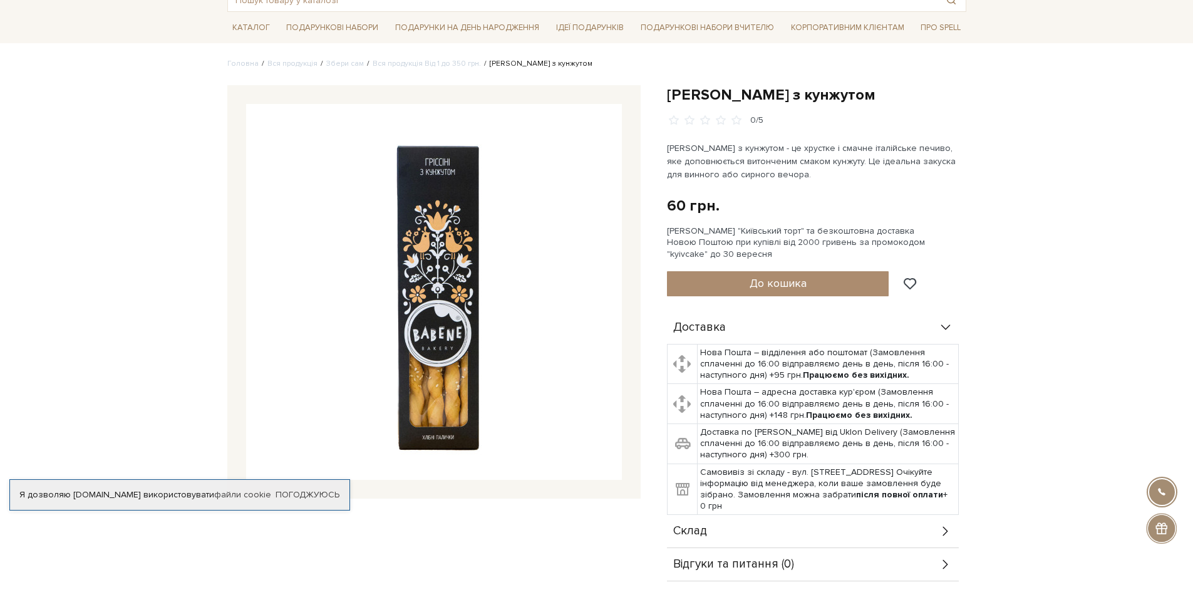
scroll to position [250, 0]
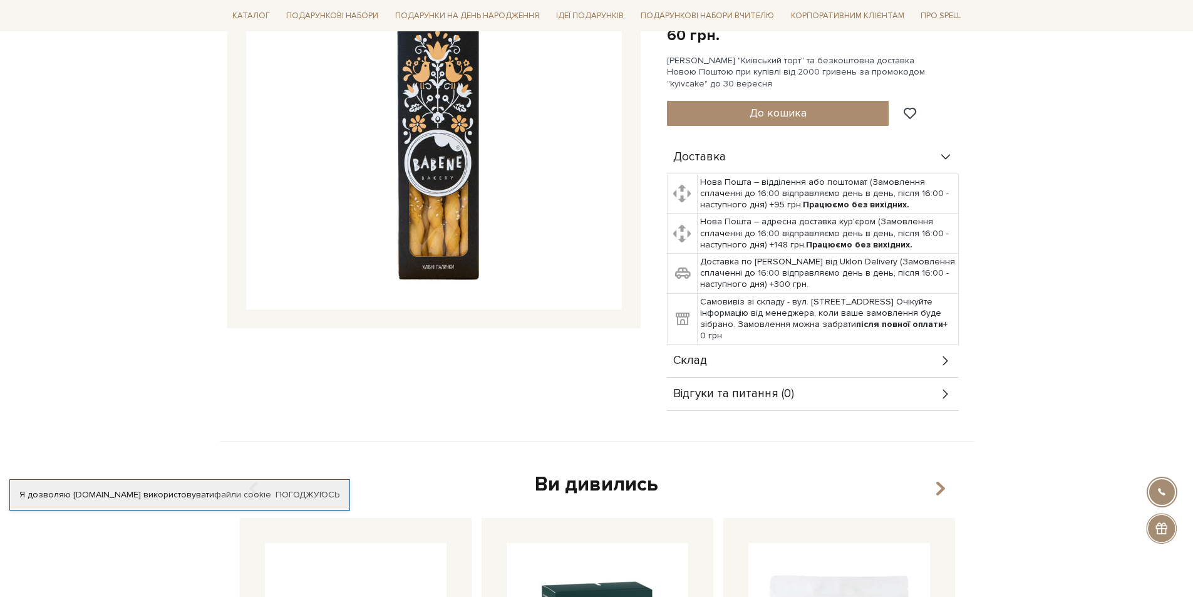
click at [951, 360] on icon at bounding box center [946, 361] width 14 height 14
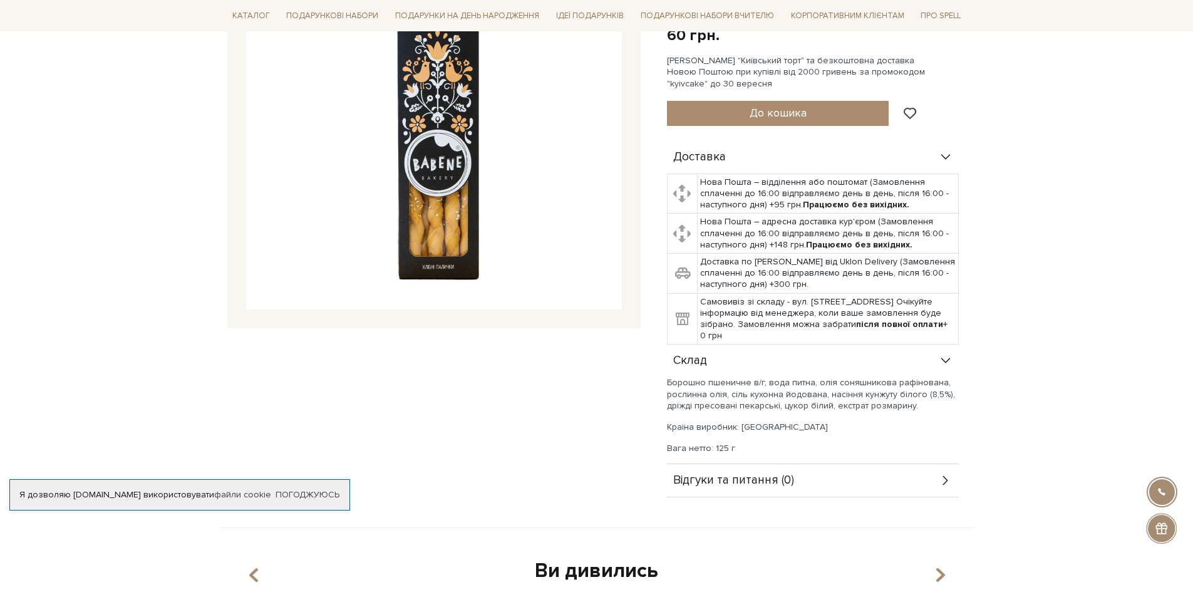
click at [946, 359] on icon at bounding box center [946, 361] width 14 height 14
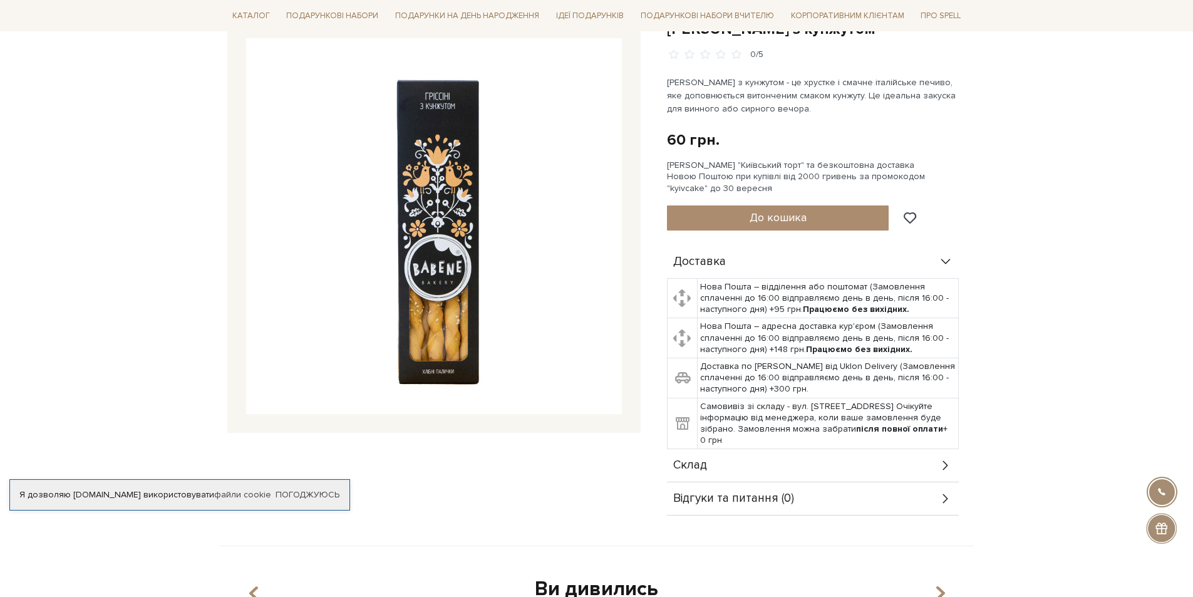
scroll to position [313, 0]
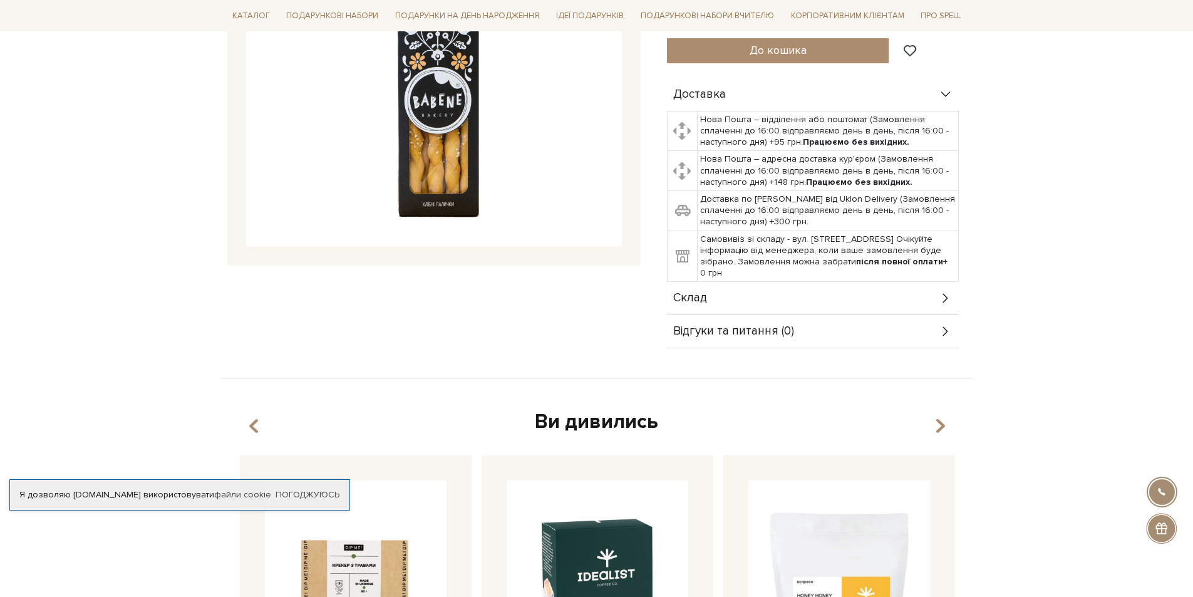
click at [947, 296] on icon at bounding box center [946, 298] width 14 height 14
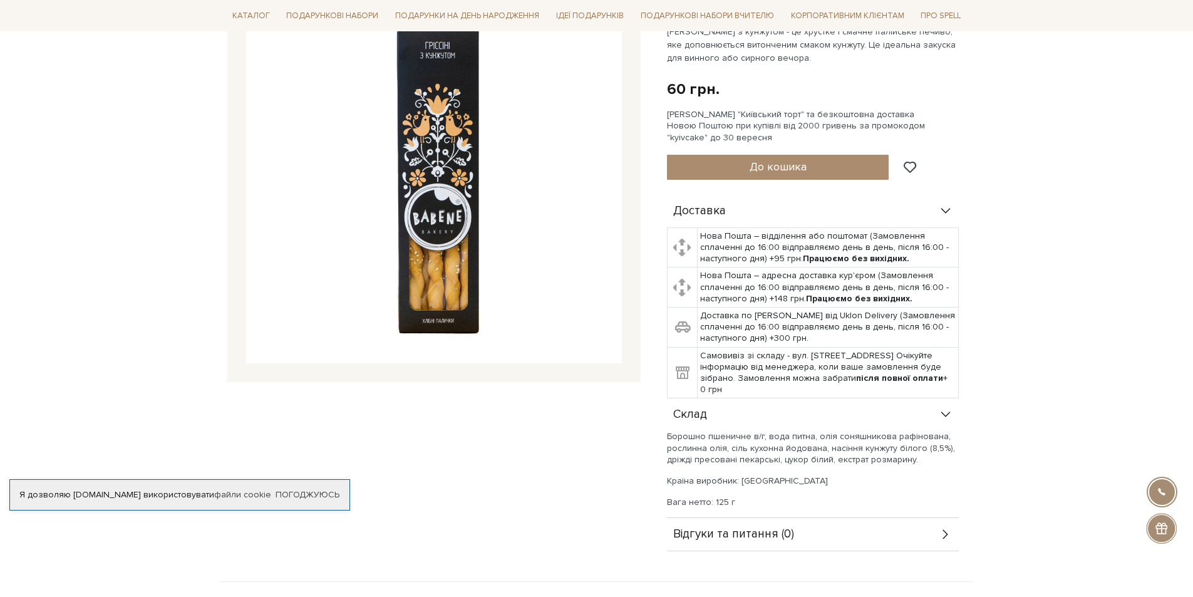
scroll to position [0, 0]
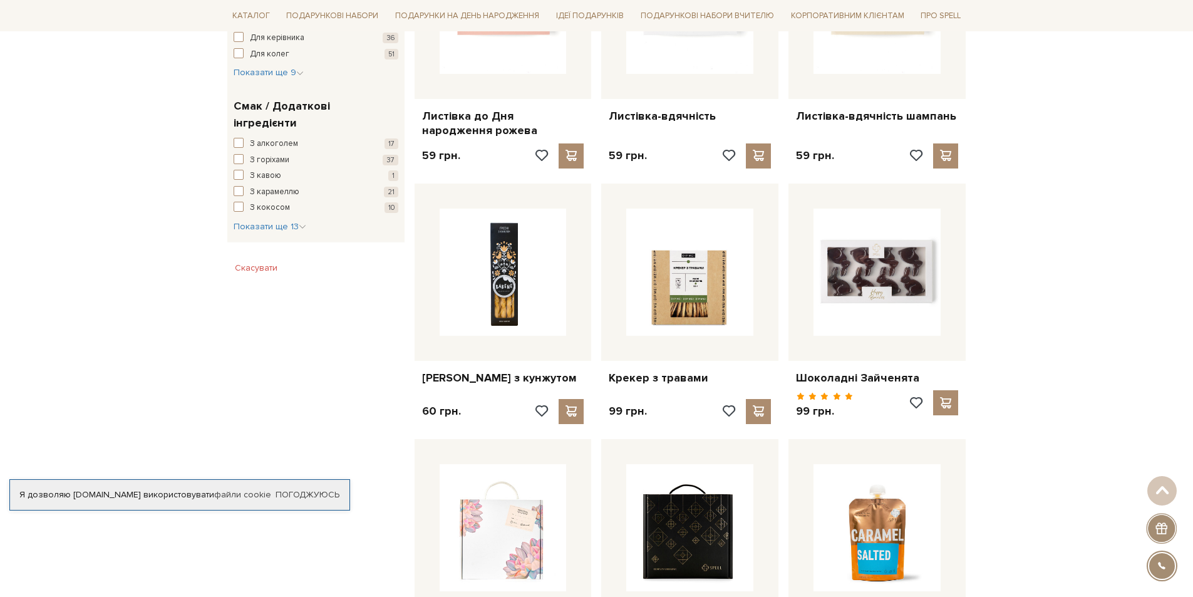
scroll to position [705, 0]
